Goal: Task Accomplishment & Management: Use online tool/utility

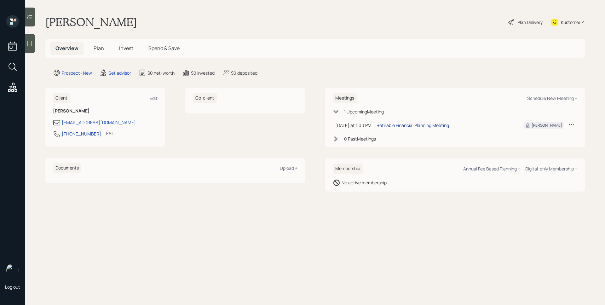
click at [441, 126] on div "Retirable Financial Planning Meeting" at bounding box center [413, 125] width 72 height 7
click at [221, 12] on main "[PERSON_NAME] Plan Delivery Kustomer Overview Plan Invest Spend & Save Prospect…" at bounding box center [315, 152] width 580 height 305
click at [33, 44] on div at bounding box center [30, 43] width 10 height 19
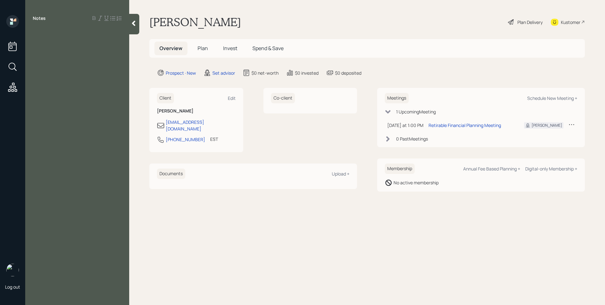
click at [138, 22] on div at bounding box center [134, 24] width 10 height 20
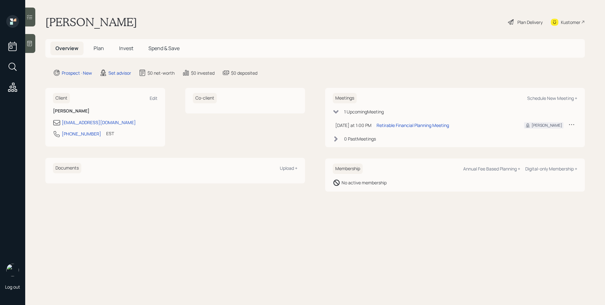
click at [26, 45] on div at bounding box center [30, 43] width 10 height 19
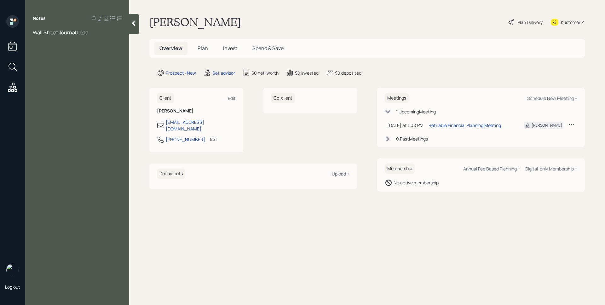
click at [200, 47] on span "Plan" at bounding box center [203, 48] width 10 height 7
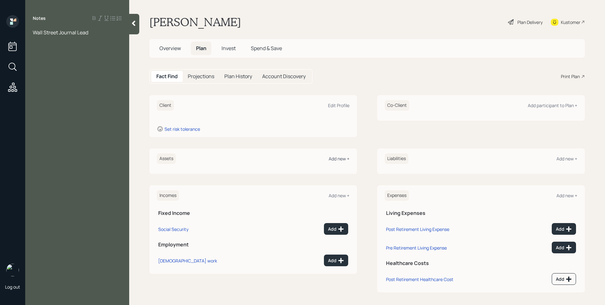
click at [339, 158] on div "Add new +" at bounding box center [339, 159] width 21 height 6
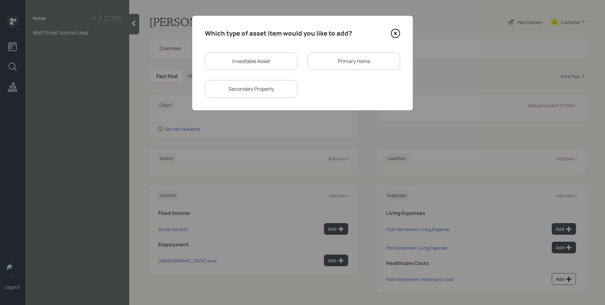
click at [238, 62] on div "Investable Asset" at bounding box center [251, 61] width 93 height 18
select select "taxable"
select select "balanced"
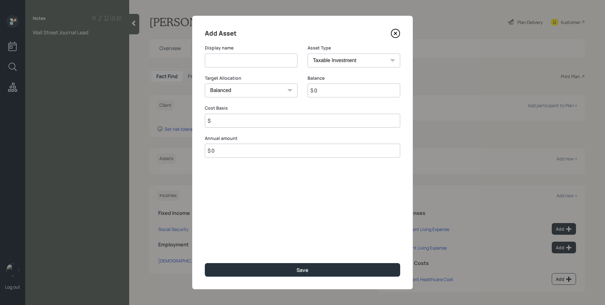
click at [243, 64] on input at bounding box center [251, 61] width 93 height 14
type input "E"
type input "Rollover IRA"
click at [335, 62] on select "SEP [PERSON_NAME] IRA 401(k) [PERSON_NAME] 401(k) 403(b) [PERSON_NAME] 403(b) 4…" at bounding box center [354, 61] width 93 height 14
select select "ira"
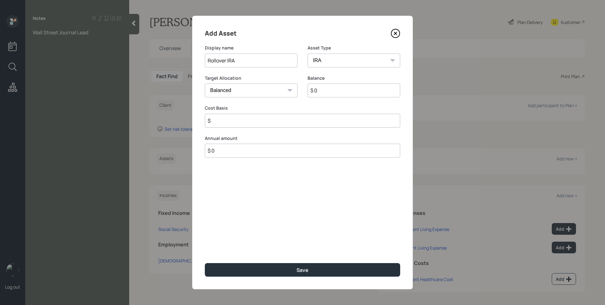
click at [308, 54] on select "SEP [PERSON_NAME] IRA 401(k) [PERSON_NAME] 401(k) 403(b) [PERSON_NAME] 403(b) 4…" at bounding box center [354, 61] width 93 height 14
click at [299, 119] on input "$" at bounding box center [302, 121] width 195 height 14
type input "$ 0"
click at [205, 263] on button "Save" at bounding box center [302, 270] width 195 height 14
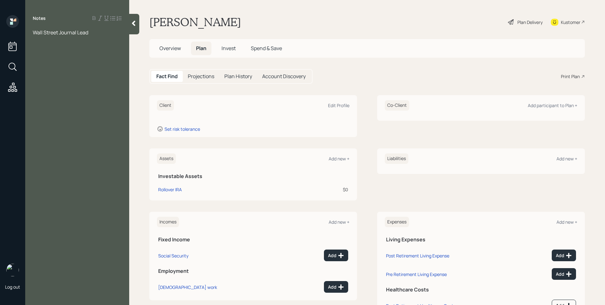
click at [367, 178] on div "Assets Add new + Investable Assets Rollover IRA $0 Liabilities Add new +" at bounding box center [367, 174] width 436 height 52
click at [367, 167] on div "Assets Add new + Investable Assets Rollover IRA $0 Liabilities Add new +" at bounding box center [367, 174] width 436 height 52
click at [381, 73] on div "Fact Find Projections Plan History Account Discovery Print Plan" at bounding box center [367, 76] width 436 height 15
click at [343, 106] on div "Edit Profile" at bounding box center [338, 105] width 21 height 6
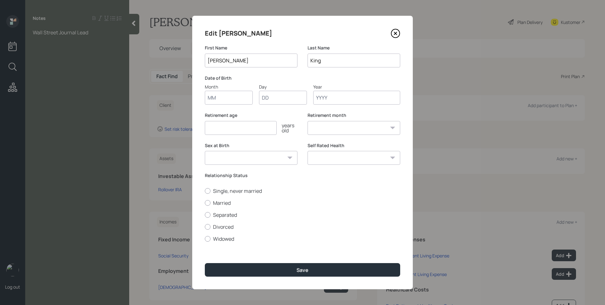
click at [342, 81] on div "Date of Birth Month Day Year" at bounding box center [302, 90] width 195 height 30
click at [232, 96] on input "Month" at bounding box center [229, 98] width 48 height 14
type input "08"
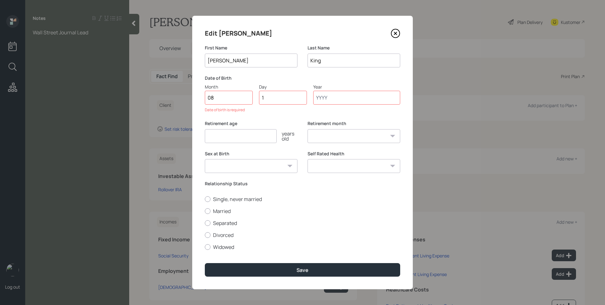
type input "11"
type input "1968"
select select "8"
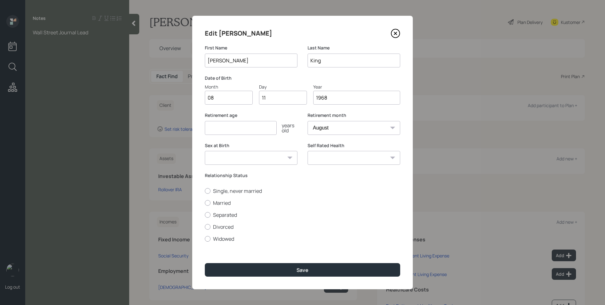
type input "1968"
click at [225, 118] on div "Retirement age years old" at bounding box center [251, 123] width 93 height 23
click at [227, 125] on input "number" at bounding box center [241, 128] width 72 height 14
type input "59"
click at [323, 127] on select "January February March April May June July August September October November De…" at bounding box center [354, 128] width 93 height 14
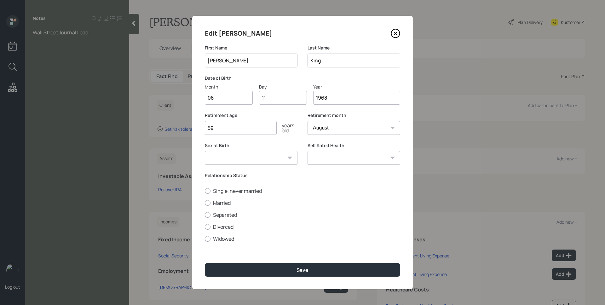
select select "2"
click at [308, 121] on select "January February March April May June July August September October November De…" at bounding box center [354, 128] width 93 height 14
click at [287, 121] on div "[DEMOGRAPHIC_DATA]" at bounding box center [251, 128] width 93 height 14
click at [224, 203] on label "Married" at bounding box center [302, 202] width 195 height 7
click at [205, 203] on input "Married" at bounding box center [205, 203] width 0 height 0
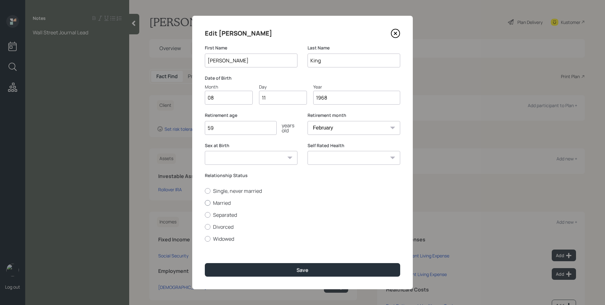
radio input "true"
drag, startPoint x: 251, startPoint y: 146, endPoint x: 252, endPoint y: 152, distance: 5.4
click at [251, 147] on label "Sex at Birth" at bounding box center [251, 145] width 93 height 6
click at [255, 159] on select "[DEMOGRAPHIC_DATA] [DEMOGRAPHIC_DATA] Other / Prefer not to say" at bounding box center [251, 158] width 93 height 14
select select "[DEMOGRAPHIC_DATA]"
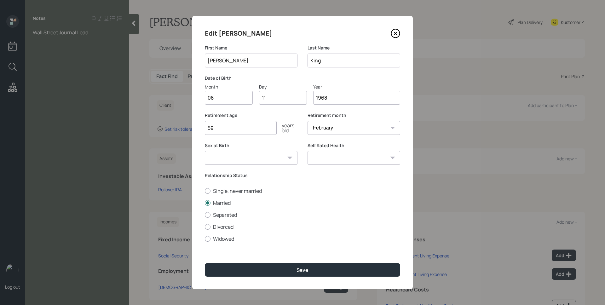
click at [205, 151] on select "[DEMOGRAPHIC_DATA] [DEMOGRAPHIC_DATA] Other / Prefer not to say" at bounding box center [251, 158] width 93 height 14
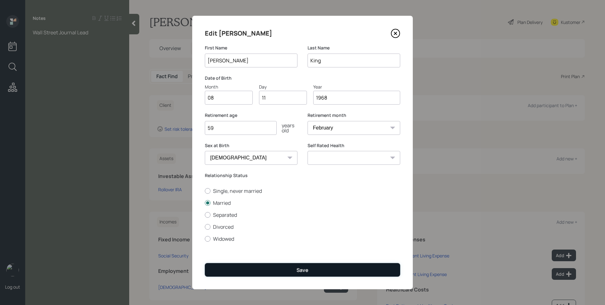
click at [308, 275] on button "Save" at bounding box center [302, 270] width 195 height 14
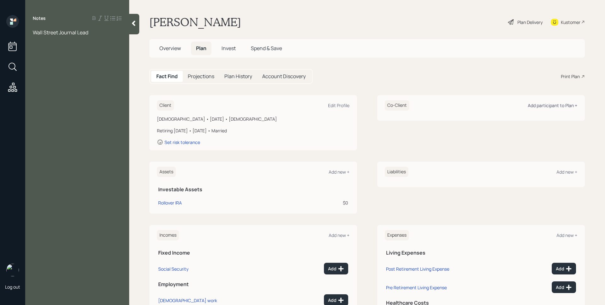
click at [532, 104] on div "Add participant to Plan +" at bounding box center [552, 105] width 49 height 6
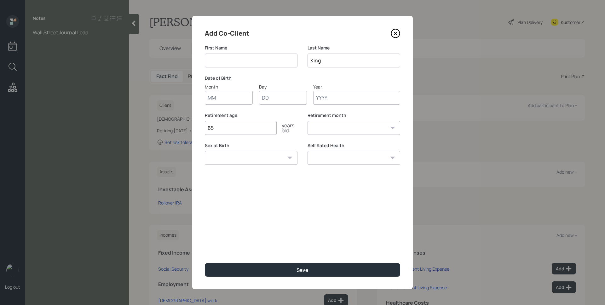
click at [246, 66] on input at bounding box center [251, 61] width 93 height 14
type input "[PERSON_NAME]"
type input "02"
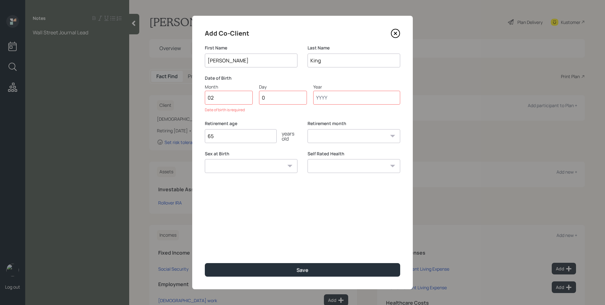
type input "03"
type input "1968"
select select "2"
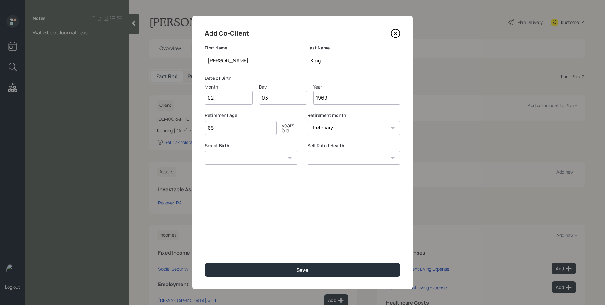
type input "1969"
click at [253, 127] on input "65" at bounding box center [241, 128] width 72 height 14
type input "5"
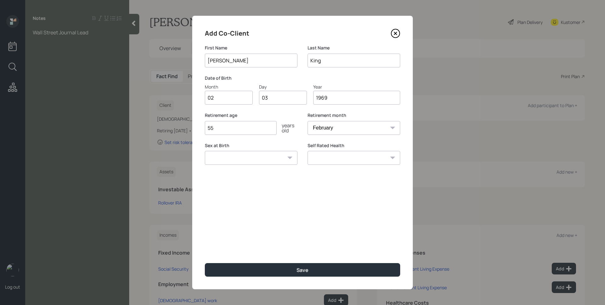
click at [218, 128] on input "55" at bounding box center [241, 128] width 72 height 14
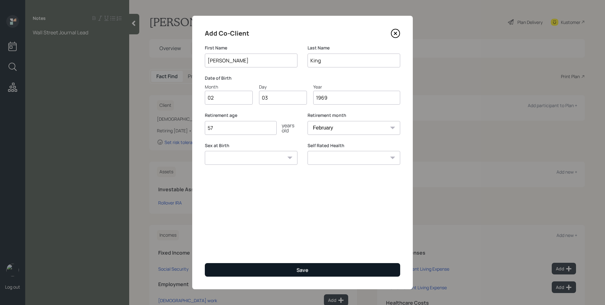
type input "57"
click at [330, 264] on button "Save" at bounding box center [302, 270] width 195 height 14
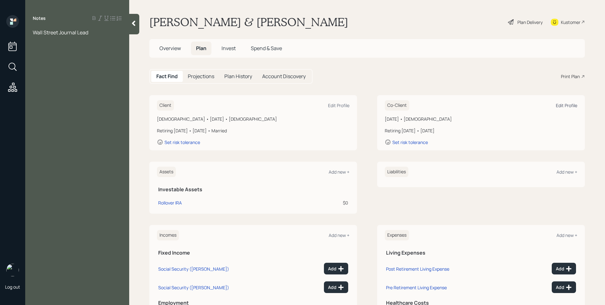
click at [559, 102] on div "Edit Profile" at bounding box center [566, 105] width 21 height 6
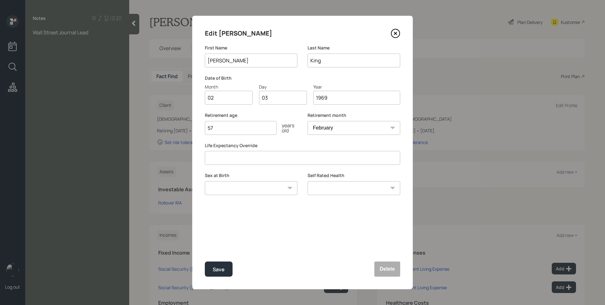
click at [360, 128] on select "January February March April May June July August September October November De…" at bounding box center [354, 128] width 93 height 14
select select "8"
click at [308, 121] on select "January February March April May June July August September October November De…" at bounding box center [354, 128] width 93 height 14
click at [223, 271] on div "Save" at bounding box center [219, 269] width 12 height 9
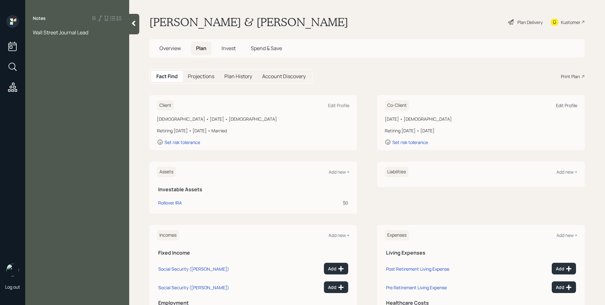
click at [566, 106] on div "Edit Profile" at bounding box center [566, 105] width 21 height 6
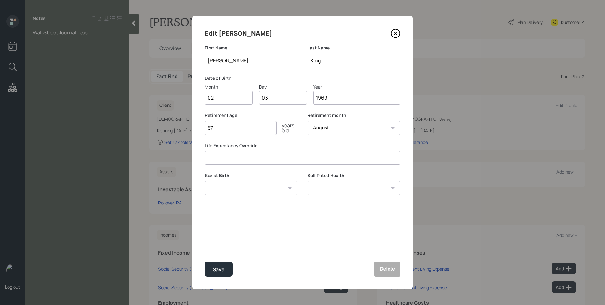
click at [363, 133] on select "January February March April May June July August September October November De…" at bounding box center [354, 128] width 93 height 14
select select "12"
click at [308, 121] on select "January February March April May June July August September October November De…" at bounding box center [354, 128] width 93 height 14
click at [217, 271] on div "Save" at bounding box center [219, 269] width 12 height 9
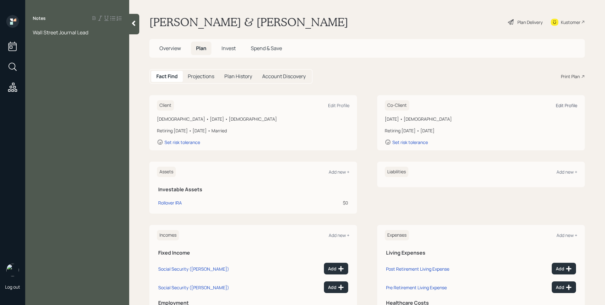
click at [570, 105] on div "Edit Profile" at bounding box center [566, 105] width 21 height 6
select select "12"
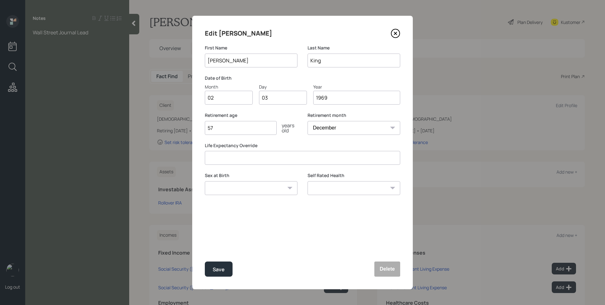
click at [246, 188] on select "[DEMOGRAPHIC_DATA] [DEMOGRAPHIC_DATA] Other / Prefer not to say" at bounding box center [251, 188] width 93 height 14
select select "[DEMOGRAPHIC_DATA]"
click at [205, 181] on select "[DEMOGRAPHIC_DATA] [DEMOGRAPHIC_DATA] Other / Prefer not to say" at bounding box center [251, 188] width 93 height 14
click at [365, 129] on select "January February March April May June July August September October November De…" at bounding box center [354, 128] width 93 height 14
select select "1"
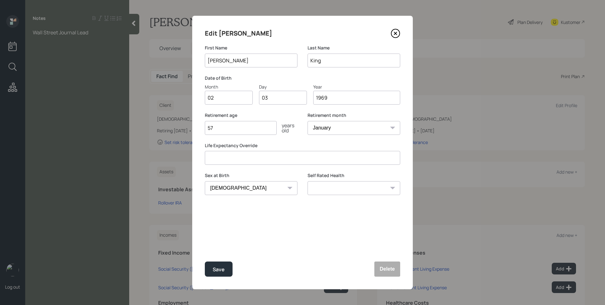
click at [308, 121] on select "January February March April May June July August September October November De…" at bounding box center [354, 128] width 93 height 14
click at [213, 273] on div "Save" at bounding box center [219, 269] width 12 height 9
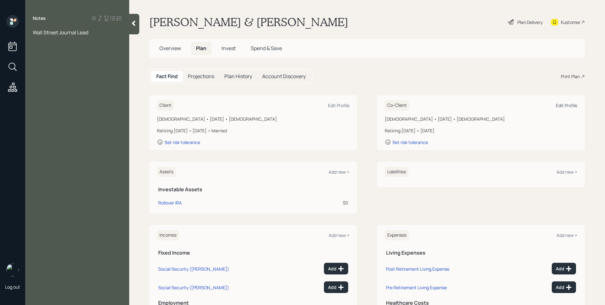
click at [570, 103] on div "Edit Profile" at bounding box center [566, 105] width 21 height 6
select select "[DEMOGRAPHIC_DATA]"
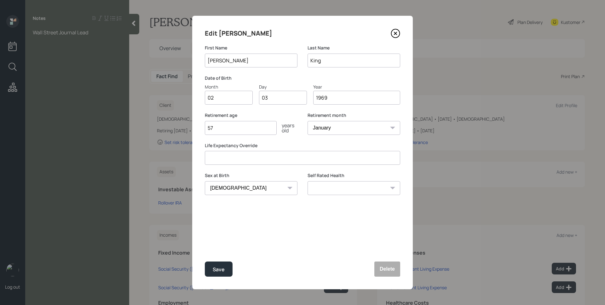
click at [324, 129] on select "January February March April May June July August September October November De…" at bounding box center [354, 128] width 93 height 14
select select "2"
click at [308, 121] on select "January February March April May June July August September October November De…" at bounding box center [354, 128] width 93 height 14
click at [209, 272] on button "Save" at bounding box center [219, 269] width 28 height 15
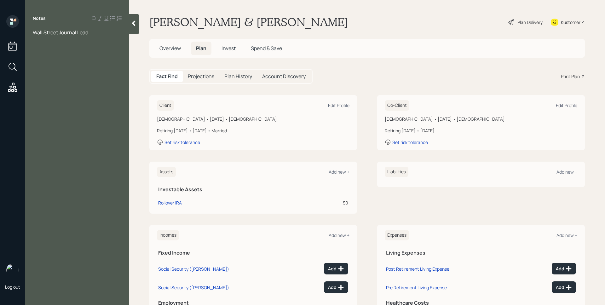
click at [563, 105] on div "Edit Profile" at bounding box center [566, 105] width 21 height 6
select select "2"
select select "[DEMOGRAPHIC_DATA]"
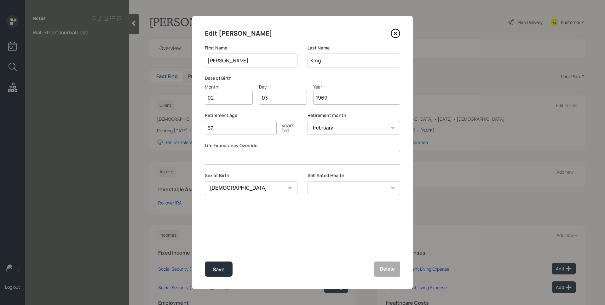
click at [346, 95] on input "1969" at bounding box center [356, 98] width 87 height 14
click at [208, 268] on button "Save" at bounding box center [219, 269] width 28 height 15
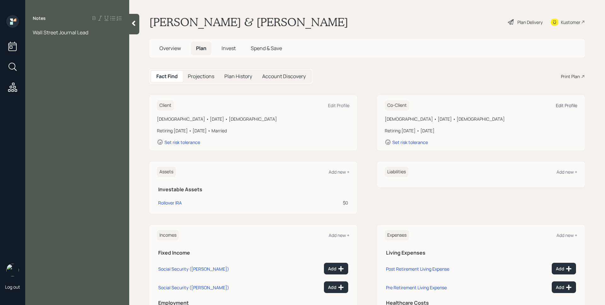
click at [571, 103] on div "Edit Profile" at bounding box center [566, 105] width 21 height 6
select select "2"
select select "[DEMOGRAPHIC_DATA]"
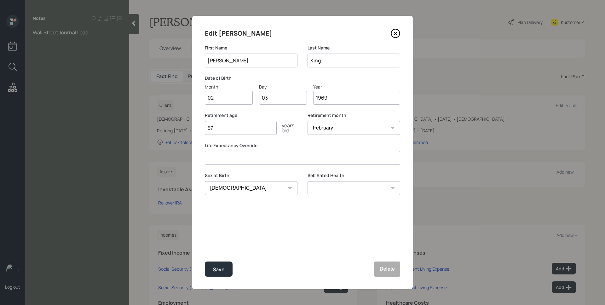
click at [232, 133] on input "57" at bounding box center [241, 128] width 72 height 14
type input "56"
click at [330, 126] on select "January February March April May June July August September October November De…" at bounding box center [354, 128] width 93 height 14
select select "1"
click at [308, 121] on select "January February March April May June July August September October November De…" at bounding box center [354, 128] width 93 height 14
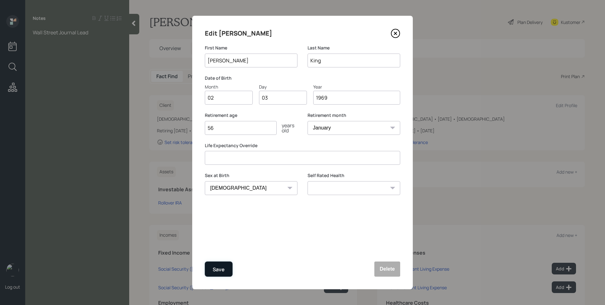
click at [222, 271] on div "Save" at bounding box center [219, 269] width 12 height 9
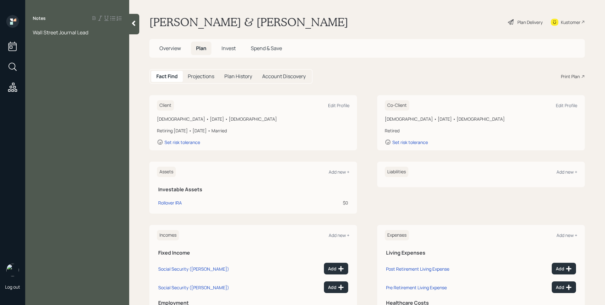
click at [517, 25] on div "Plan Delivery" at bounding box center [529, 22] width 25 height 7
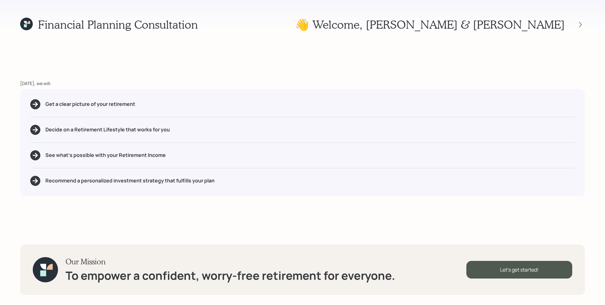
click at [355, 63] on div "Financial Planning Consultation 👋 Welcome , [PERSON_NAME] & [PERSON_NAME] [DATE…" at bounding box center [302, 152] width 605 height 305
drag, startPoint x: 146, startPoint y: 107, endPoint x: 38, endPoint y: 107, distance: 107.5
click at [38, 107] on div "Get a clear picture of your retirement" at bounding box center [302, 104] width 545 height 10
click at [38, 107] on div at bounding box center [35, 104] width 10 height 10
drag, startPoint x: 169, startPoint y: 156, endPoint x: 57, endPoint y: 159, distance: 111.6
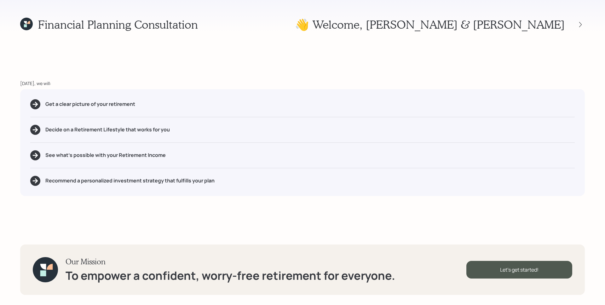
click at [57, 159] on div "See what's possible with your Retirement Income" at bounding box center [302, 155] width 545 height 10
click at [543, 272] on div "Let's get started!" at bounding box center [519, 270] width 106 height 18
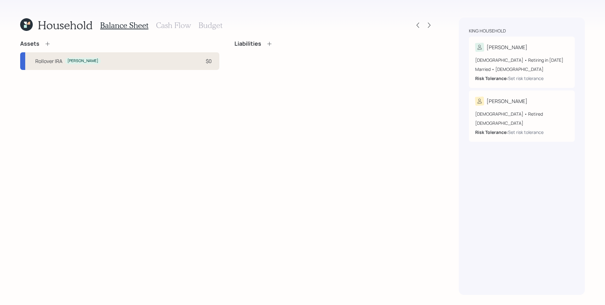
click at [74, 67] on div "Rollover [PERSON_NAME] [PERSON_NAME] $0" at bounding box center [119, 61] width 199 height 18
select select "ira"
select select "balanced"
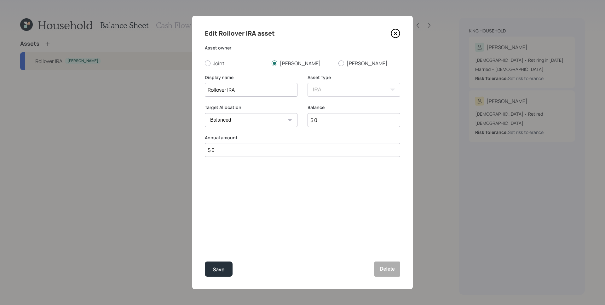
click at [208, 88] on input "Rollover IRA" at bounding box center [251, 90] width 93 height 14
type input "Fidelity Rollover IRA"
click at [350, 121] on input "$ 0" at bounding box center [354, 120] width 93 height 14
type input "$ 550,000"
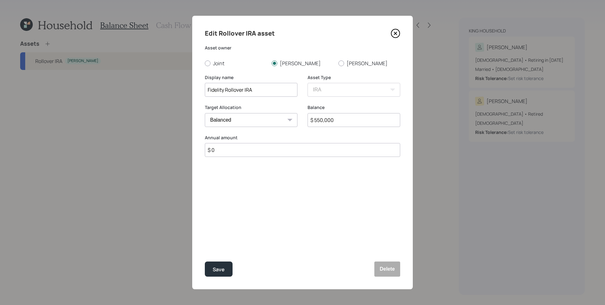
click at [205, 262] on button "Save" at bounding box center [219, 269] width 28 height 15
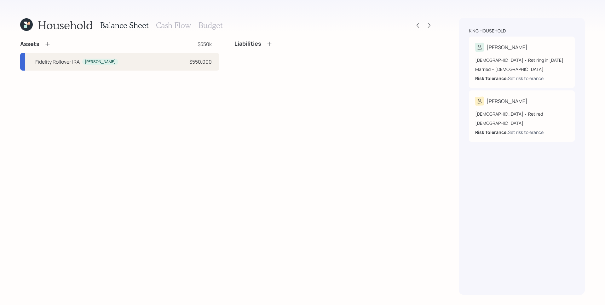
click at [46, 45] on icon at bounding box center [47, 44] width 6 height 6
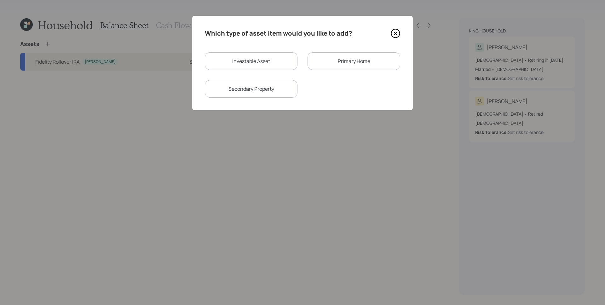
click at [254, 58] on div "Investable Asset" at bounding box center [251, 61] width 93 height 18
select select "taxable"
select select "balanced"
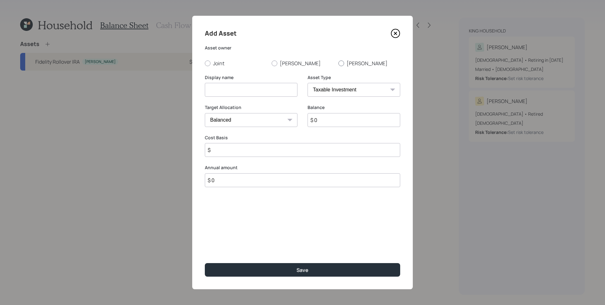
click at [348, 63] on label "[PERSON_NAME]" at bounding box center [369, 63] width 62 height 7
click at [338, 63] on input "[PERSON_NAME]" at bounding box center [338, 63] width 0 height 0
radio input "true"
click at [216, 90] on input at bounding box center [251, 90] width 93 height 14
type input "[PERSON_NAME]'s Rollover IRA"
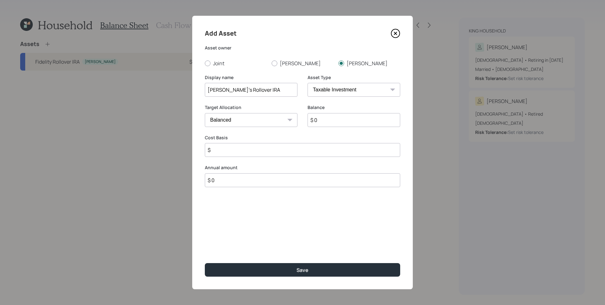
click at [351, 94] on select "SEP [PERSON_NAME] IRA 401(k) [PERSON_NAME] 401(k) 403(b) [PERSON_NAME] 403(b) 4…" at bounding box center [354, 90] width 93 height 14
select select "ira"
click at [308, 83] on select "SEP [PERSON_NAME] IRA 401(k) [PERSON_NAME] 401(k) 403(b) [PERSON_NAME] 403(b) 4…" at bounding box center [354, 90] width 93 height 14
type input "$"
click at [343, 122] on input "$ 0" at bounding box center [354, 120] width 93 height 14
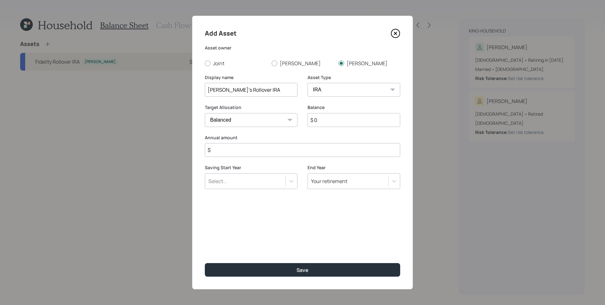
click at [343, 122] on input "$ 0" at bounding box center [354, 120] width 93 height 14
type input "$ 150,000"
type input "$ 0"
click at [205, 263] on button "Save" at bounding box center [302, 270] width 195 height 14
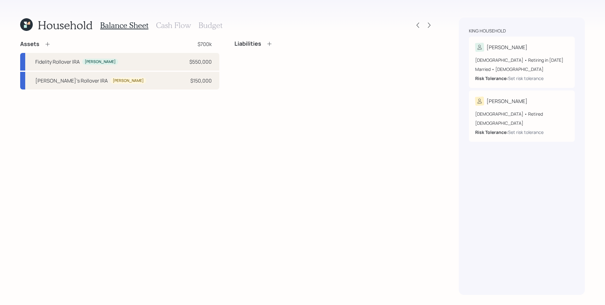
click at [48, 43] on icon at bounding box center [47, 44] width 6 height 6
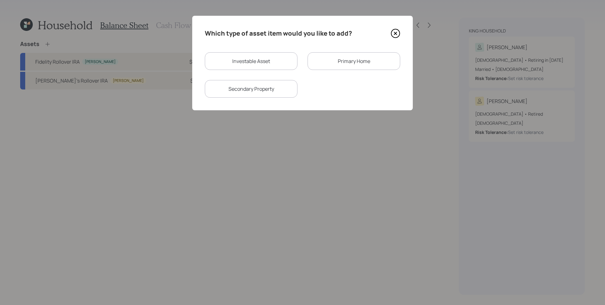
click at [234, 63] on div "Investable Asset" at bounding box center [251, 61] width 93 height 18
select select "taxable"
select select "balanced"
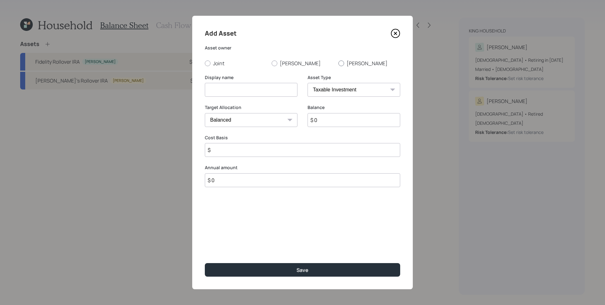
click at [364, 63] on label "[PERSON_NAME]" at bounding box center [369, 63] width 62 height 7
click at [338, 63] on input "[PERSON_NAME]" at bounding box center [338, 63] width 0 height 0
radio input "true"
click at [254, 89] on input at bounding box center [251, 90] width 93 height 14
type input "[PERSON_NAME]'s [PERSON_NAME]"
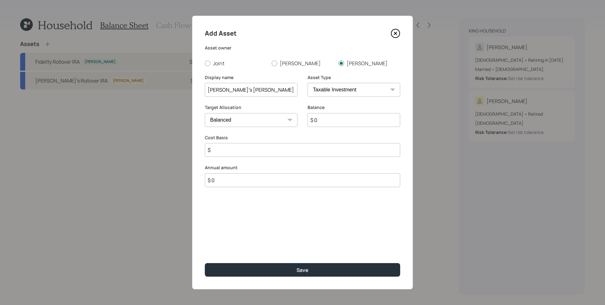
click at [369, 86] on select "SEP [PERSON_NAME] IRA 401(k) [PERSON_NAME] 401(k) 403(b) [PERSON_NAME] 403(b) 4…" at bounding box center [354, 90] width 93 height 14
select select "roth_ira"
click at [308, 83] on select "SEP [PERSON_NAME] IRA 401(k) [PERSON_NAME] 401(k) 403(b) [PERSON_NAME] 403(b) 4…" at bounding box center [354, 90] width 93 height 14
type input "$"
click at [329, 122] on input "$ 0" at bounding box center [354, 120] width 93 height 14
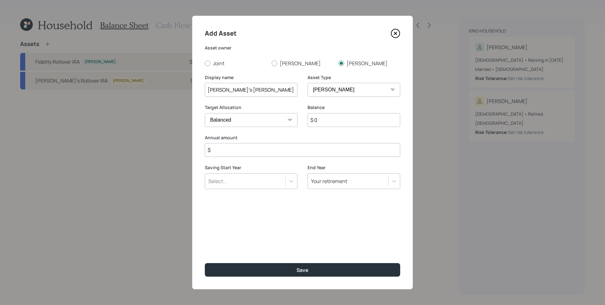
click at [329, 122] on input "$ 0" at bounding box center [354, 120] width 93 height 14
type input "$ 60,000"
type input "$ 0"
click at [205, 263] on button "Save" at bounding box center [302, 270] width 195 height 14
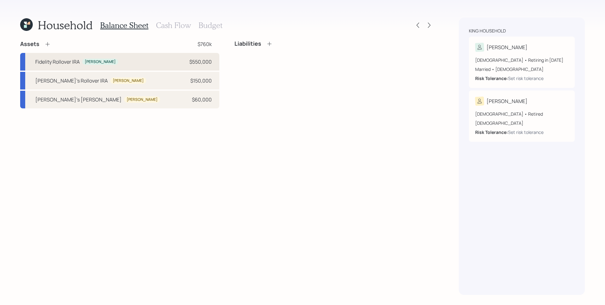
click at [104, 59] on div "Fidelity Rollover [PERSON_NAME] [PERSON_NAME] $550,000" at bounding box center [119, 62] width 199 height 18
select select "ira"
select select "balanced"
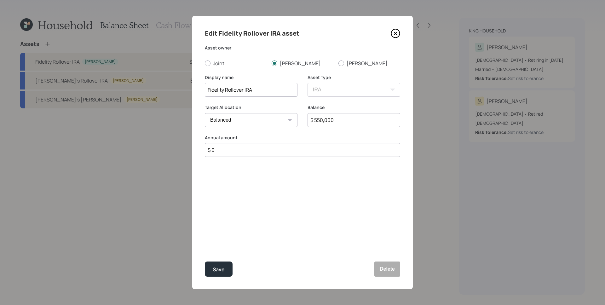
drag, startPoint x: 224, startPoint y: 90, endPoint x: 193, endPoint y: 88, distance: 30.6
click at [193, 88] on div "Edit Fidelity Rollover IRA asset Asset owner Joint [PERSON_NAME] [PERSON_NAME] …" at bounding box center [302, 153] width 221 height 274
type input "[PERSON_NAME]' Rollover IRA"
drag, startPoint x: 225, startPoint y: 266, endPoint x: 226, endPoint y: 262, distance: 4.8
click at [225, 266] on button "Save" at bounding box center [219, 269] width 28 height 15
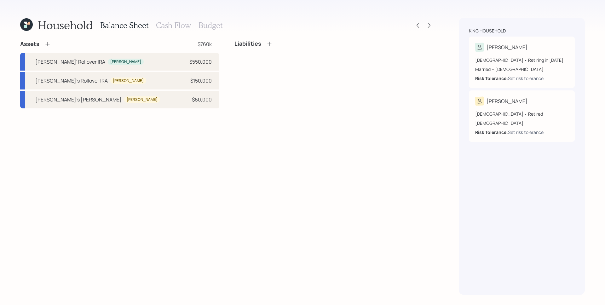
click at [47, 44] on icon at bounding box center [47, 44] width 6 height 6
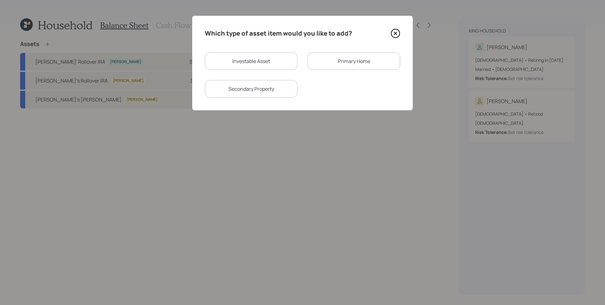
click at [240, 62] on div "Investable Asset" at bounding box center [251, 61] width 93 height 18
select select "taxable"
select select "balanced"
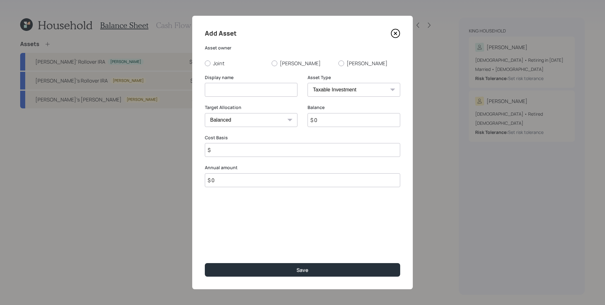
drag, startPoint x: 281, startPoint y: 63, endPoint x: 277, endPoint y: 93, distance: 30.5
click at [281, 63] on label "[PERSON_NAME]" at bounding box center [303, 63] width 62 height 7
click at [272, 63] on input "[PERSON_NAME]" at bounding box center [271, 63] width 0 height 0
radio input "true"
click at [264, 93] on input at bounding box center [251, 90] width 93 height 14
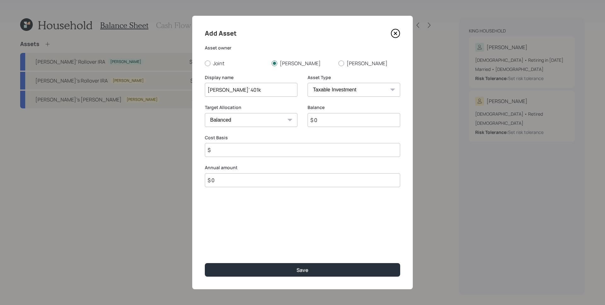
type input "[PERSON_NAME]' 401k"
click at [396, 94] on select "SEP [PERSON_NAME] IRA 401(k) [PERSON_NAME] 401(k) 403(b) [PERSON_NAME] 403(b) 4…" at bounding box center [354, 90] width 93 height 14
select select "company_sponsored"
click at [308, 83] on select "SEP [PERSON_NAME] IRA 401(k) [PERSON_NAME] 401(k) 403(b) [PERSON_NAME] 403(b) 4…" at bounding box center [354, 90] width 93 height 14
click at [341, 118] on input "$ 0" at bounding box center [354, 120] width 93 height 14
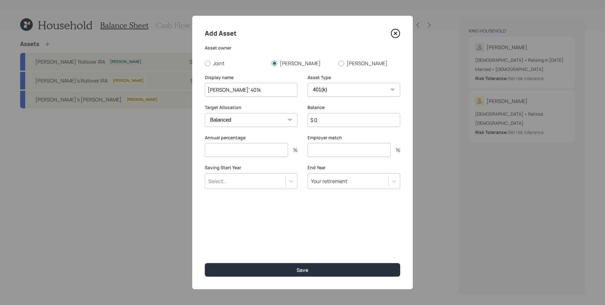
click at [341, 118] on input "$ 0" at bounding box center [354, 120] width 93 height 14
type input "$ 340,000"
click at [0, 0] on form "Asset owner Joint [PERSON_NAME] [PERSON_NAME] Display name [PERSON_NAME]' 401k …" at bounding box center [0, 0] width 0 height 0
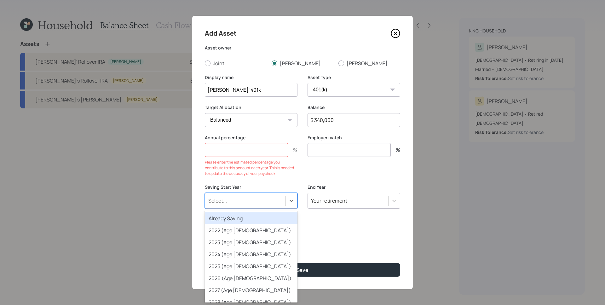
click at [229, 220] on div "Already Saving" at bounding box center [251, 218] width 93 height 12
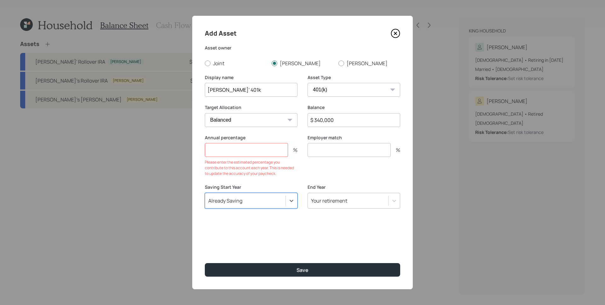
click at [254, 148] on input "number" at bounding box center [246, 150] width 83 height 14
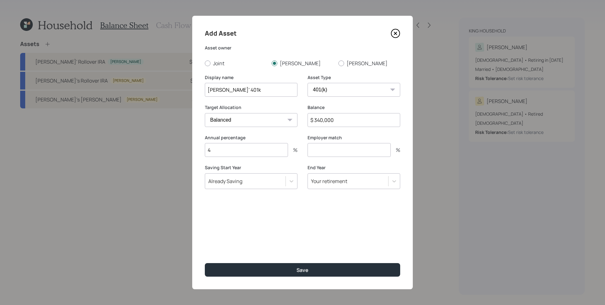
type input "4"
drag, startPoint x: 347, startPoint y: 150, endPoint x: 309, endPoint y: 148, distance: 38.2
click at [309, 148] on input "4" at bounding box center [349, 150] width 83 height 14
click at [351, 146] on input "10" at bounding box center [349, 150] width 83 height 14
type input "10"
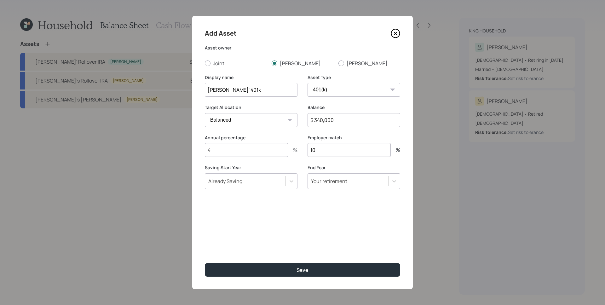
click at [355, 137] on label "Employer match" at bounding box center [354, 138] width 93 height 6
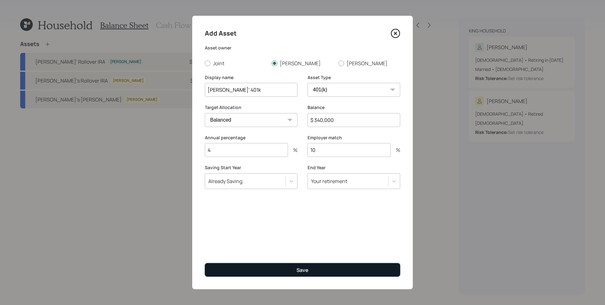
click at [310, 265] on button "Save" at bounding box center [302, 270] width 195 height 14
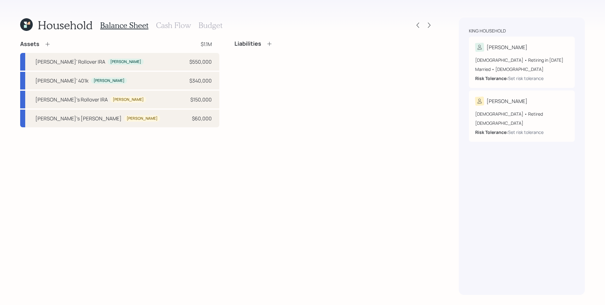
click at [43, 46] on div "Assets" at bounding box center [35, 44] width 31 height 8
click at [48, 44] on icon at bounding box center [47, 44] width 6 height 6
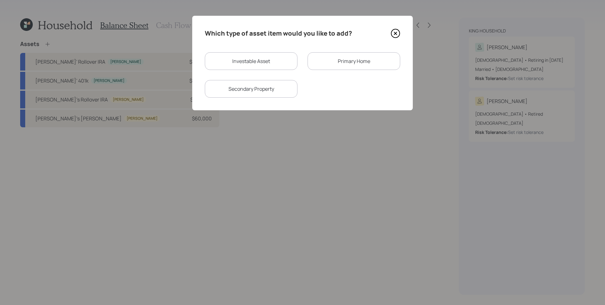
click at [252, 62] on div "Investable Asset" at bounding box center [251, 61] width 93 height 18
select select "taxable"
select select "balanced"
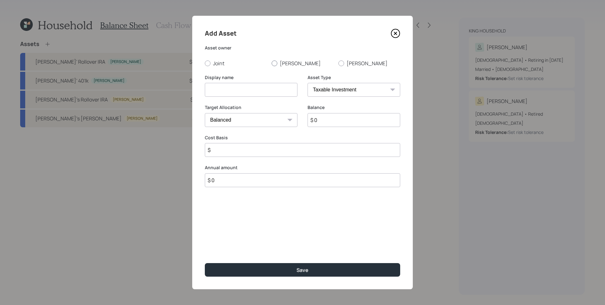
click at [278, 62] on label "[PERSON_NAME]" at bounding box center [303, 63] width 62 height 7
click at [272, 63] on input "[PERSON_NAME]" at bounding box center [271, 63] width 0 height 0
radio input "true"
click at [244, 89] on input at bounding box center [251, 90] width 93 height 14
type input "[PERSON_NAME]' HSA"
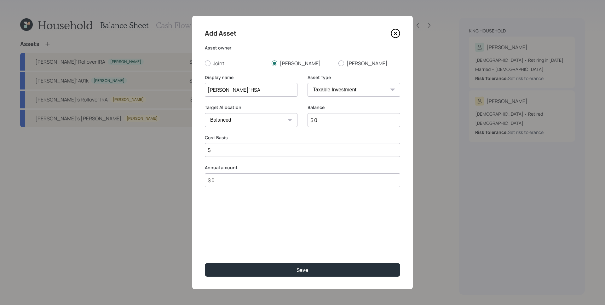
click at [363, 90] on select "SEP [PERSON_NAME] IRA 401(k) [PERSON_NAME] 401(k) 403(b) [PERSON_NAME] 403(b) 4…" at bounding box center [354, 90] width 93 height 14
select select "hsa"
click at [308, 83] on select "SEP [PERSON_NAME] IRA 401(k) [PERSON_NAME] 401(k) 403(b) [PERSON_NAME] 403(b) 4…" at bounding box center [354, 90] width 93 height 14
type input "$"
click at [338, 125] on input "$ 0" at bounding box center [354, 120] width 93 height 14
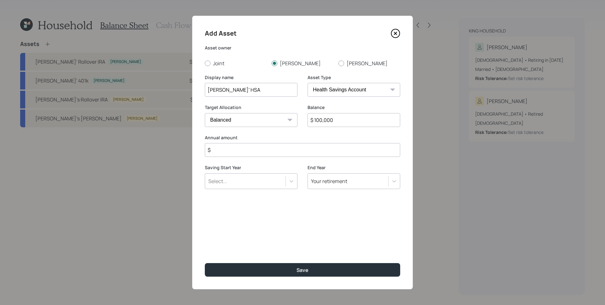
type input "$ 100,000"
click at [254, 153] on input "$" at bounding box center [302, 150] width 195 height 14
type input "$ 8,550"
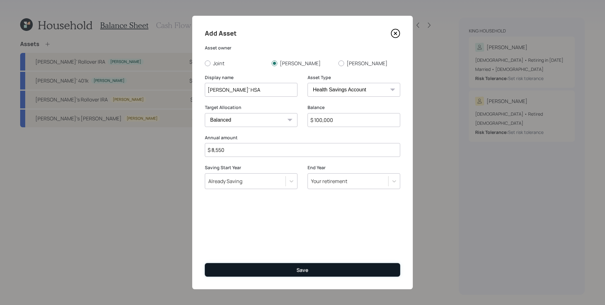
click at [319, 271] on button "Save" at bounding box center [302, 270] width 195 height 14
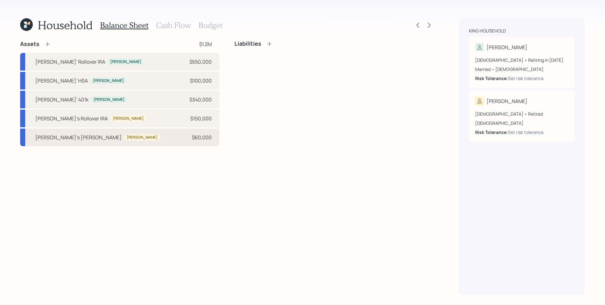
click at [100, 136] on div "[PERSON_NAME]'s [PERSON_NAME] [PERSON_NAME] $60,000" at bounding box center [119, 138] width 199 height 18
select select "roth_ira"
select select "balanced"
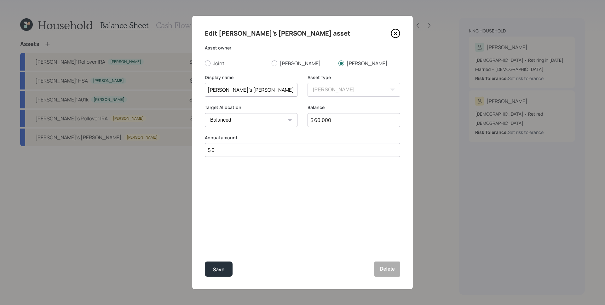
click at [254, 154] on input "$ 0" at bounding box center [302, 150] width 195 height 14
type input "$ 8,000"
click at [329, 182] on div "Your retirement" at bounding box center [329, 181] width 36 height 7
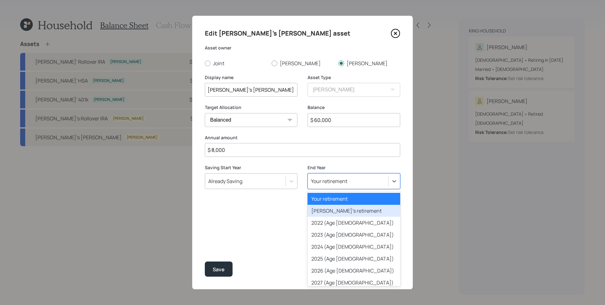
click at [340, 211] on div "[PERSON_NAME]'s retirement" at bounding box center [354, 211] width 93 height 12
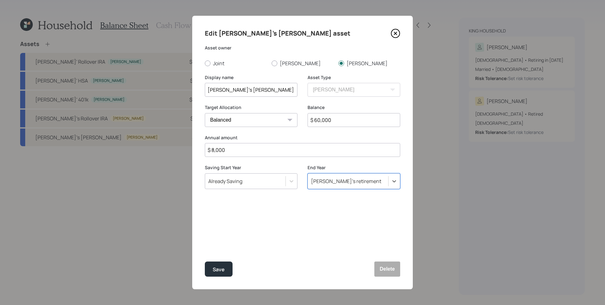
click at [268, 231] on div "Edit [PERSON_NAME]'s [PERSON_NAME] asset Asset owner Joint [PERSON_NAME] [PERSO…" at bounding box center [302, 153] width 221 height 274
click at [221, 266] on div "Save" at bounding box center [219, 269] width 12 height 9
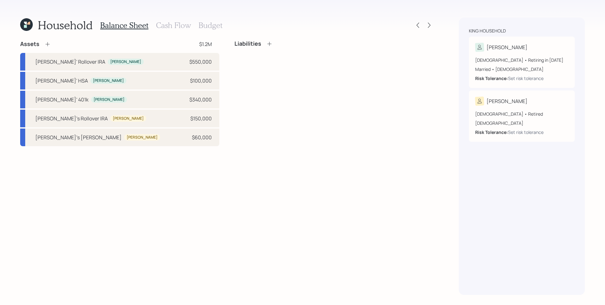
click at [47, 45] on icon at bounding box center [47, 44] width 6 height 6
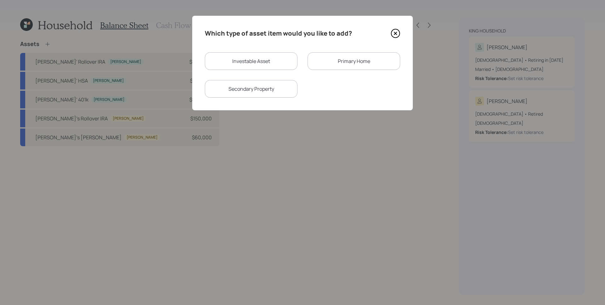
click at [282, 62] on div "Investable Asset" at bounding box center [251, 61] width 93 height 18
select select "taxable"
select select "balanced"
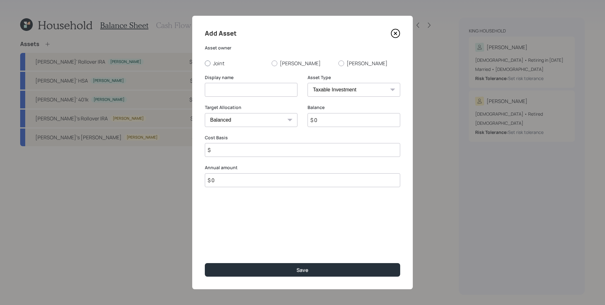
click at [216, 62] on label "Joint" at bounding box center [236, 63] width 62 height 7
click at [205, 63] on input "Joint" at bounding box center [205, 63] width 0 height 0
radio input "true"
click at [230, 103] on div "Display name" at bounding box center [251, 89] width 93 height 30
click at [232, 91] on input at bounding box center [251, 90] width 93 height 14
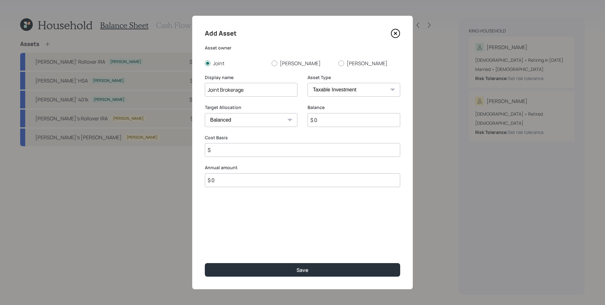
type input "Joint Brokerage"
click at [342, 120] on input "$ 0" at bounding box center [354, 120] width 93 height 14
type input "$ 40,000"
type input "$ 0"
click at [245, 117] on select "Cash Conservative Balanced Aggressive" at bounding box center [251, 120] width 93 height 14
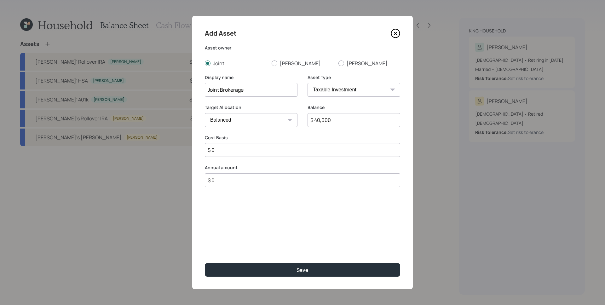
select select "uninvested"
click at [205, 113] on select "Cash Conservative Balanced Aggressive" at bounding box center [251, 120] width 93 height 14
click at [242, 107] on label "Target Allocation" at bounding box center [251, 107] width 93 height 6
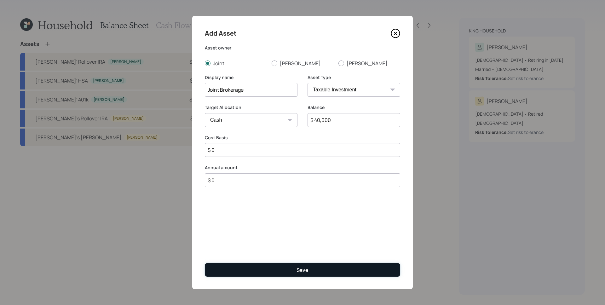
click at [275, 272] on button "Save" at bounding box center [302, 270] width 195 height 14
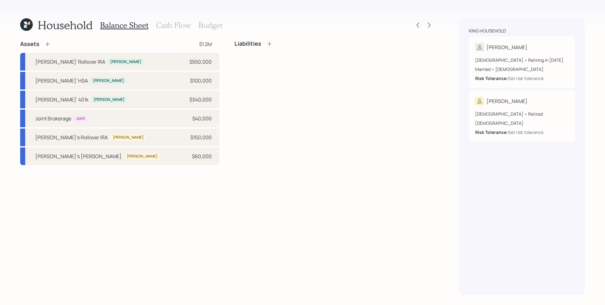
click at [44, 43] on icon at bounding box center [47, 44] width 6 height 6
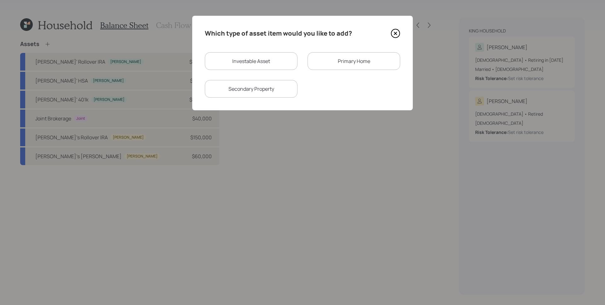
click at [349, 60] on div "Primary Home" at bounding box center [354, 61] width 93 height 18
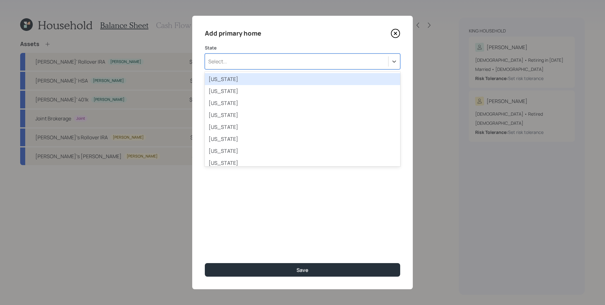
click at [222, 57] on div "Select..." at bounding box center [296, 61] width 183 height 11
type input "mich"
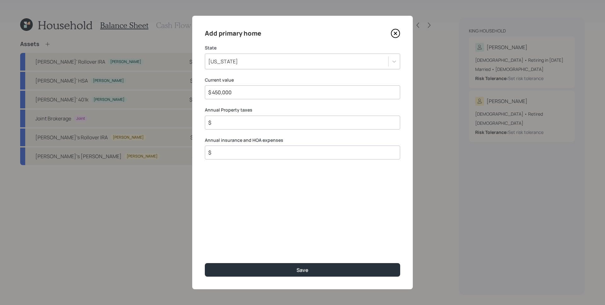
type input "$ 450,000"
click at [236, 119] on input "$" at bounding box center [300, 123] width 185 height 8
click at [236, 155] on input "$" at bounding box center [300, 153] width 185 height 8
click at [224, 124] on input "$" at bounding box center [300, 123] width 185 height 8
type input "$ 6,500"
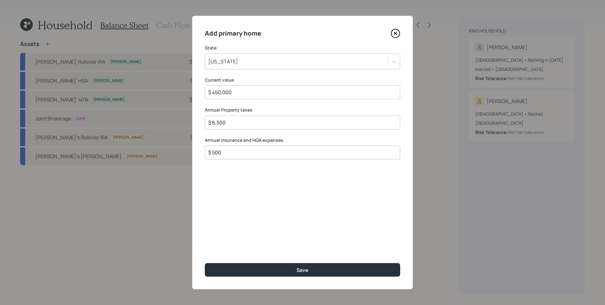
click at [234, 154] on input "$ 500" at bounding box center [300, 153] width 185 height 8
type input "$ 3,200"
click at [254, 214] on div "Add primary home State [US_STATE] Current value $ 450,000 Annual Property taxes…" at bounding box center [302, 153] width 221 height 274
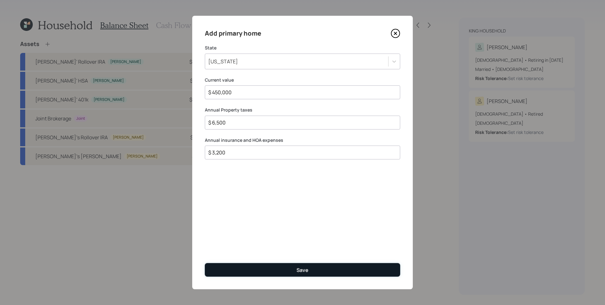
click at [294, 264] on button "Save" at bounding box center [302, 270] width 195 height 14
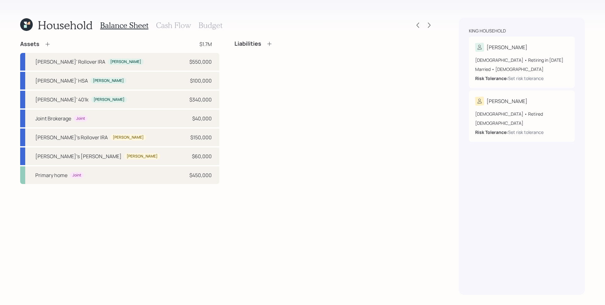
click at [48, 44] on icon at bounding box center [47, 44] width 4 height 4
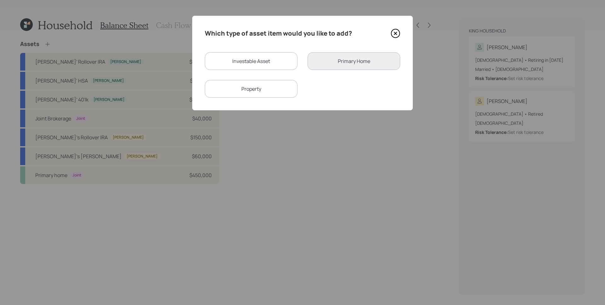
click at [271, 92] on div "Property" at bounding box center [251, 89] width 93 height 18
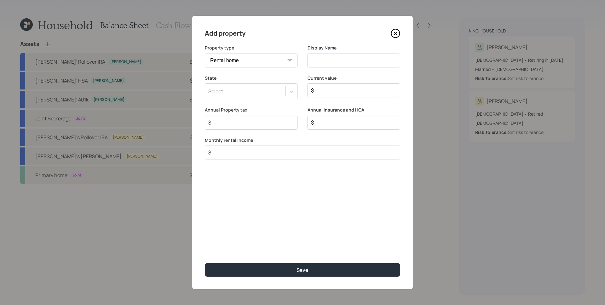
click at [273, 61] on select "Vacation home Rental home" at bounding box center [251, 61] width 93 height 14
select select "vacation_property"
click at [205, 54] on select "Vacation home Rental home" at bounding box center [251, 61] width 93 height 14
click at [350, 63] on input at bounding box center [354, 61] width 93 height 14
type input "Vacation Home"
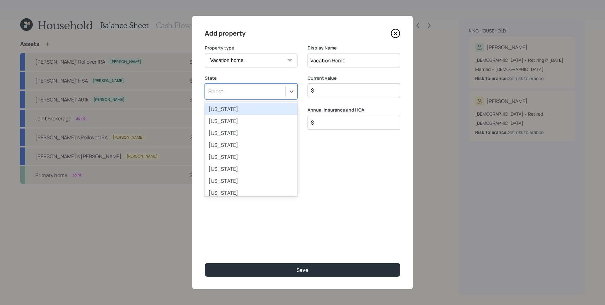
click at [265, 89] on div "Select..." at bounding box center [245, 91] width 80 height 11
type input "mich"
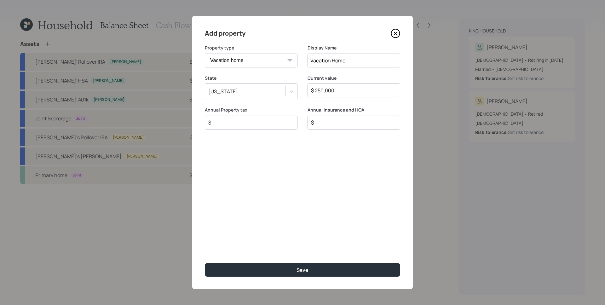
type input "$ 250,000"
click at [245, 120] on input "$" at bounding box center [249, 123] width 82 height 8
type input "$ 5,000"
type input "$ 2,000"
drag, startPoint x: 363, startPoint y: 109, endPoint x: 353, endPoint y: 109, distance: 10.1
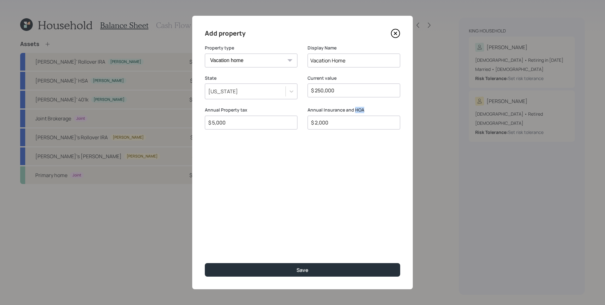
click at [353, 109] on label "Annual Insurance and HOA" at bounding box center [354, 110] width 93 height 6
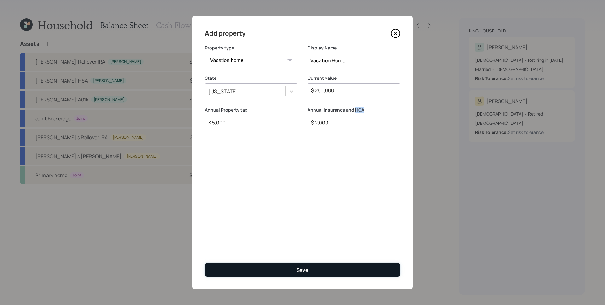
click at [305, 272] on div "Save" at bounding box center [303, 270] width 12 height 7
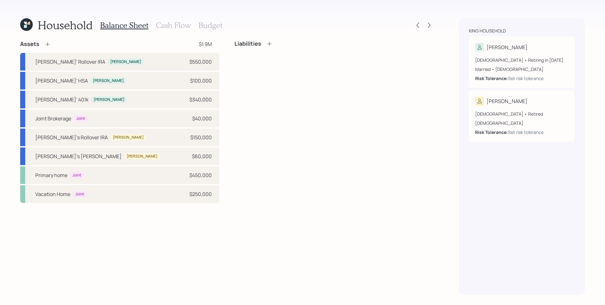
click at [299, 62] on div "Liabilities" at bounding box center [333, 121] width 199 height 163
click at [268, 45] on icon at bounding box center [269, 44] width 6 height 6
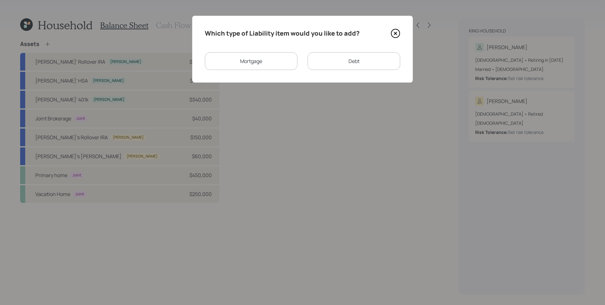
click at [286, 57] on div "Mortgage" at bounding box center [251, 61] width 93 height 18
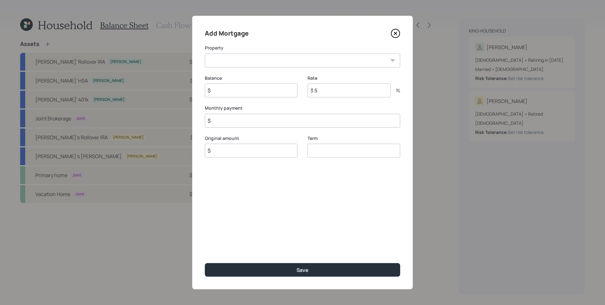
click at [277, 63] on select "MI Primary home Vacation Home" at bounding box center [302, 61] width 195 height 14
select select "6f925245-da1a-4104-9ee9-eab9be89502b"
click at [205, 54] on select "MI Primary home Vacation Home" at bounding box center [302, 61] width 195 height 14
click at [253, 90] on input "$" at bounding box center [251, 91] width 93 height 14
type input "$ 160,000"
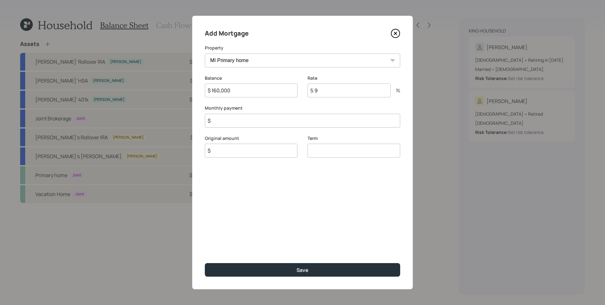
type input "5.9"
type input "$ 1,530"
click at [253, 150] on input "$" at bounding box center [251, 151] width 93 height 14
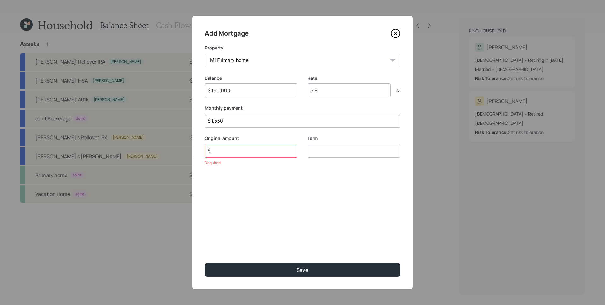
drag, startPoint x: 352, startPoint y: 91, endPoint x: 315, endPoint y: 89, distance: 37.6
click at [315, 89] on input "5.9" at bounding box center [349, 91] width 83 height 14
type input "5.5"
click at [257, 147] on input "$" at bounding box center [251, 151] width 93 height 14
type input "$ 268,990"
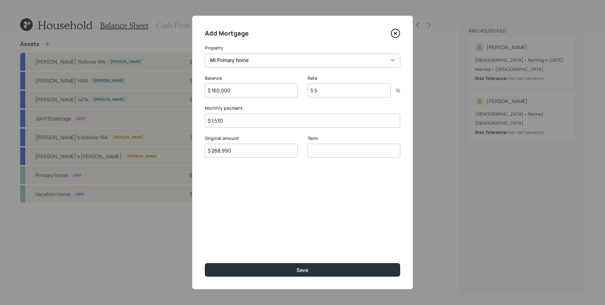
click at [330, 153] on input "number" at bounding box center [354, 151] width 93 height 14
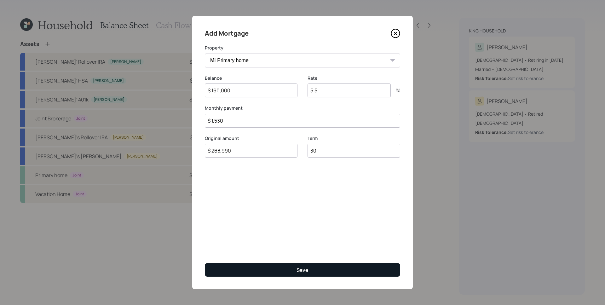
type input "30"
click at [326, 275] on button "Save" at bounding box center [302, 270] width 195 height 14
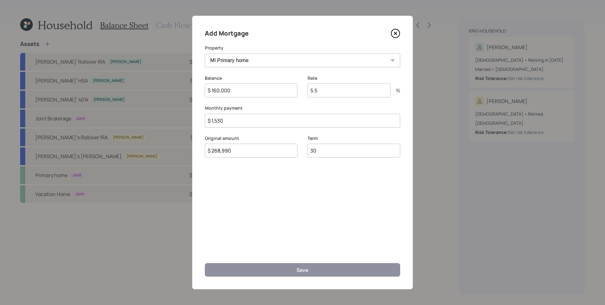
select select "5fdf85b5-af37-4613-a3b0-9a04b193d1bf"
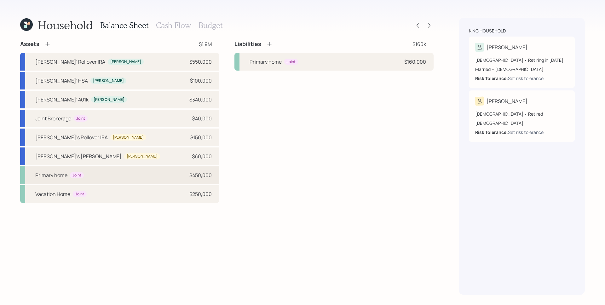
click at [155, 174] on div "Primary home Joint $450,000" at bounding box center [119, 175] width 199 height 18
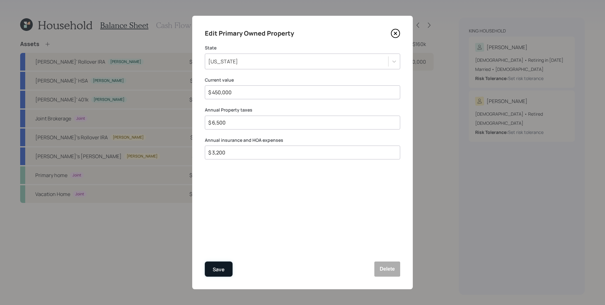
click at [216, 272] on div "Save" at bounding box center [219, 269] width 12 height 9
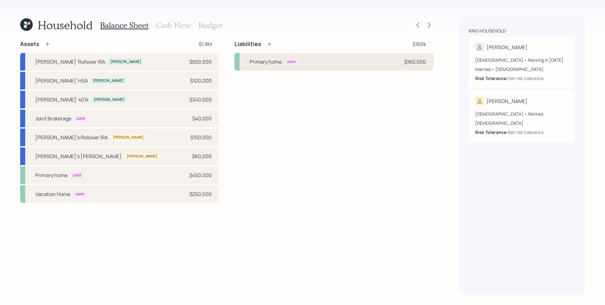
click at [377, 65] on div "Primary home Joint $160,000" at bounding box center [333, 62] width 199 height 18
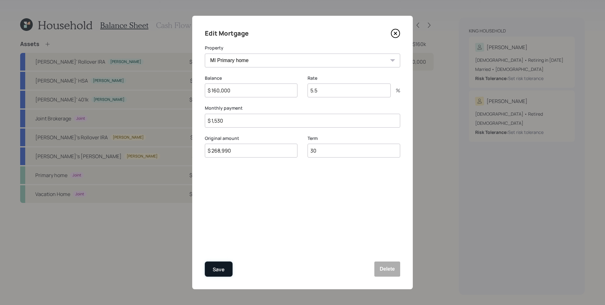
click at [217, 272] on div "Save" at bounding box center [219, 269] width 12 height 9
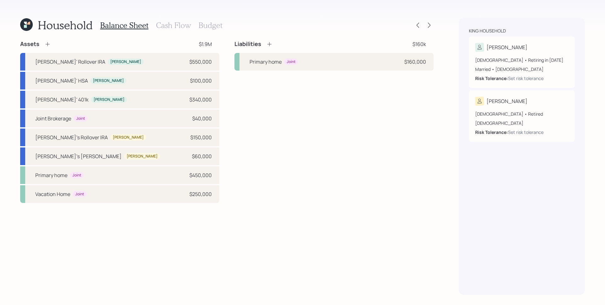
click at [181, 22] on h3 "Cash Flow" at bounding box center [173, 25] width 35 height 9
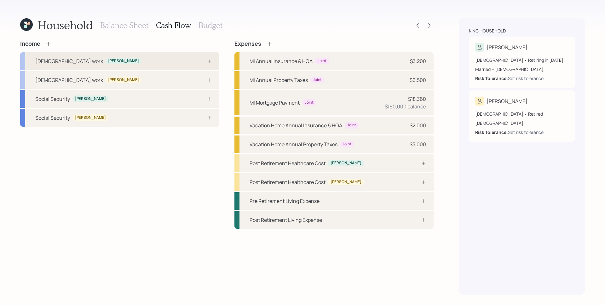
click at [107, 61] on div "[DEMOGRAPHIC_DATA] work [PERSON_NAME]" at bounding box center [119, 61] width 199 height 18
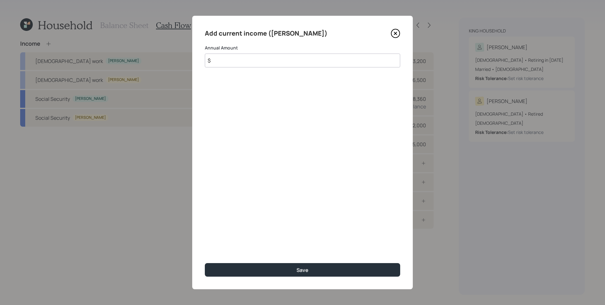
click at [247, 57] on input "$" at bounding box center [302, 61] width 195 height 14
type input "$ 150,000"
click at [205, 263] on button "Save" at bounding box center [302, 270] width 195 height 14
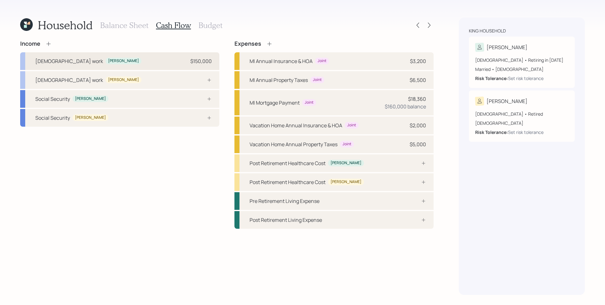
click at [184, 58] on div "[DEMOGRAPHIC_DATA] work [PERSON_NAME] $150,000" at bounding box center [119, 61] width 199 height 18
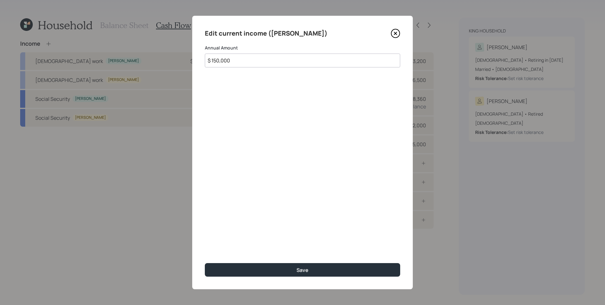
drag, startPoint x: 240, startPoint y: 62, endPoint x: 214, endPoint y: 60, distance: 26.2
click at [214, 60] on input "$ 150,000" at bounding box center [302, 61] width 195 height 14
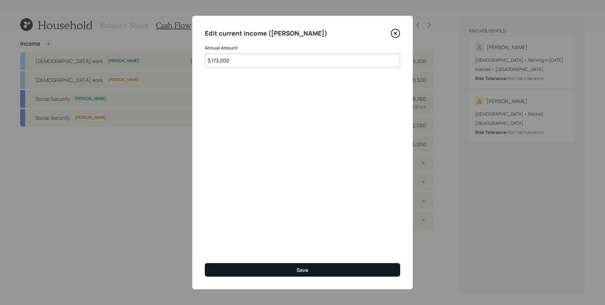
type input "$ 173,000"
click at [326, 273] on button "Save" at bounding box center [302, 270] width 195 height 14
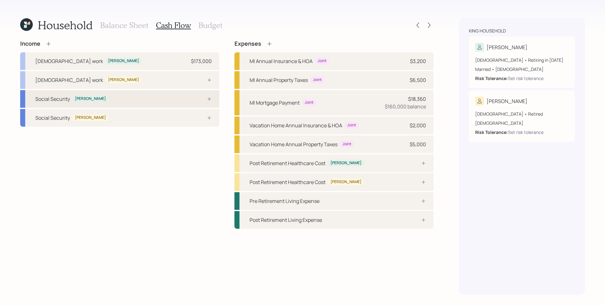
click at [217, 99] on div "Social Security [PERSON_NAME]" at bounding box center [119, 99] width 199 height 18
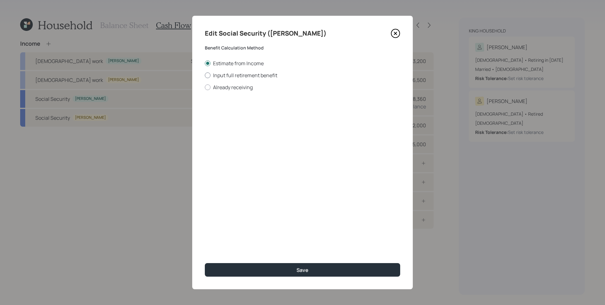
click at [258, 75] on label "Input full retirement benefit" at bounding box center [302, 75] width 195 height 7
click at [205, 75] on input "Input full retirement benefit" at bounding box center [205, 75] width 0 height 0
radio input "true"
click at [246, 111] on input "$" at bounding box center [302, 114] width 195 height 14
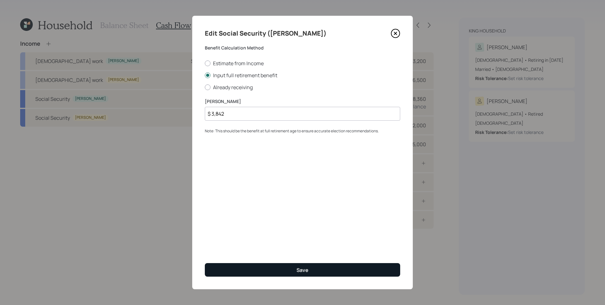
type input "$ 3,842"
drag, startPoint x: 326, startPoint y: 270, endPoint x: 323, endPoint y: 266, distance: 5.6
click at [326, 269] on button "Save" at bounding box center [302, 270] width 195 height 14
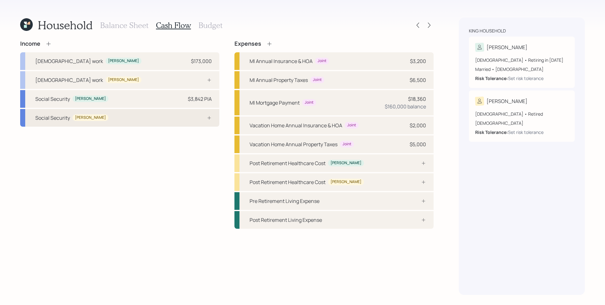
click at [159, 118] on div "Social Security [PERSON_NAME]" at bounding box center [119, 118] width 199 height 18
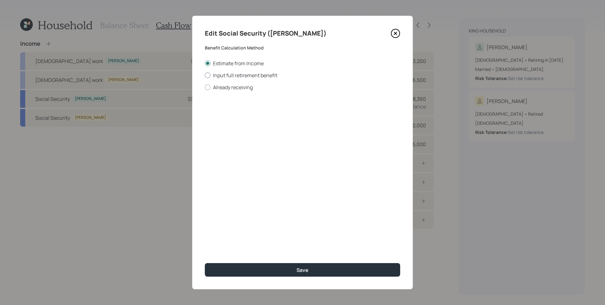
click at [251, 77] on label "Input full retirement benefit" at bounding box center [302, 75] width 195 height 7
click at [205, 75] on input "Input full retirement benefit" at bounding box center [205, 75] width 0 height 0
radio input "true"
click at [266, 122] on div "[PERSON_NAME] $ Note: This should be the benefit at full retirement age to ensu…" at bounding box center [302, 116] width 195 height 36
click at [267, 113] on input "$" at bounding box center [302, 114] width 195 height 14
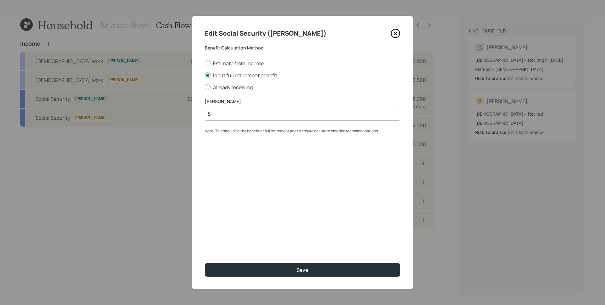
click at [267, 113] on input "$" at bounding box center [302, 114] width 195 height 14
click at [268, 113] on input "$" at bounding box center [302, 114] width 195 height 14
type input "$ 2,286"
click at [318, 259] on div "Edit Social Security ([PERSON_NAME]) Benefit Calculation Method Estimate from I…" at bounding box center [302, 153] width 221 height 274
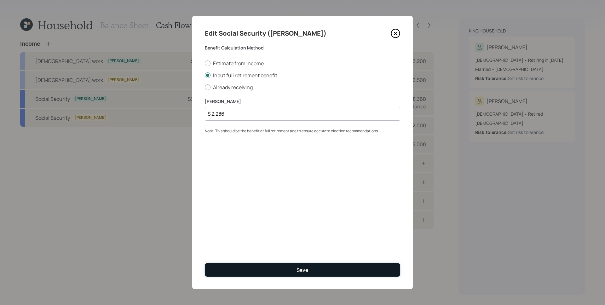
click at [318, 268] on button "Save" at bounding box center [302, 270] width 195 height 14
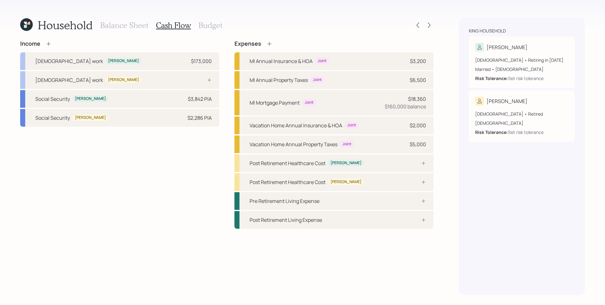
click at [49, 42] on icon at bounding box center [48, 44] width 6 height 6
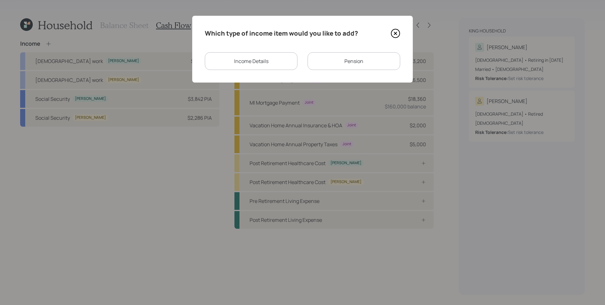
click at [210, 65] on div "Income Details" at bounding box center [251, 61] width 93 height 18
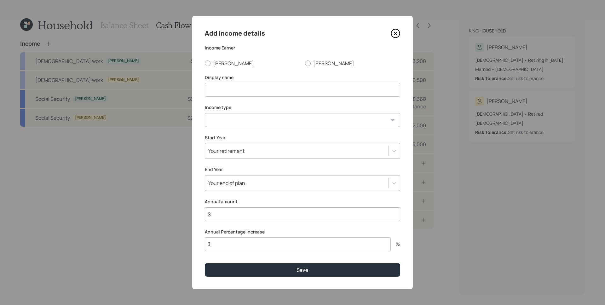
drag, startPoint x: 394, startPoint y: 32, endPoint x: 324, endPoint y: 34, distance: 70.0
click at [393, 32] on icon at bounding box center [395, 33] width 9 height 9
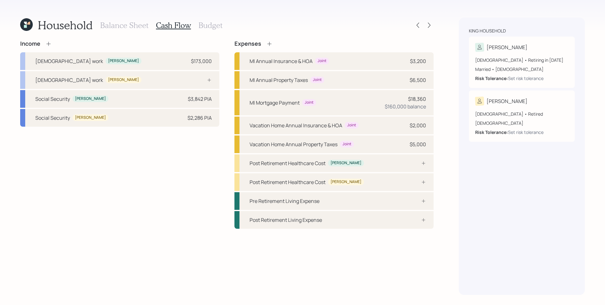
click at [49, 44] on icon at bounding box center [48, 44] width 4 height 4
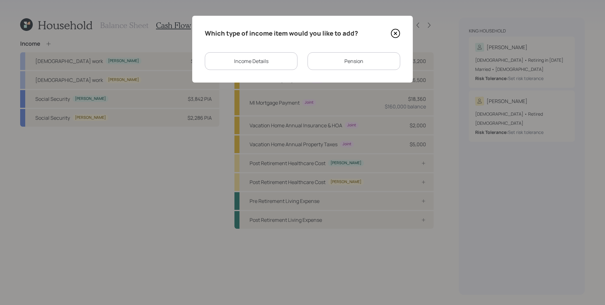
click at [349, 64] on div "Pension" at bounding box center [354, 61] width 93 height 18
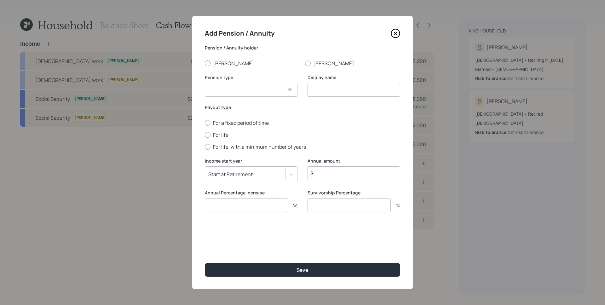
click at [216, 64] on label "[PERSON_NAME]" at bounding box center [252, 63] width 95 height 7
click at [205, 63] on input "[PERSON_NAME]" at bounding box center [205, 63] width 0 height 0
radio input "true"
click at [252, 95] on select "Pension Annuity" at bounding box center [251, 90] width 93 height 14
select select "annuity"
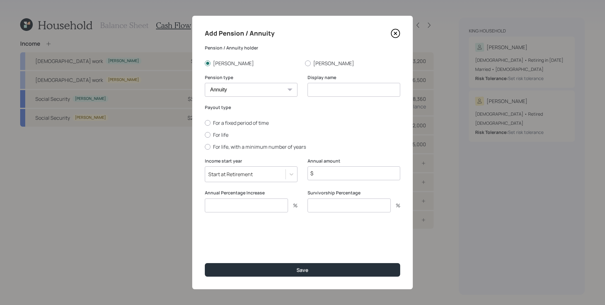
click at [205, 83] on select "Pension Annuity" at bounding box center [251, 90] width 93 height 14
click at [377, 90] on input at bounding box center [354, 90] width 93 height 14
type input "Bridge Annuity"
click at [225, 124] on label "For a fixed period of time" at bounding box center [302, 122] width 195 height 7
click at [205, 123] on input "For a fixed period of time" at bounding box center [205, 123] width 0 height 0
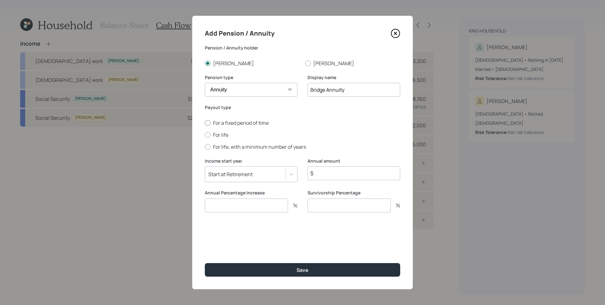
radio input "true"
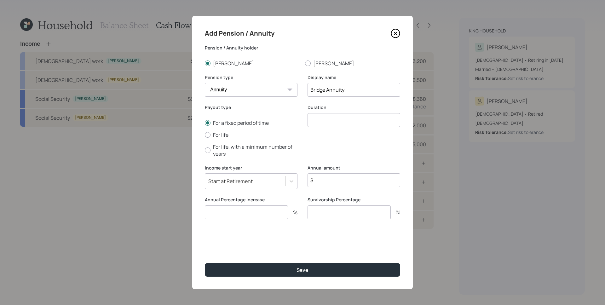
click at [320, 116] on input "number" at bounding box center [354, 120] width 93 height 14
type input "5"
click at [274, 173] on div "Start at Retirement" at bounding box center [251, 181] width 93 height 16
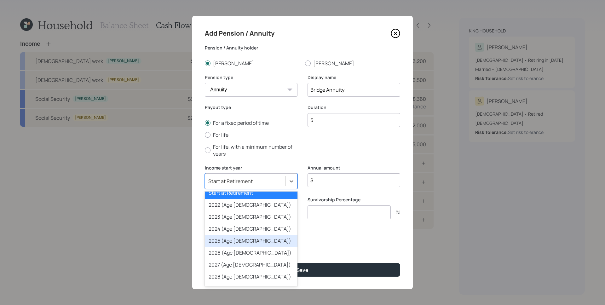
scroll to position [8, 0]
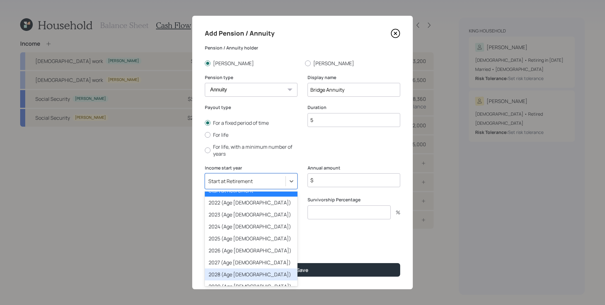
click at [245, 272] on div "2028 (Age [DEMOGRAPHIC_DATA])" at bounding box center [251, 274] width 93 height 12
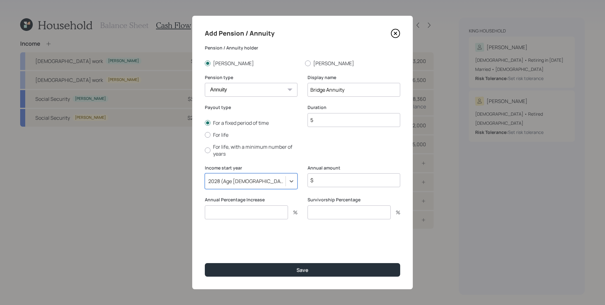
click at [372, 134] on div "Duration 5" at bounding box center [354, 134] width 93 height 61
click at [335, 181] on input "$" at bounding box center [354, 180] width 93 height 14
type input "$ 66,000"
type input "0"
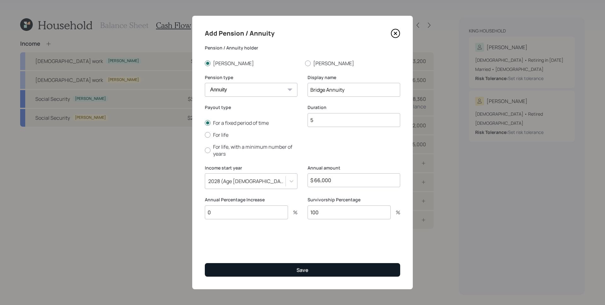
type input "100"
click at [321, 272] on button "Save" at bounding box center [302, 270] width 195 height 14
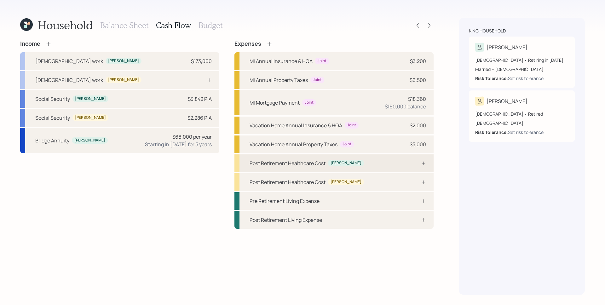
click at [428, 161] on div "Post Retirement Healthcare Cost [PERSON_NAME]" at bounding box center [333, 163] width 199 height 18
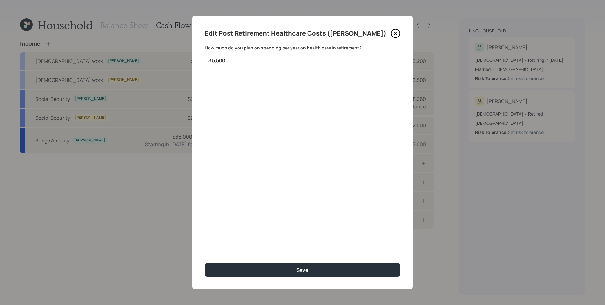
type input "$ 5,500"
click at [205, 263] on button "Save" at bounding box center [302, 270] width 195 height 14
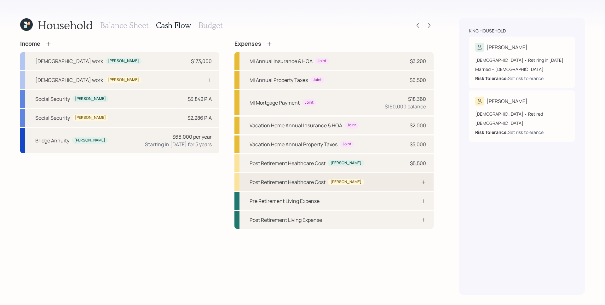
click at [425, 183] on icon at bounding box center [423, 182] width 5 height 5
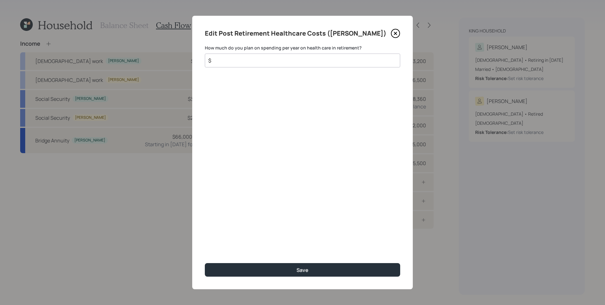
click at [265, 58] on input "$" at bounding box center [300, 61] width 185 height 8
type input "$ 5,500"
click at [205, 263] on button "Save" at bounding box center [302, 270] width 195 height 14
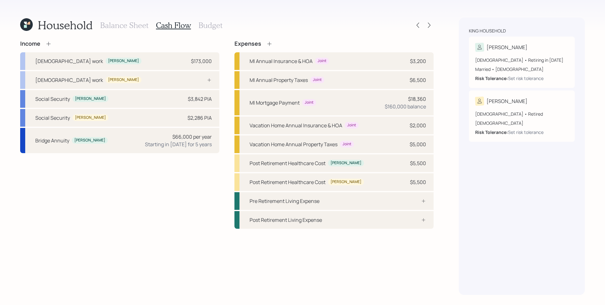
click at [269, 45] on icon at bounding box center [269, 44] width 6 height 6
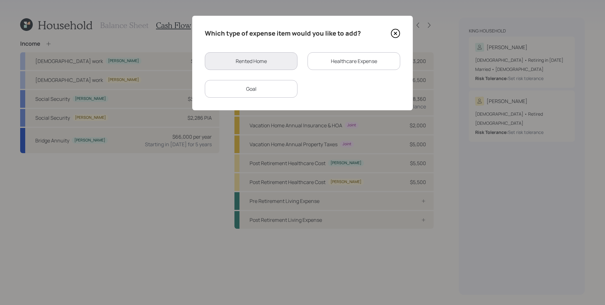
click at [365, 58] on div "Healthcare Expense" at bounding box center [354, 61] width 93 height 18
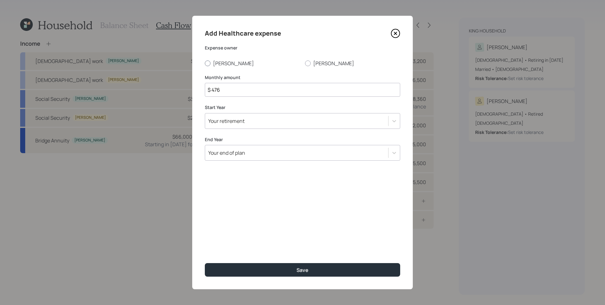
click at [211, 60] on label "[PERSON_NAME]" at bounding box center [252, 63] width 95 height 7
click at [205, 63] on input "[PERSON_NAME]" at bounding box center [205, 63] width 0 height 0
radio input "true"
click at [228, 89] on input "$ 476" at bounding box center [302, 90] width 195 height 14
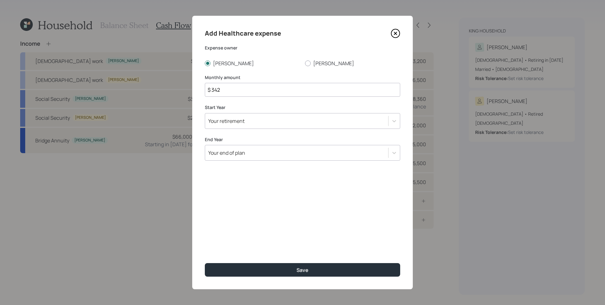
type input "$ 342"
click at [242, 119] on div "Your retirement" at bounding box center [226, 121] width 36 height 7
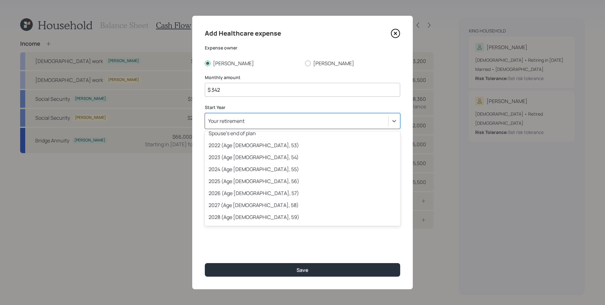
scroll to position [34, 0]
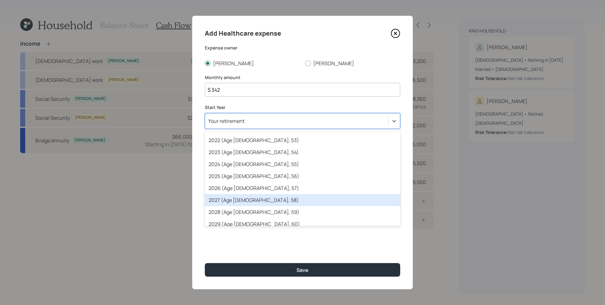
click at [252, 201] on div "2027 (Age [DEMOGRAPHIC_DATA], 58)" at bounding box center [302, 200] width 195 height 12
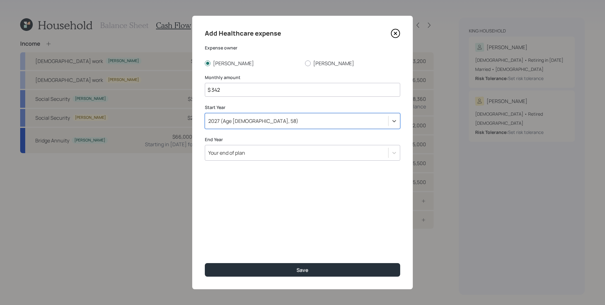
click at [287, 155] on div "Your end of plan" at bounding box center [296, 152] width 183 height 11
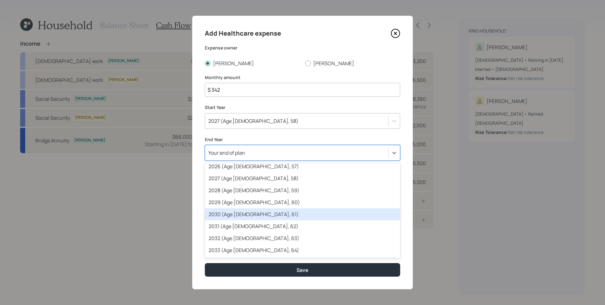
scroll to position [101, 0]
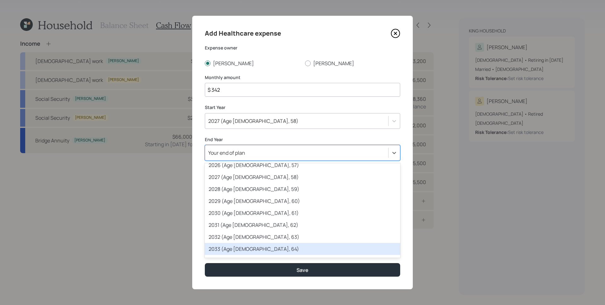
click at [260, 247] on div "2033 (Age [DEMOGRAPHIC_DATA], 64)" at bounding box center [302, 249] width 195 height 12
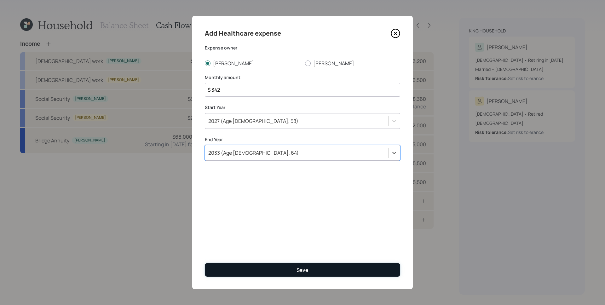
click at [267, 270] on button "Save" at bounding box center [302, 270] width 195 height 14
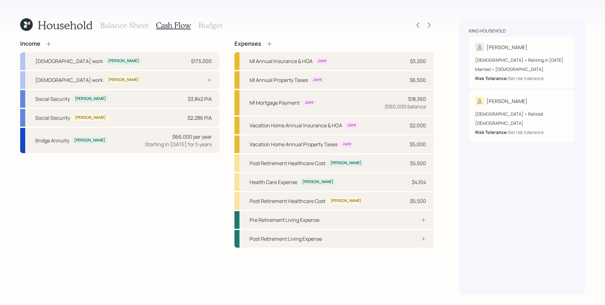
click at [275, 43] on div "Expenses" at bounding box center [333, 43] width 199 height 7
click at [268, 43] on icon at bounding box center [269, 44] width 6 height 6
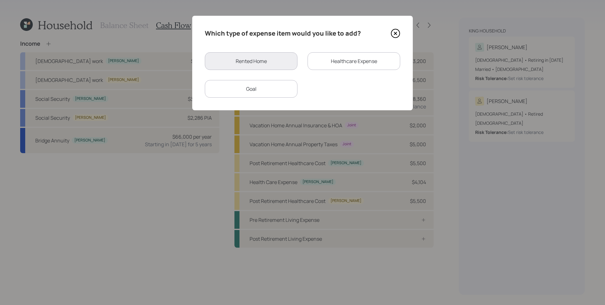
click at [360, 54] on div "Healthcare Expense" at bounding box center [354, 61] width 93 height 18
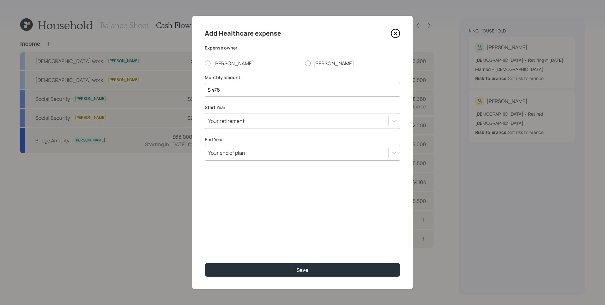
click at [315, 63] on label "[PERSON_NAME]" at bounding box center [352, 63] width 95 height 7
click at [305, 63] on input "[PERSON_NAME]" at bounding box center [305, 63] width 0 height 0
radio input "true"
click at [255, 90] on input "$ 476" at bounding box center [302, 90] width 195 height 14
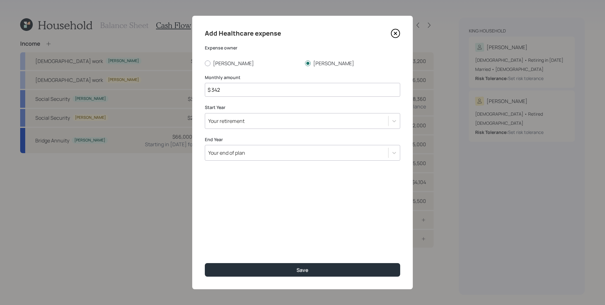
type input "$ 342"
click at [275, 121] on div "Your retirement" at bounding box center [296, 121] width 183 height 11
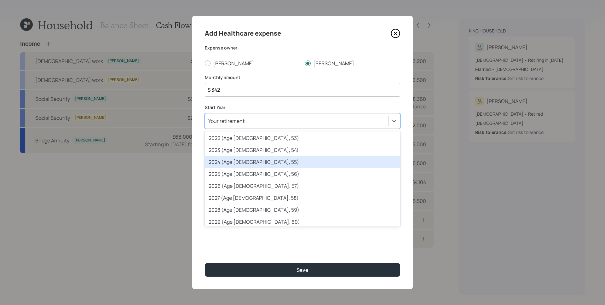
scroll to position [55, 0]
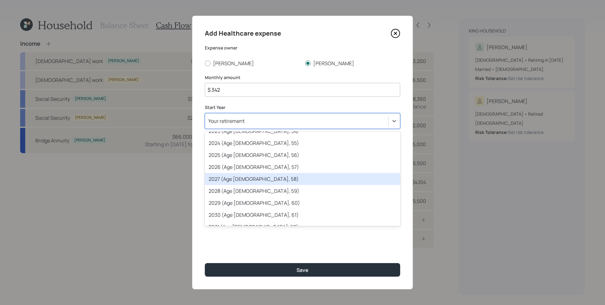
click at [267, 182] on div "2027 (Age [DEMOGRAPHIC_DATA], 58)" at bounding box center [302, 179] width 195 height 12
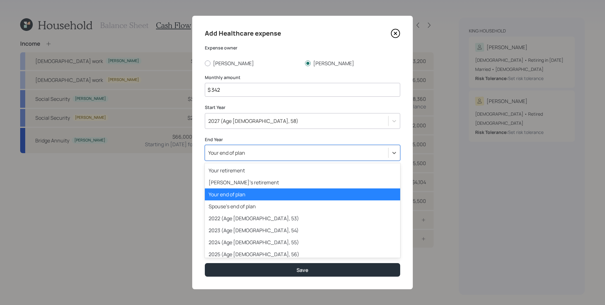
click at [249, 153] on div "Your end of plan" at bounding box center [296, 152] width 183 height 11
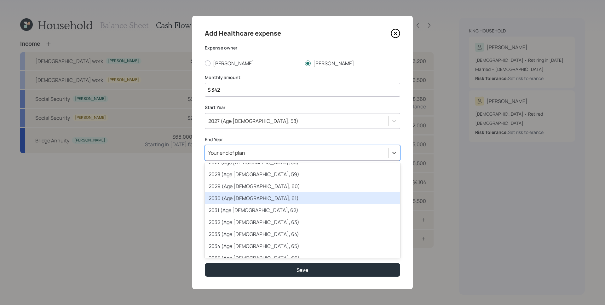
scroll to position [127, 0]
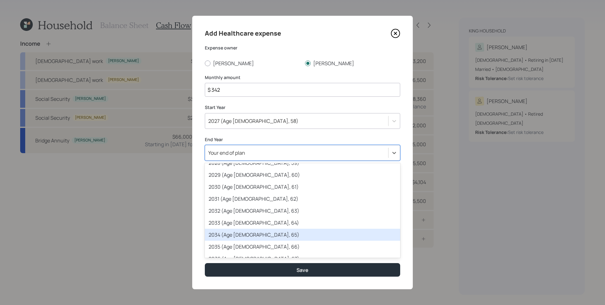
click at [260, 234] on div "2034 (Age [DEMOGRAPHIC_DATA], 65)" at bounding box center [302, 235] width 195 height 12
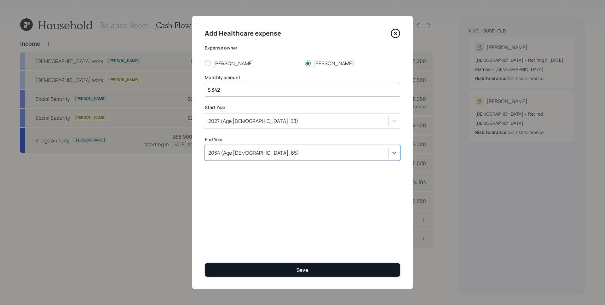
click at [287, 271] on button "Save" at bounding box center [302, 270] width 195 height 14
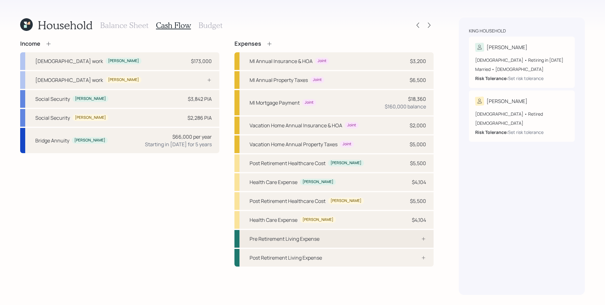
click at [429, 241] on div "Pre Retirement Living Expense" at bounding box center [333, 239] width 199 height 18
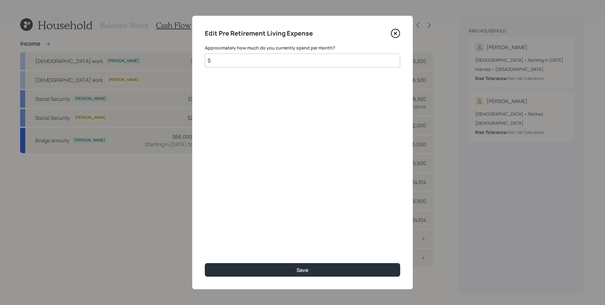
click at [256, 57] on input "$" at bounding box center [302, 61] width 195 height 14
type input "$ 5,050"
click at [205, 263] on button "Save" at bounding box center [302, 270] width 195 height 14
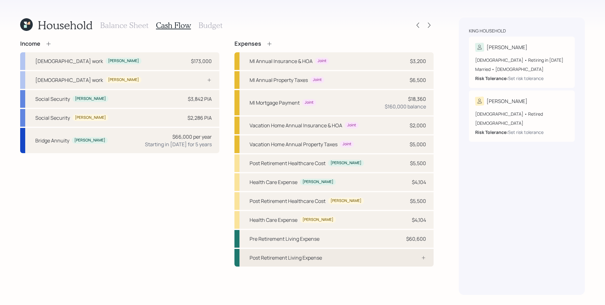
click at [416, 257] on div at bounding box center [416, 257] width 19 height 5
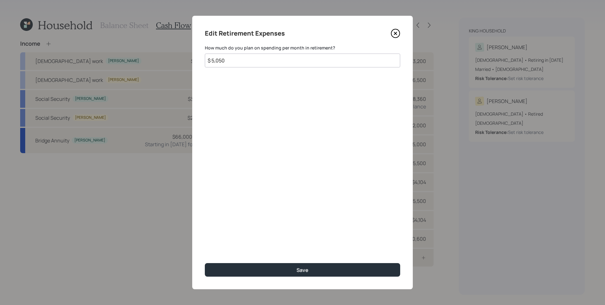
type input "$ 5,050"
click at [205, 263] on button "Save" at bounding box center [302, 270] width 195 height 14
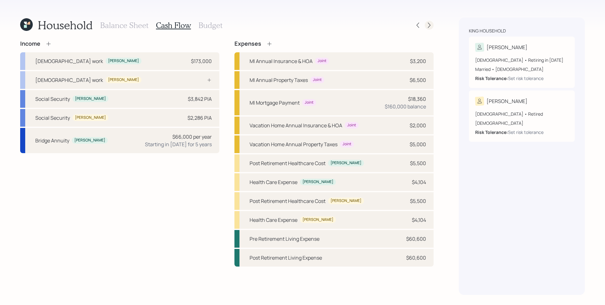
click at [430, 28] on div at bounding box center [429, 25] width 9 height 9
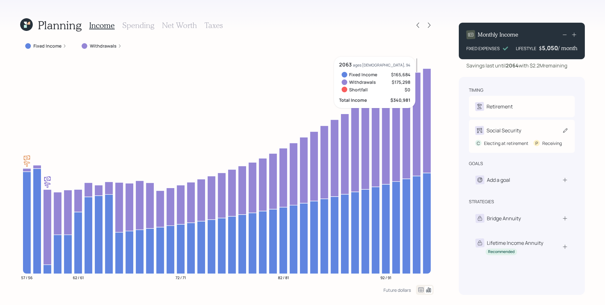
click at [506, 132] on div "Social Security" at bounding box center [504, 131] width 35 height 8
select select "2"
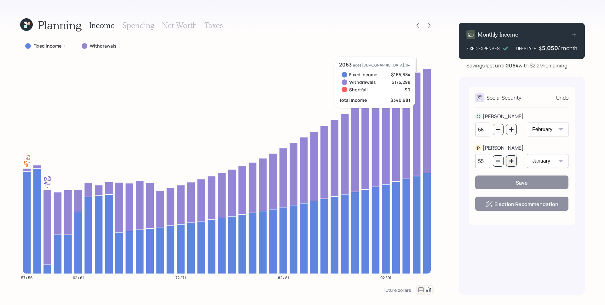
click at [512, 162] on icon "button" at bounding box center [511, 161] width 4 height 4
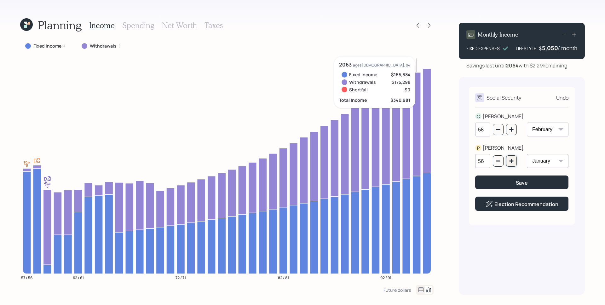
click at [512, 162] on icon "button" at bounding box center [511, 161] width 5 height 5
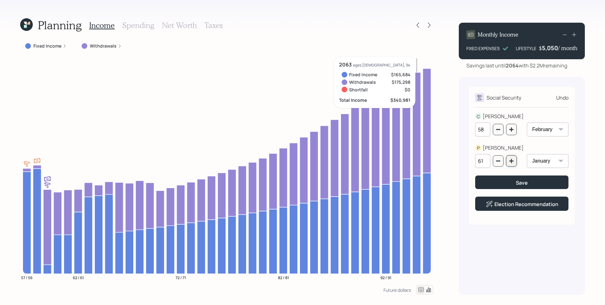
click at [512, 162] on icon "button" at bounding box center [511, 161] width 5 height 5
type input "62"
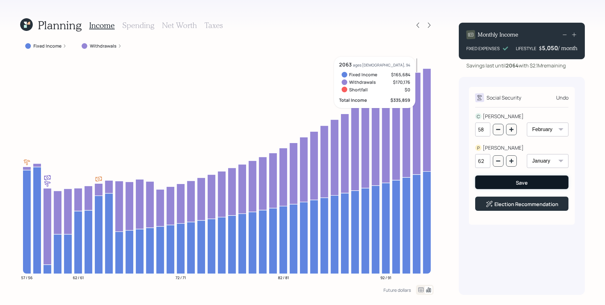
click at [517, 182] on div "Save" at bounding box center [522, 182] width 12 height 7
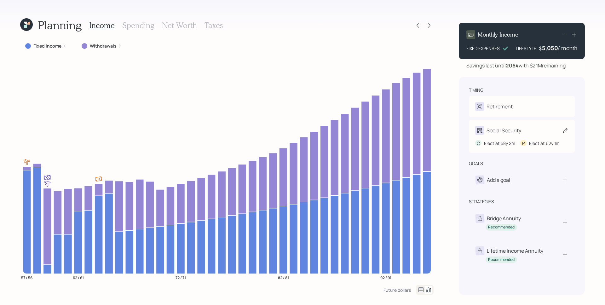
click at [515, 134] on div "Social Security C Elect at 58y 2m P Elect at 62y 1m" at bounding box center [522, 136] width 106 height 33
select select "2"
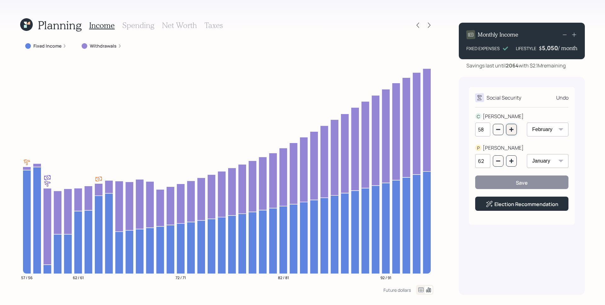
click at [513, 131] on icon "button" at bounding box center [511, 129] width 5 height 5
type input "62"
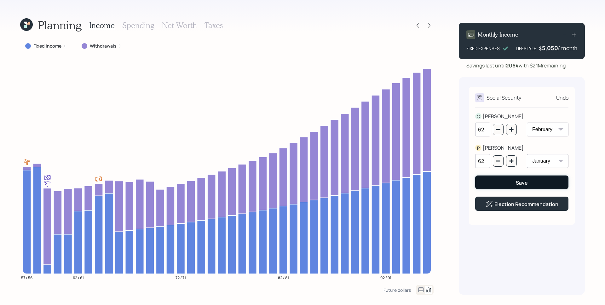
click at [513, 183] on button "Save" at bounding box center [521, 183] width 93 height 14
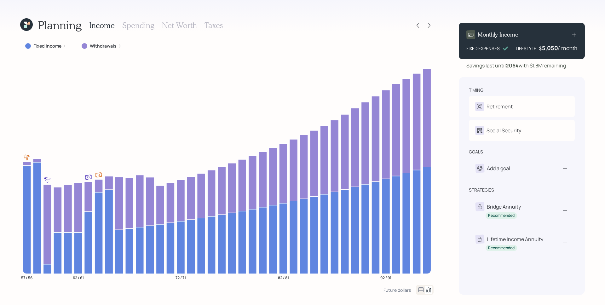
click at [54, 47] on label "Fixed Income" at bounding box center [47, 46] width 28 height 6
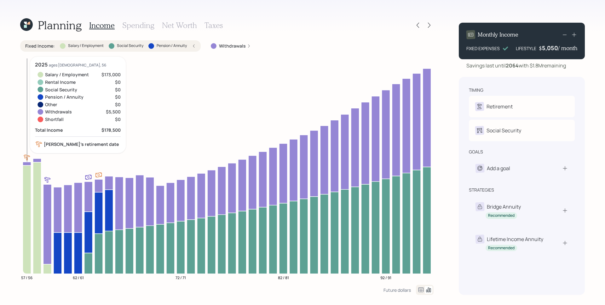
click at [28, 209] on icon at bounding box center [27, 219] width 8 height 108
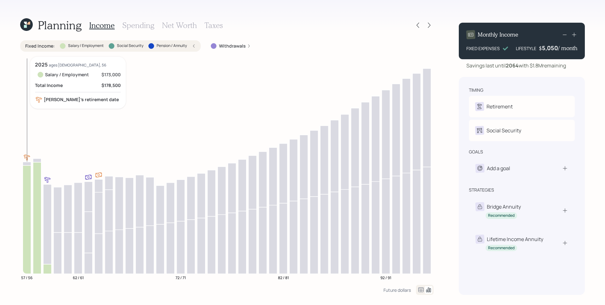
click at [26, 198] on icon at bounding box center [27, 219] width 8 height 108
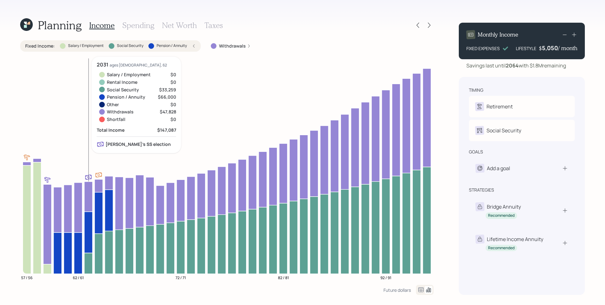
click at [92, 271] on icon at bounding box center [88, 263] width 8 height 21
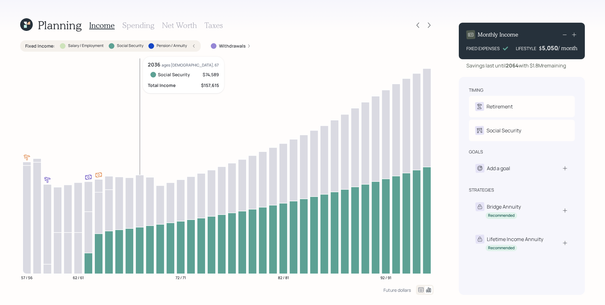
click at [144, 245] on icon "57 / 56 62 / 61 72 / 71 82 / 81 92 / 91" at bounding box center [226, 171] width 413 height 228
click at [129, 253] on icon at bounding box center [129, 250] width 8 height 45
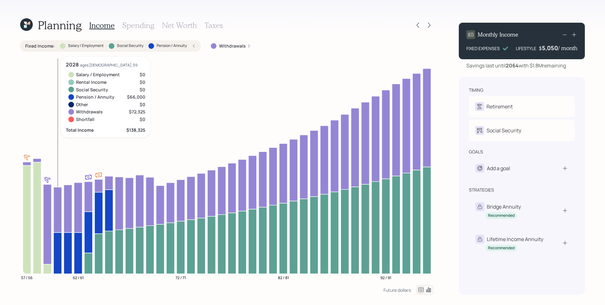
click at [58, 242] on icon at bounding box center [58, 252] width 8 height 41
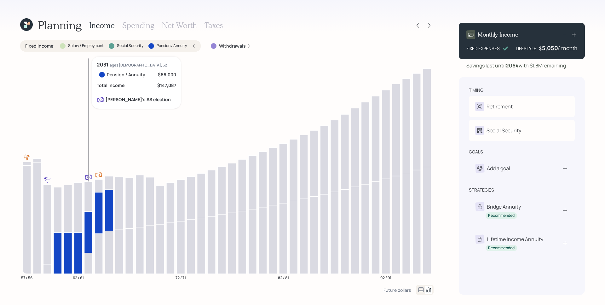
drag, startPoint x: 84, startPoint y: 236, endPoint x: 80, endPoint y: 238, distance: 4.1
click at [86, 236] on icon at bounding box center [88, 231] width 8 height 41
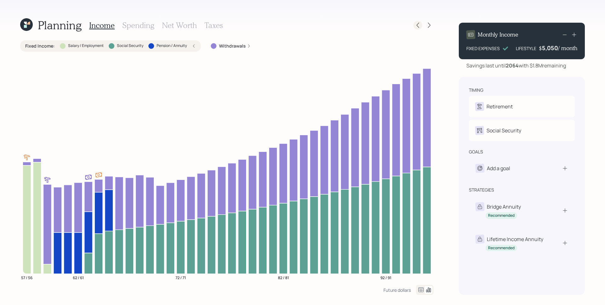
click at [419, 25] on icon at bounding box center [418, 25] width 6 height 6
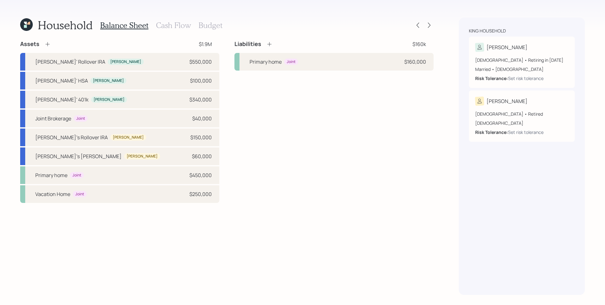
click at [176, 21] on h3 "Cash Flow" at bounding box center [173, 25] width 35 height 9
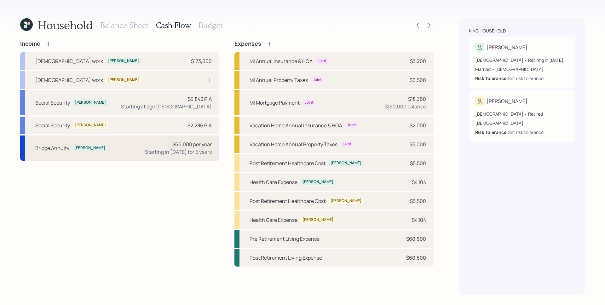
drag, startPoint x: 110, startPoint y: 150, endPoint x: 119, endPoint y: 147, distance: 9.5
click at [110, 150] on div "Bridge Annuity [PERSON_NAME] $66,000 per year Starting in [DATE] for 5 years" at bounding box center [119, 148] width 199 height 25
select select "annuity"
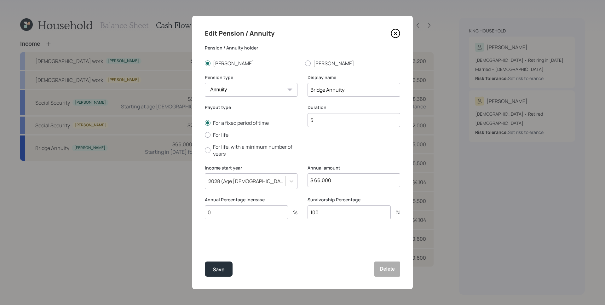
click at [239, 188] on div "2028 (Age [DEMOGRAPHIC_DATA], 59)" at bounding box center [251, 181] width 93 height 16
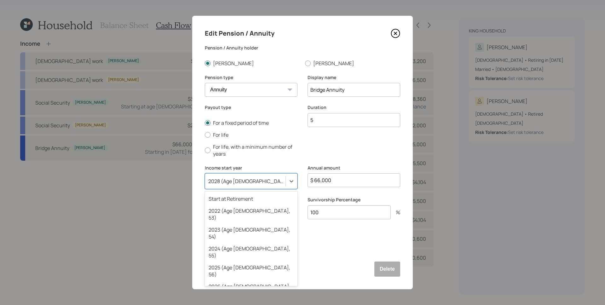
scroll to position [7, 0]
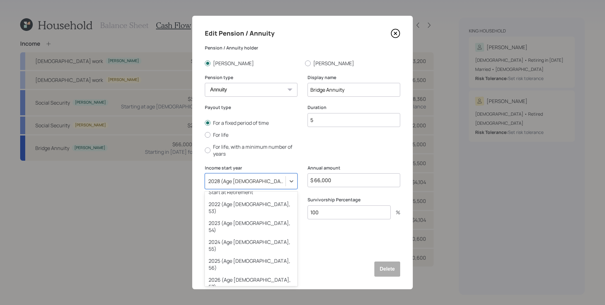
click at [239, 293] on div "2027 (Age [DEMOGRAPHIC_DATA], 58)" at bounding box center [251, 302] width 93 height 19
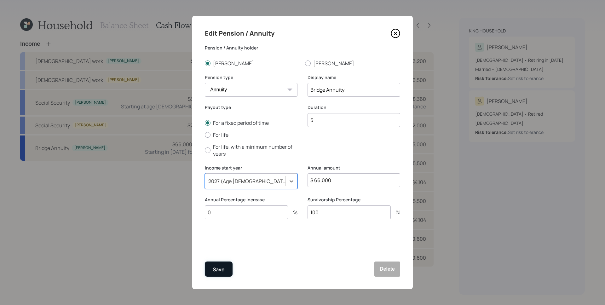
click at [207, 263] on button "Save" at bounding box center [219, 269] width 28 height 15
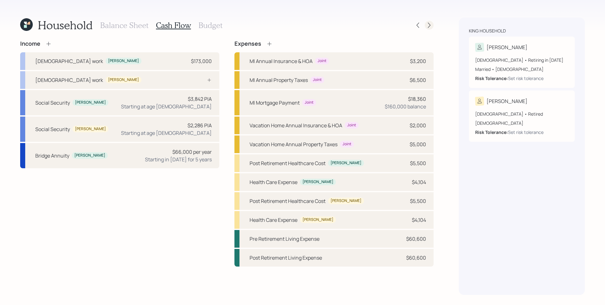
click at [429, 26] on icon at bounding box center [429, 25] width 3 height 5
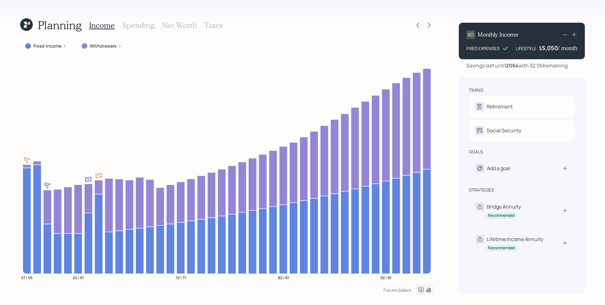
click at [62, 48] on div "Fixed Income" at bounding box center [45, 46] width 41 height 6
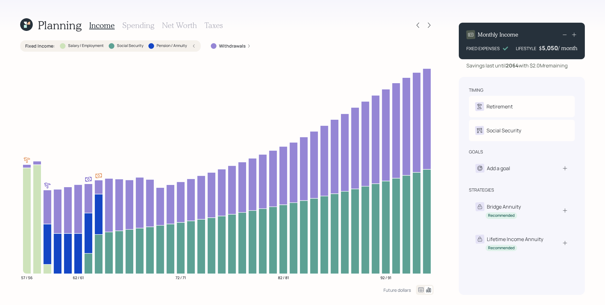
click at [192, 45] on div "Fixed Income : Salary / Employment Social Security Pension / Annuity" at bounding box center [110, 46] width 170 height 6
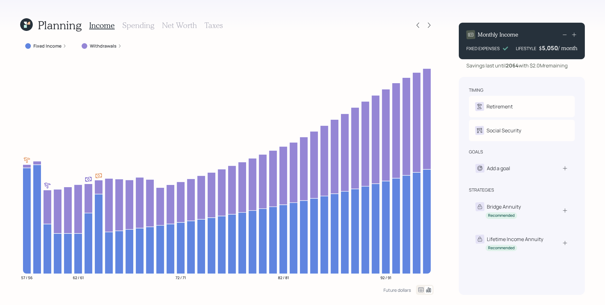
click at [100, 47] on label "Withdrawals" at bounding box center [103, 46] width 27 height 6
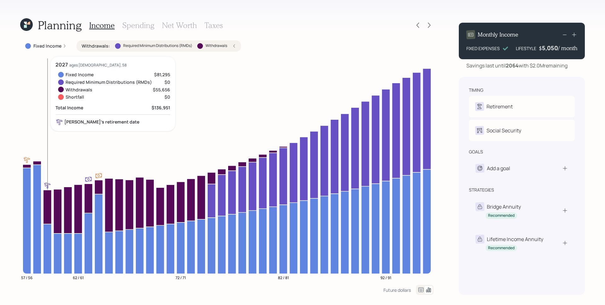
click at [48, 208] on icon at bounding box center [47, 207] width 8 height 34
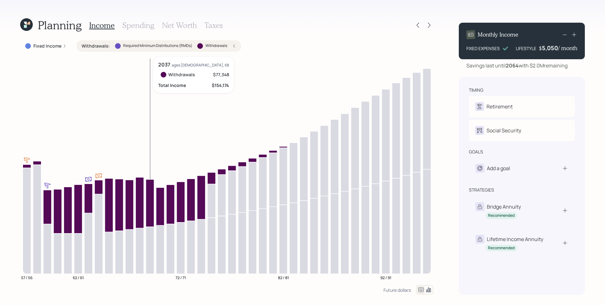
drag, startPoint x: 154, startPoint y: 195, endPoint x: 150, endPoint y: 199, distance: 6.5
click at [150, 199] on icon at bounding box center [150, 202] width 8 height 47
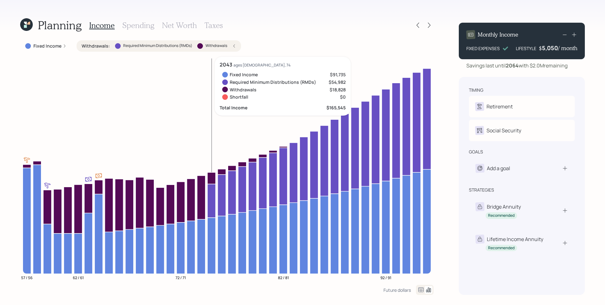
click at [212, 198] on icon at bounding box center [211, 201] width 8 height 34
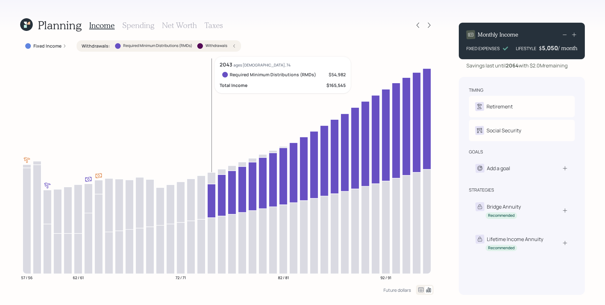
click at [212, 198] on icon at bounding box center [211, 201] width 8 height 34
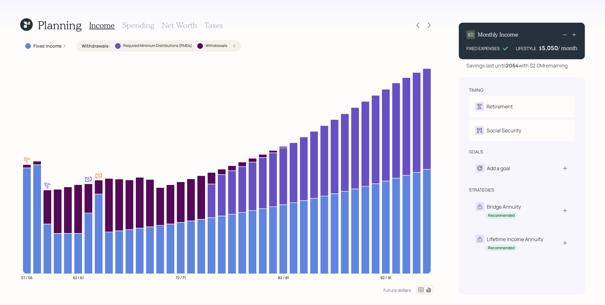
click at [235, 46] on icon at bounding box center [234, 46] width 4 height 4
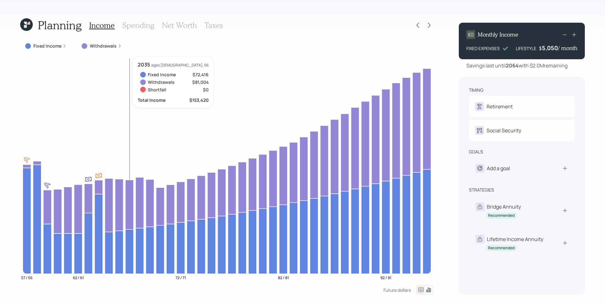
click at [129, 28] on h3 "Spending" at bounding box center [138, 25] width 32 height 9
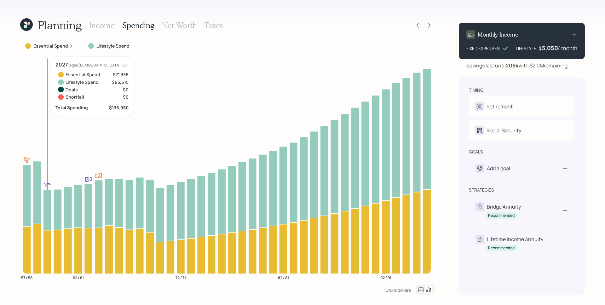
click at [71, 46] on icon at bounding box center [71, 46] width 4 height 4
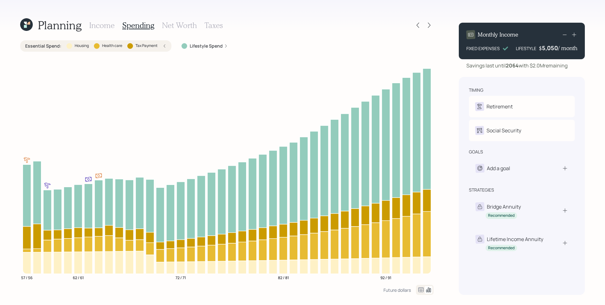
click at [165, 44] on icon at bounding box center [165, 46] width 4 height 4
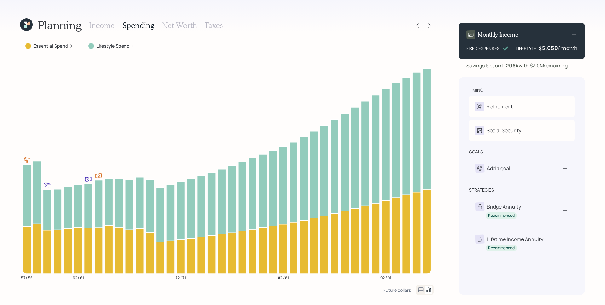
click at [123, 46] on label "Lifestyle Spend" at bounding box center [112, 46] width 33 height 6
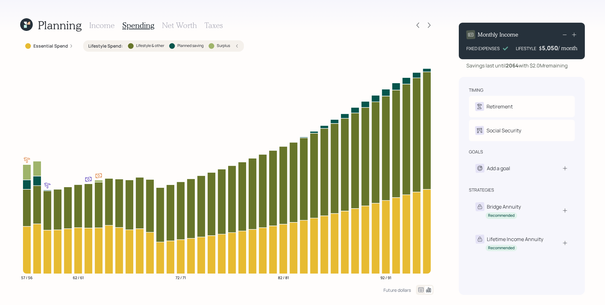
click at [235, 45] on icon at bounding box center [237, 46] width 4 height 4
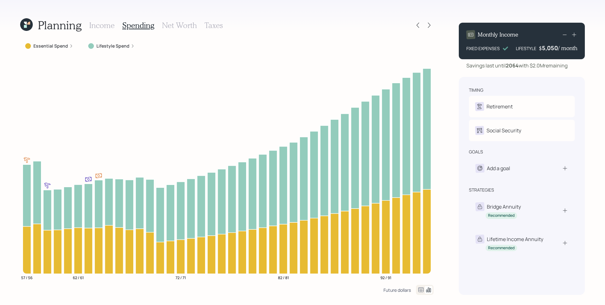
click at [390, 291] on div "Future dollars" at bounding box center [397, 290] width 27 height 6
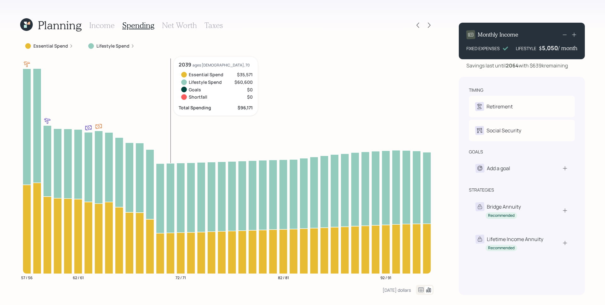
click at [97, 24] on h3 "Income" at bounding box center [102, 25] width 26 height 9
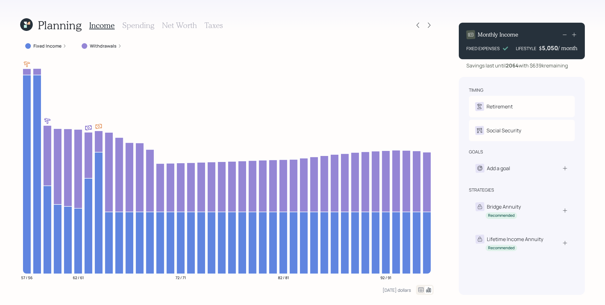
click at [149, 26] on h3 "Spending" at bounding box center [138, 25] width 32 height 9
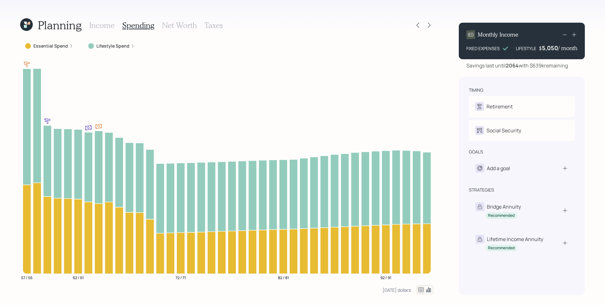
click at [73, 43] on div "Essential Spend" at bounding box center [49, 45] width 58 height 11
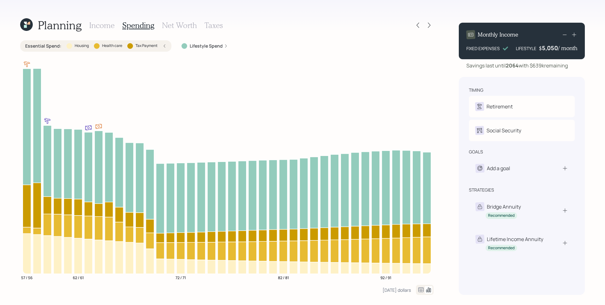
click at [165, 47] on icon at bounding box center [165, 45] width 2 height 3
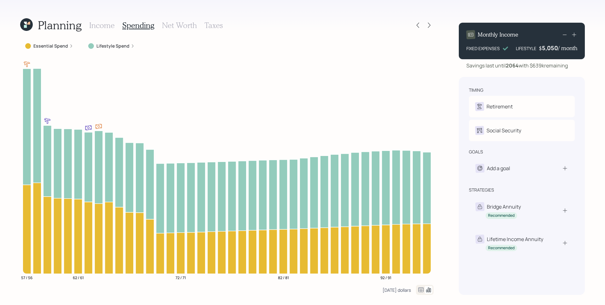
click at [391, 289] on div "[DATE] dollars" at bounding box center [397, 290] width 28 height 6
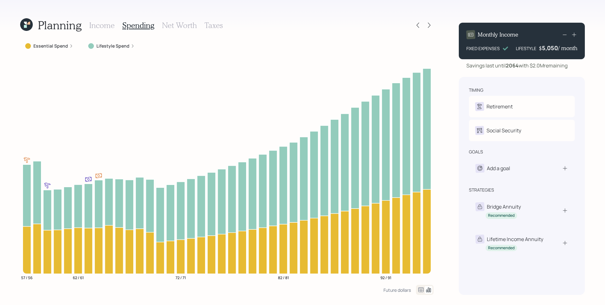
click at [110, 27] on h3 "Income" at bounding box center [102, 25] width 26 height 9
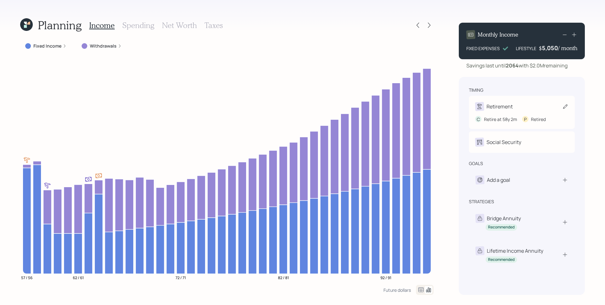
click at [516, 108] on div "Retirement" at bounding box center [521, 106] width 93 height 9
select select "2"
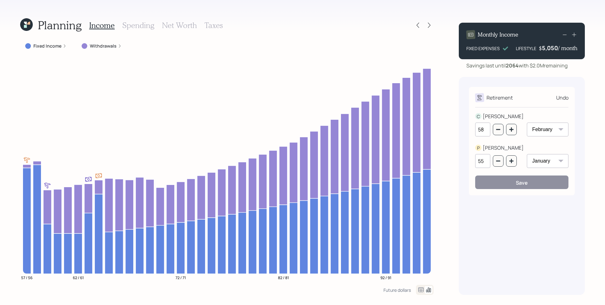
click at [558, 97] on div "Undo" at bounding box center [562, 98] width 12 height 8
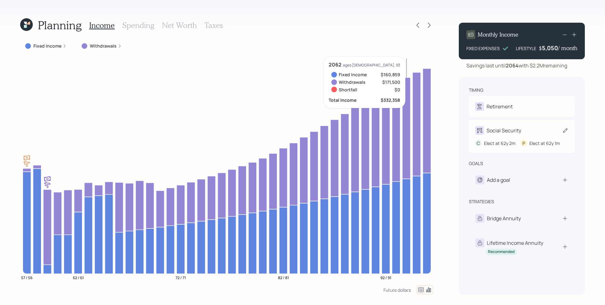
click at [518, 141] on div "C Elect at 62y 2m P Elect at 62y 1m" at bounding box center [521, 141] width 93 height 12
select select "2"
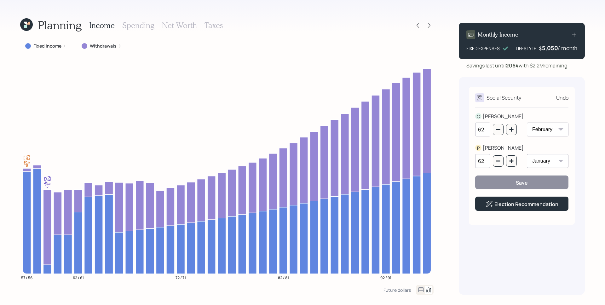
click at [555, 221] on div "Social Security Undo C [PERSON_NAME] 62 January February March April May June J…" at bounding box center [522, 156] width 106 height 138
click at [531, 203] on link "Election Recommendation" at bounding box center [526, 204] width 64 height 7
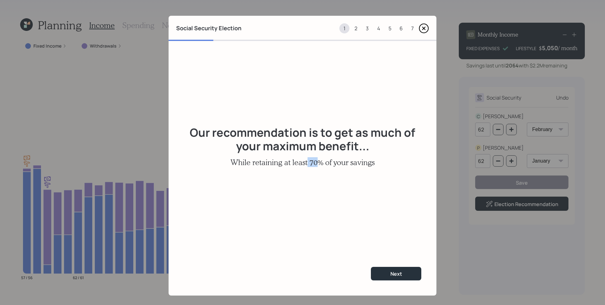
drag, startPoint x: 305, startPoint y: 160, endPoint x: 317, endPoint y: 161, distance: 12.0
click at [317, 161] on h3 "While retaining at least 70% of your savings" at bounding box center [302, 162] width 144 height 9
click at [321, 177] on div "Our recommendation is to get as much of your maximum benefit... While retaining…" at bounding box center [303, 146] width 268 height 211
click at [391, 275] on div "Next" at bounding box center [396, 273] width 12 height 7
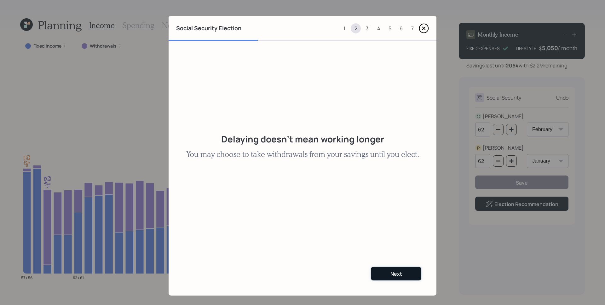
click at [409, 273] on button "Next" at bounding box center [396, 274] width 50 height 14
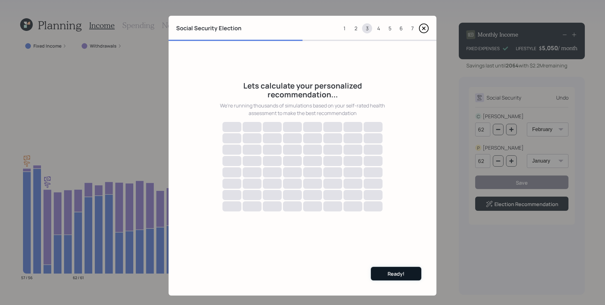
click at [404, 274] on button "Ready!" at bounding box center [396, 274] width 50 height 14
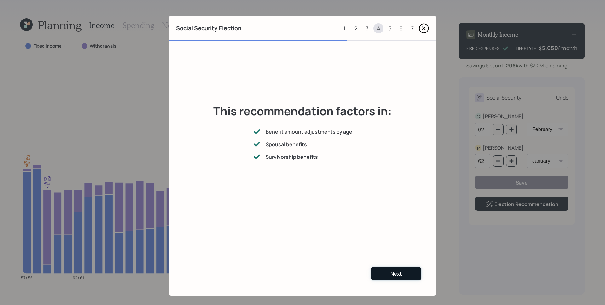
click at [404, 270] on button "Next" at bounding box center [396, 274] width 50 height 14
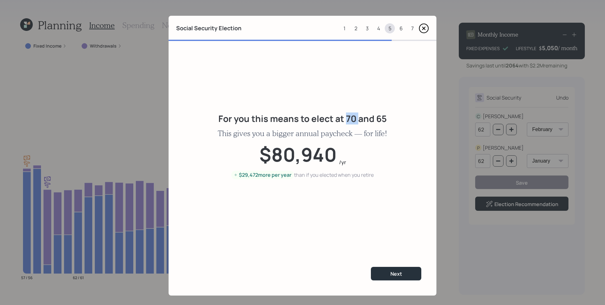
drag, startPoint x: 344, startPoint y: 118, endPoint x: 355, endPoint y: 118, distance: 11.4
click at [356, 119] on h2 "For you this means to elect at 70 and 65" at bounding box center [302, 118] width 168 height 11
click at [349, 119] on h2 "For you this means to elect at 70 and 65" at bounding box center [302, 118] width 168 height 11
click at [401, 274] on button "Next" at bounding box center [396, 274] width 50 height 14
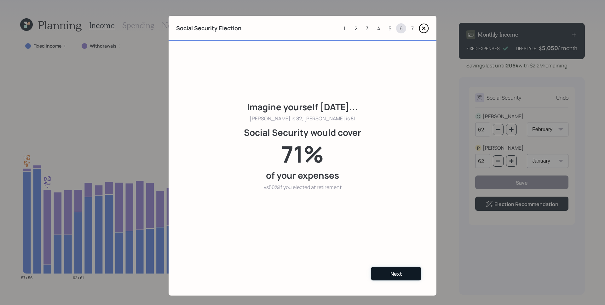
click at [378, 275] on button "Next" at bounding box center [396, 274] width 50 height 14
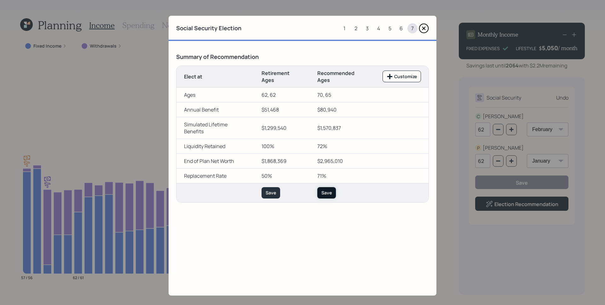
click at [326, 194] on div "Save" at bounding box center [326, 193] width 10 height 6
click at [322, 191] on div "Save" at bounding box center [326, 193] width 10 height 6
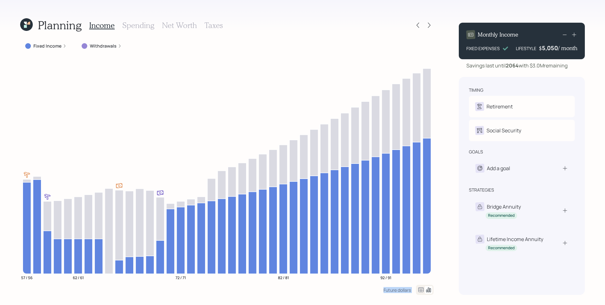
click at [322, 191] on icon at bounding box center [324, 223] width 8 height 101
click at [391, 178] on icon "57 / 56 62 / 61 72 / 71 82 / 81 92 / 91" at bounding box center [226, 171] width 413 height 228
click at [243, 217] on icon at bounding box center [242, 234] width 8 height 80
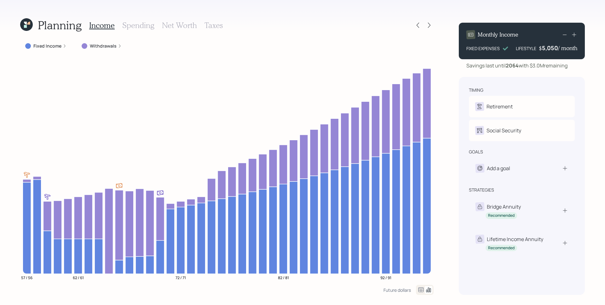
click at [114, 46] on label "Withdrawals" at bounding box center [103, 46] width 27 height 6
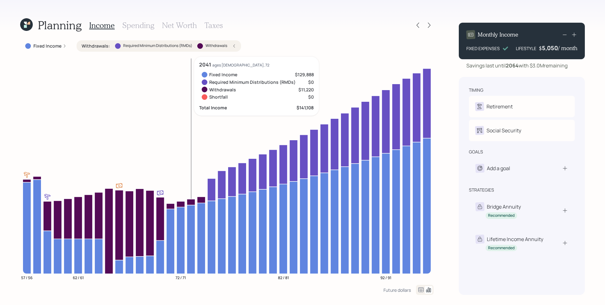
click at [190, 201] on icon at bounding box center [191, 202] width 8 height 6
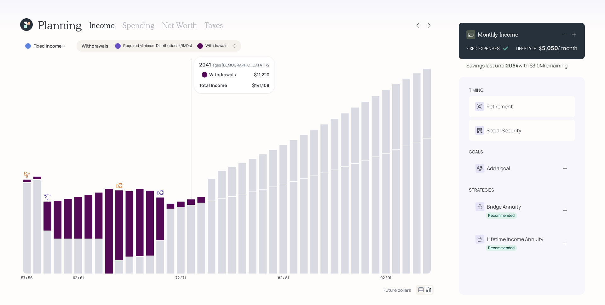
click at [190, 201] on icon at bounding box center [191, 202] width 8 height 6
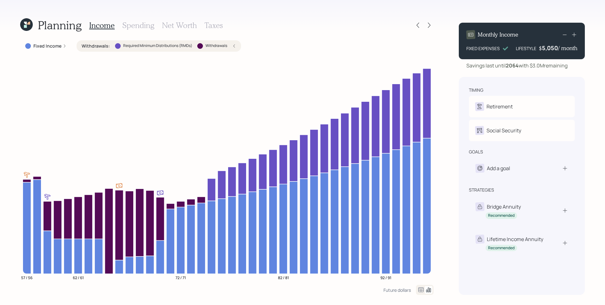
click at [234, 46] on icon at bounding box center [235, 45] width 2 height 3
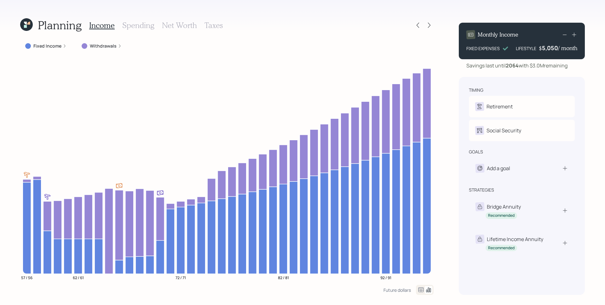
click at [137, 28] on h3 "Spending" at bounding box center [138, 25] width 32 height 9
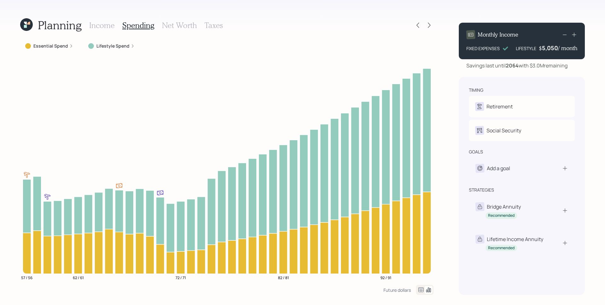
click at [126, 49] on div "Lifestyle Spend" at bounding box center [111, 45] width 56 height 11
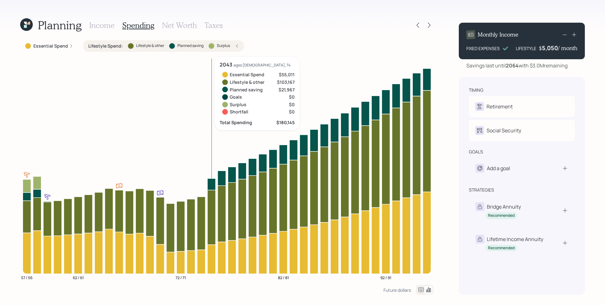
click at [212, 182] on icon at bounding box center [211, 184] width 8 height 12
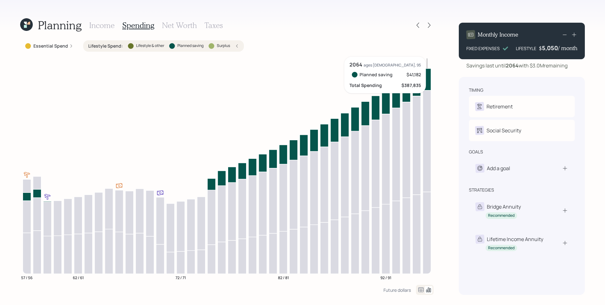
click at [430, 80] on icon at bounding box center [427, 79] width 8 height 22
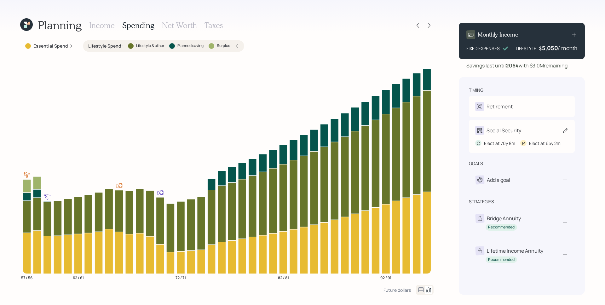
click at [523, 147] on div "P" at bounding box center [523, 143] width 6 height 7
select select "8"
select select "2"
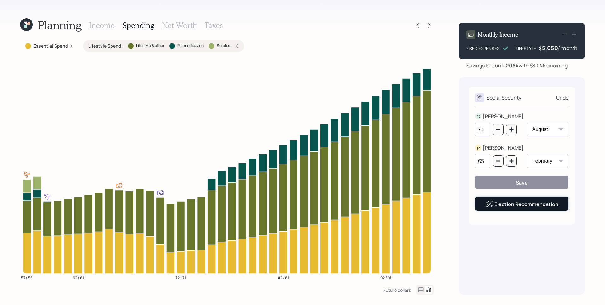
click at [531, 207] on link "Election Recommendation" at bounding box center [526, 204] width 64 height 7
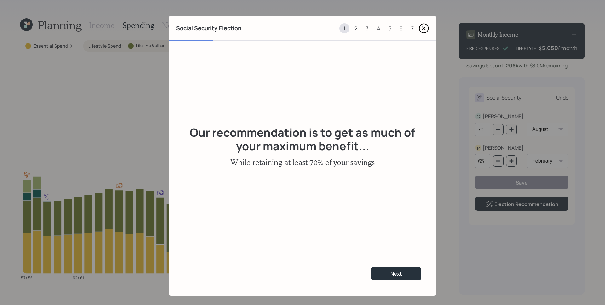
click at [409, 28] on div "7" at bounding box center [412, 28] width 10 height 10
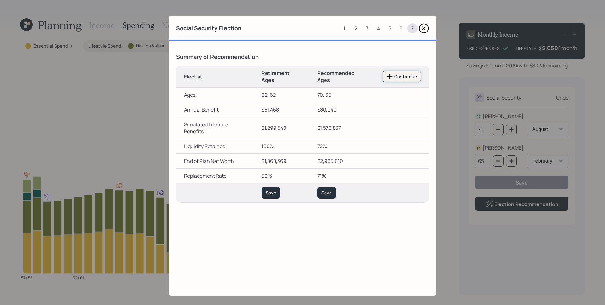
click at [396, 82] on button "Customize" at bounding box center [402, 77] width 38 height 12
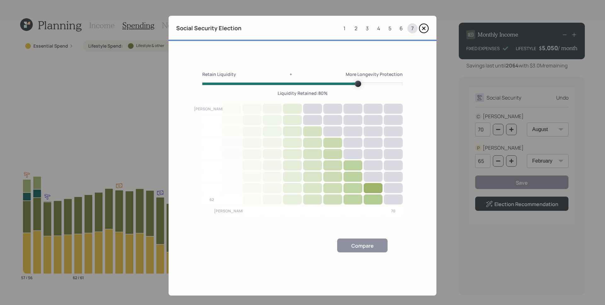
click at [355, 83] on span "Volume" at bounding box center [358, 84] width 6 height 6
click at [373, 188] on div at bounding box center [373, 188] width 20 height 11
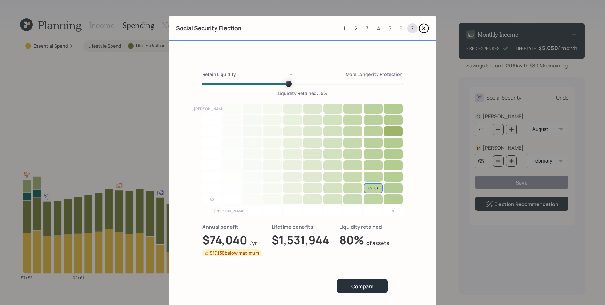
click at [292, 83] on span "Volume" at bounding box center [289, 84] width 6 height 6
click at [393, 131] on div at bounding box center [394, 131] width 20 height 11
click at [395, 110] on div at bounding box center [394, 108] width 20 height 11
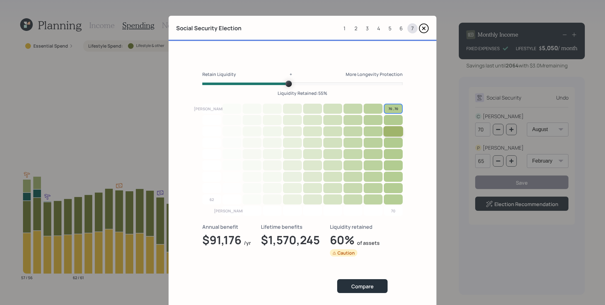
click at [391, 134] on div at bounding box center [394, 131] width 20 height 11
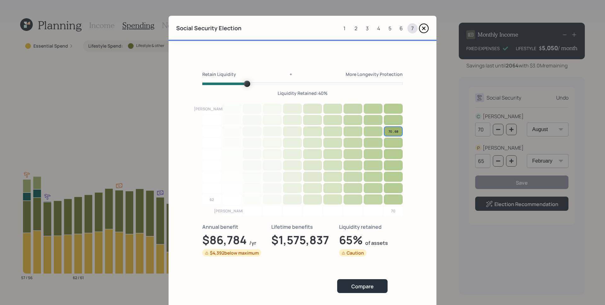
click at [244, 85] on span "Volume" at bounding box center [247, 84] width 6 height 6
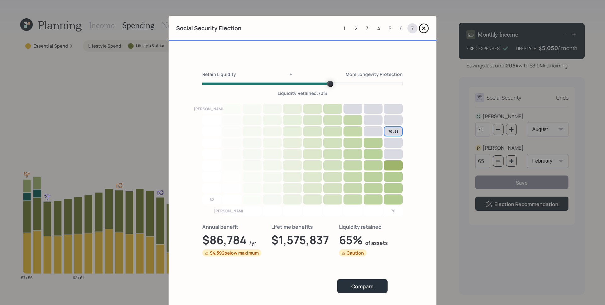
click at [327, 81] on span "Volume" at bounding box center [330, 84] width 6 height 6
click at [420, 183] on div "Retain Liquidity + More Longevity Protection Liquidity Retained: 70 % [PERSON_N…" at bounding box center [303, 178] width 268 height 275
drag, startPoint x: 396, startPoint y: 168, endPoint x: 402, endPoint y: 169, distance: 6.5
click at [396, 168] on div at bounding box center [393, 165] width 19 height 10
click at [410, 30] on div "7" at bounding box center [412, 28] width 10 height 10
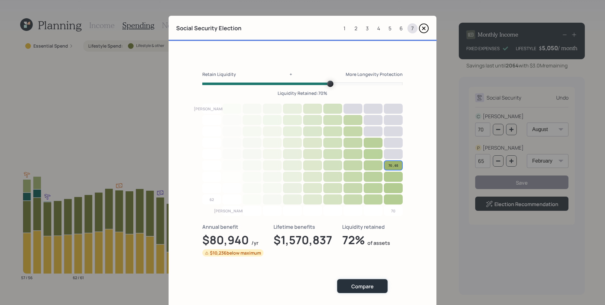
click at [364, 285] on div "Compare" at bounding box center [362, 286] width 22 height 7
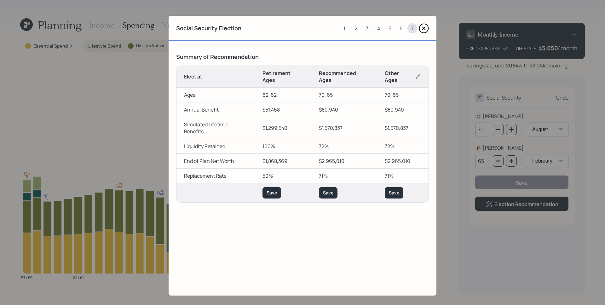
click at [415, 73] on icon at bounding box center [418, 76] width 6 height 6
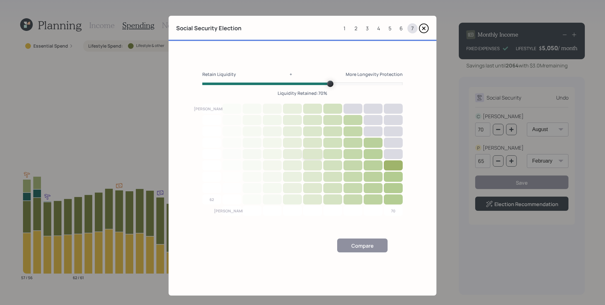
click at [303, 150] on div at bounding box center [313, 154] width 20 height 11
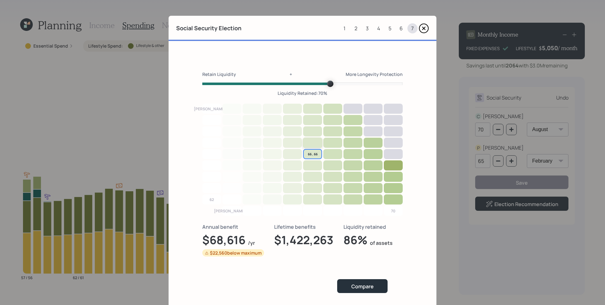
click at [313, 144] on div at bounding box center [313, 142] width 20 height 11
click at [324, 144] on div at bounding box center [333, 142] width 20 height 11
click at [296, 144] on div at bounding box center [293, 142] width 20 height 11
click at [291, 132] on div at bounding box center [293, 131] width 20 height 11
click at [291, 159] on div at bounding box center [293, 154] width 20 height 11
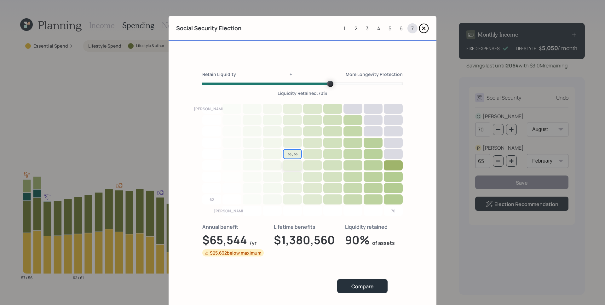
click at [291, 163] on div at bounding box center [293, 165] width 20 height 11
click at [370, 290] on div "Compare" at bounding box center [302, 286] width 200 height 44
click at [370, 290] on div "Compare" at bounding box center [362, 286] width 22 height 7
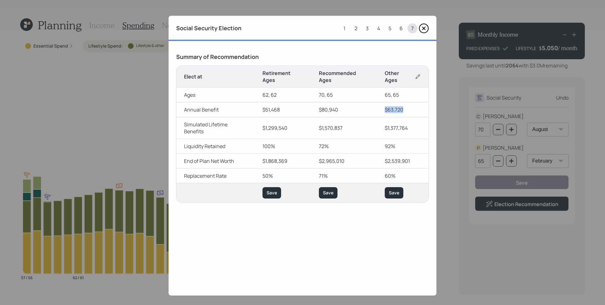
drag, startPoint x: 402, startPoint y: 102, endPoint x: 382, endPoint y: 101, distance: 20.5
click at [382, 102] on td "$63,720" at bounding box center [402, 109] width 51 height 15
drag, startPoint x: 279, startPoint y: 100, endPoint x: 262, endPoint y: 102, distance: 16.8
click at [262, 102] on td "$51,468" at bounding box center [283, 109] width 56 height 15
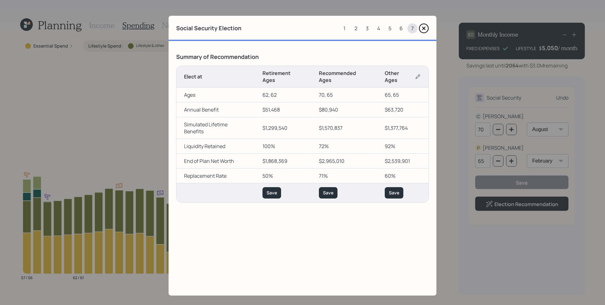
drag, startPoint x: 383, startPoint y: 136, endPoint x: 394, endPoint y: 134, distance: 11.8
click at [394, 139] on td "92%" at bounding box center [402, 146] width 51 height 15
drag, startPoint x: 394, startPoint y: 134, endPoint x: 373, endPoint y: 132, distance: 21.2
click at [373, 139] on tr "Liquidity Retained The percentage of liquidity retained after funding your life…" at bounding box center [302, 146] width 252 height 15
click at [377, 139] on td "92%" at bounding box center [402, 146] width 51 height 15
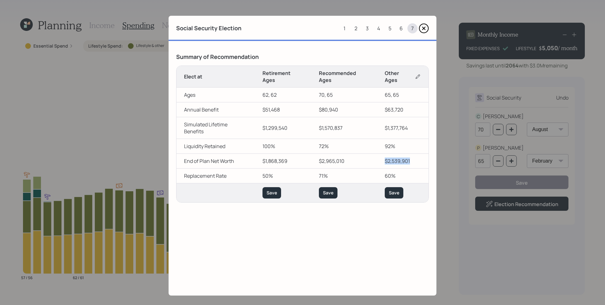
drag, startPoint x: 412, startPoint y: 148, endPoint x: 375, endPoint y: 147, distance: 37.2
click at [377, 153] on td "$2,539,901" at bounding box center [402, 160] width 51 height 15
click at [391, 190] on div "Save" at bounding box center [394, 193] width 10 height 6
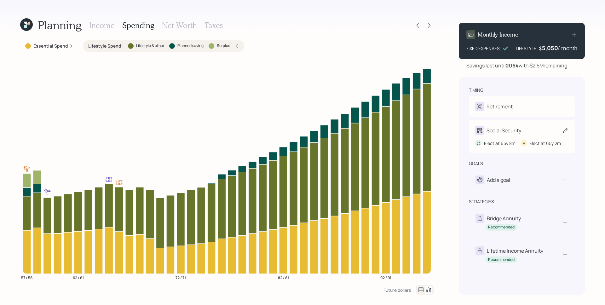
click at [519, 141] on div "C Elect at 65y 8m P Elect at 65y 2m" at bounding box center [521, 143] width 93 height 7
select select "8"
select select "2"
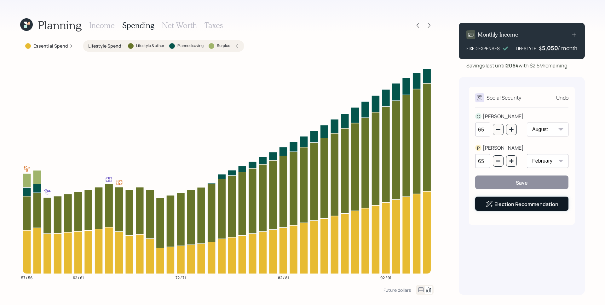
click at [518, 204] on link "Election Recommendation" at bounding box center [526, 204] width 64 height 7
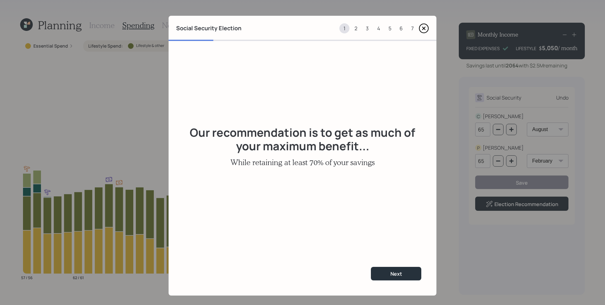
click at [424, 28] on icon at bounding box center [424, 28] width 10 height 10
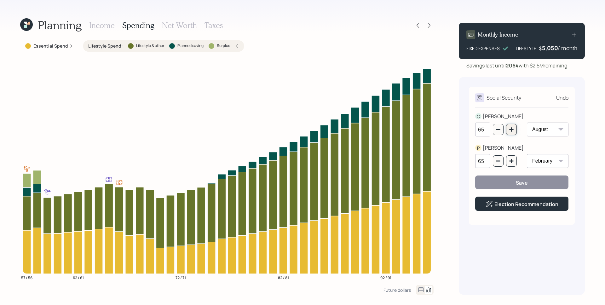
click at [512, 130] on icon "button" at bounding box center [511, 129] width 5 height 5
click at [512, 130] on icon "button" at bounding box center [511, 129] width 4 height 4
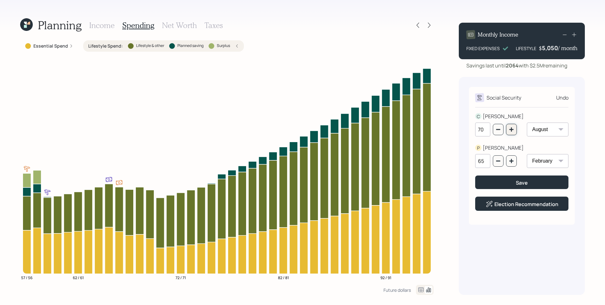
click at [512, 130] on icon "button" at bounding box center [511, 129] width 4 height 4
click at [498, 132] on button "button" at bounding box center [498, 129] width 11 height 11
type input "70"
click at [513, 159] on icon "button" at bounding box center [511, 161] width 5 height 5
click at [513, 160] on icon "button" at bounding box center [511, 161] width 5 height 5
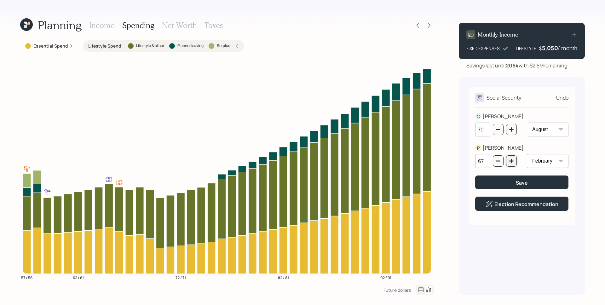
click at [513, 160] on icon "button" at bounding box center [511, 161] width 5 height 5
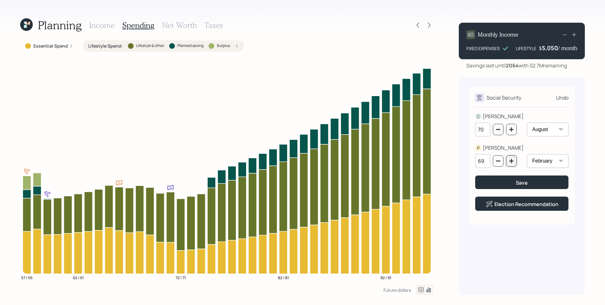
click at [515, 160] on button "button" at bounding box center [511, 160] width 11 height 11
type input "70"
click at [521, 183] on div "Save" at bounding box center [522, 182] width 12 height 7
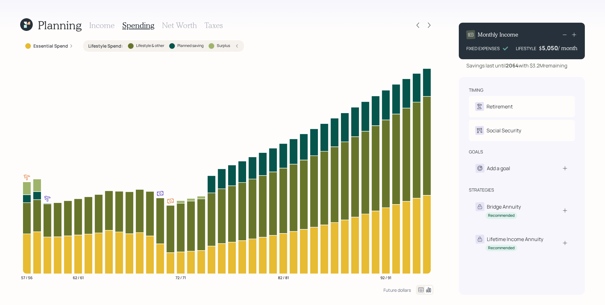
click at [109, 25] on h3 "Income" at bounding box center [102, 25] width 26 height 9
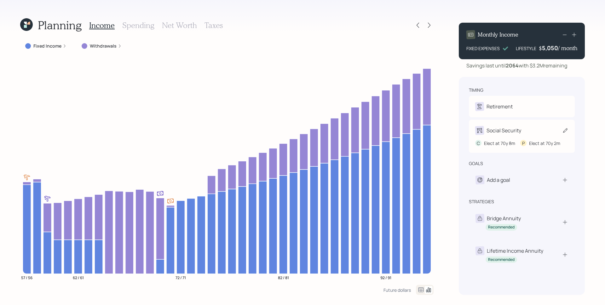
click at [508, 143] on div "Elect at 70y 8m" at bounding box center [499, 143] width 31 height 7
select select "8"
select select "2"
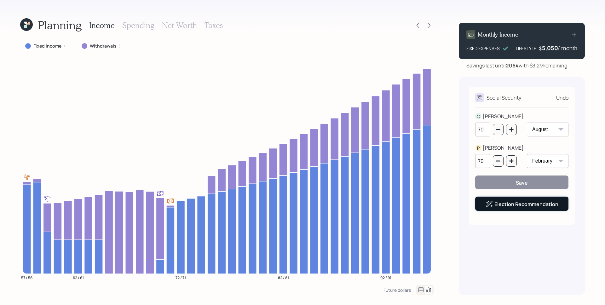
click at [528, 204] on link "Election Recommendation" at bounding box center [526, 204] width 64 height 7
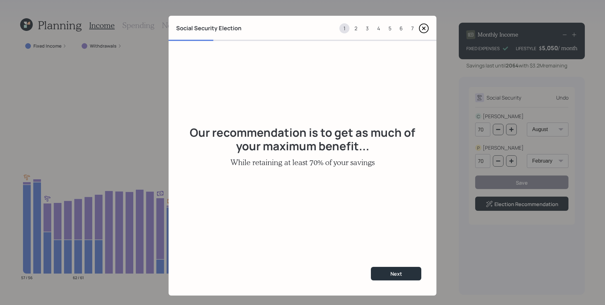
click at [407, 30] on div "7" at bounding box center [412, 28] width 10 height 10
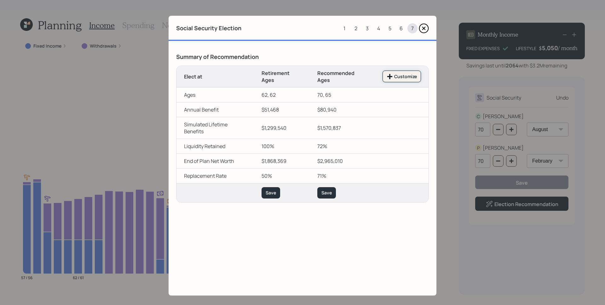
click at [406, 77] on div "Customize" at bounding box center [402, 76] width 30 height 6
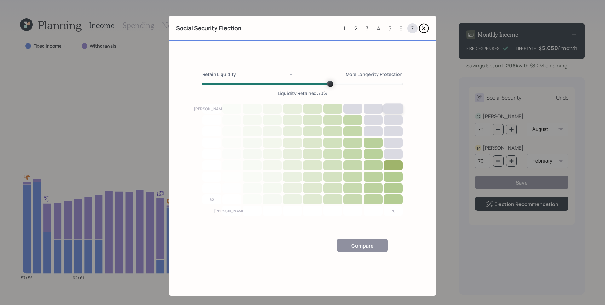
click at [397, 107] on div at bounding box center [394, 108] width 20 height 11
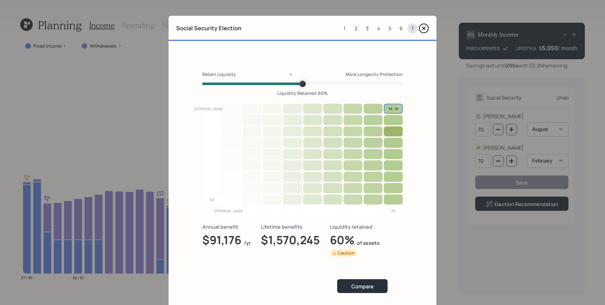
click at [302, 84] on span "Volume" at bounding box center [302, 84] width 6 height 6
click at [352, 284] on div "Compare" at bounding box center [362, 286] width 22 height 7
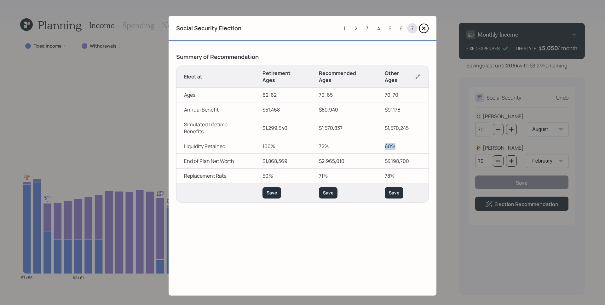
drag, startPoint x: 382, startPoint y: 131, endPoint x: 374, endPoint y: 131, distance: 7.9
click at [377, 139] on td "60%" at bounding box center [402, 146] width 51 height 15
drag, startPoint x: 401, startPoint y: 133, endPoint x: 368, endPoint y: 136, distance: 33.6
click at [368, 139] on tr "Liquidity Retained The percentage of liquidity retained after funding your life…" at bounding box center [302, 146] width 252 height 15
click at [323, 139] on td "72%" at bounding box center [344, 146] width 66 height 15
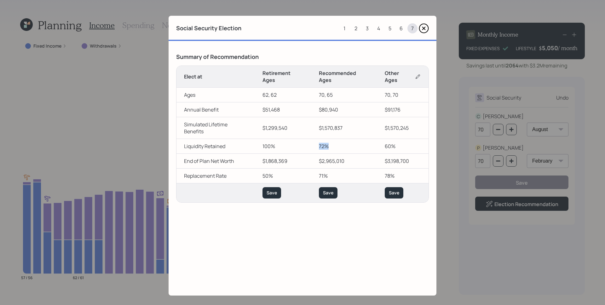
drag, startPoint x: 327, startPoint y: 132, endPoint x: 312, endPoint y: 132, distance: 15.4
click at [312, 139] on td "72%" at bounding box center [344, 146] width 66 height 15
click at [377, 139] on td "60%" at bounding box center [402, 146] width 51 height 15
drag, startPoint x: 394, startPoint y: 132, endPoint x: 381, endPoint y: 134, distance: 13.1
click at [381, 139] on td "60%" at bounding box center [402, 146] width 51 height 15
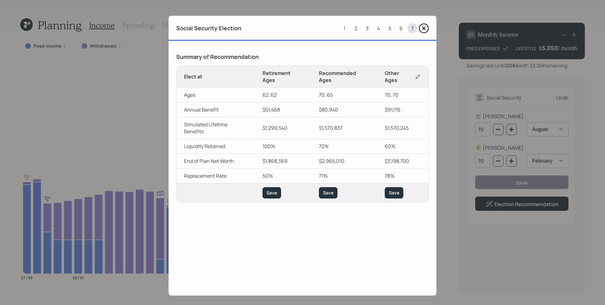
click at [415, 73] on icon at bounding box center [418, 76] width 6 height 6
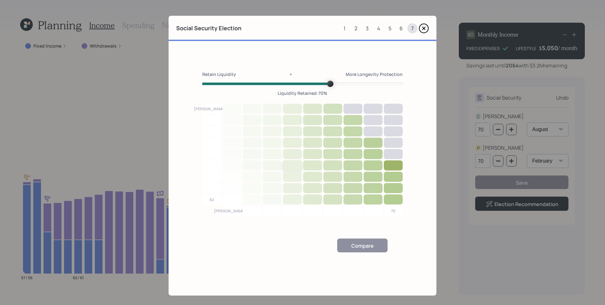
click at [293, 161] on div at bounding box center [293, 165] width 20 height 11
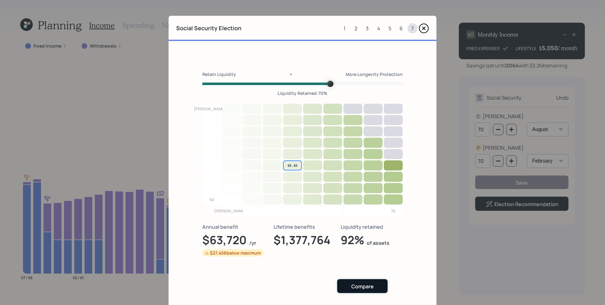
click at [367, 290] on div "Compare" at bounding box center [362, 286] width 22 height 7
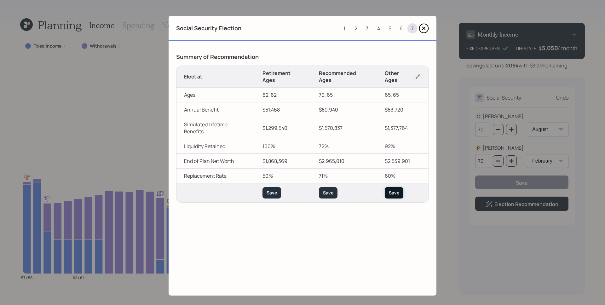
click at [393, 190] on div "Save" at bounding box center [394, 193] width 10 height 6
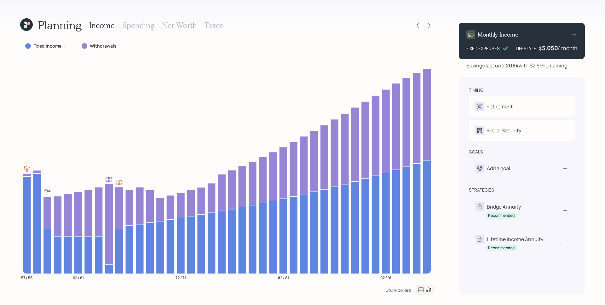
click at [107, 46] on label "Withdrawals" at bounding box center [103, 46] width 27 height 6
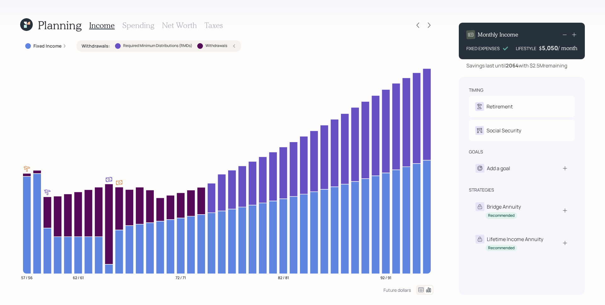
click at [140, 26] on h3 "Spending" at bounding box center [138, 25] width 32 height 9
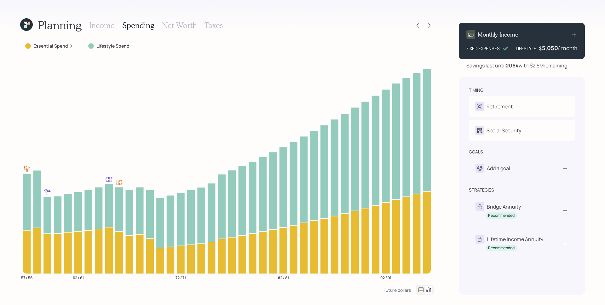
click at [178, 26] on h3 "Net Worth" at bounding box center [179, 25] width 35 height 9
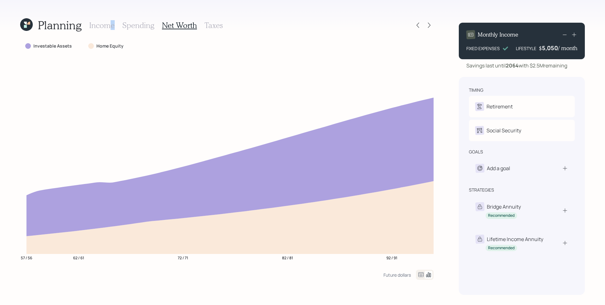
click at [112, 26] on h3 "Income" at bounding box center [102, 25] width 26 height 9
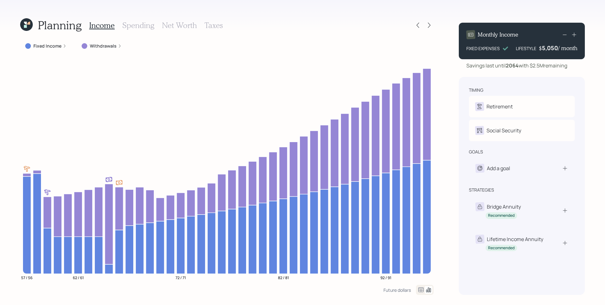
click at [110, 47] on label "Withdrawals" at bounding box center [103, 46] width 27 height 6
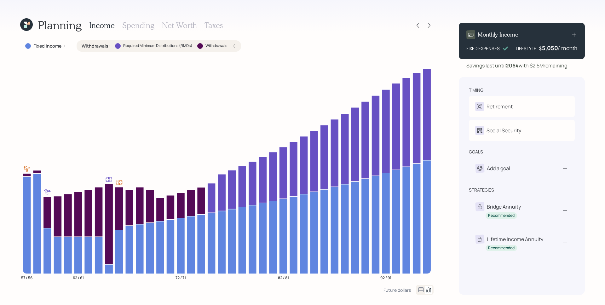
click at [141, 25] on h3 "Spending" at bounding box center [138, 25] width 32 height 9
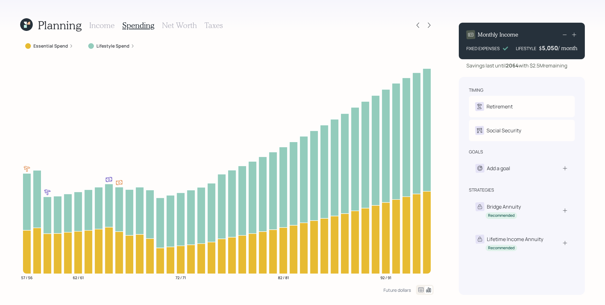
drag, startPoint x: 123, startPoint y: 44, endPoint x: 142, endPoint y: 76, distance: 36.5
click at [123, 44] on label "Lifestyle Spend" at bounding box center [112, 46] width 33 height 6
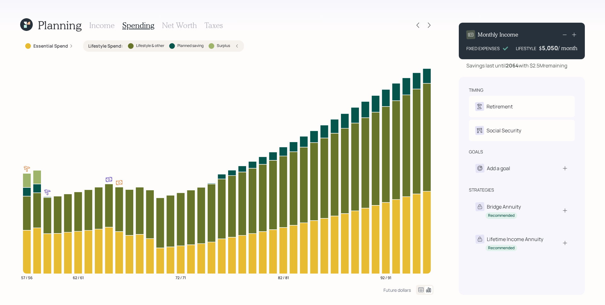
click at [185, 27] on h3 "Net Worth" at bounding box center [179, 25] width 35 height 9
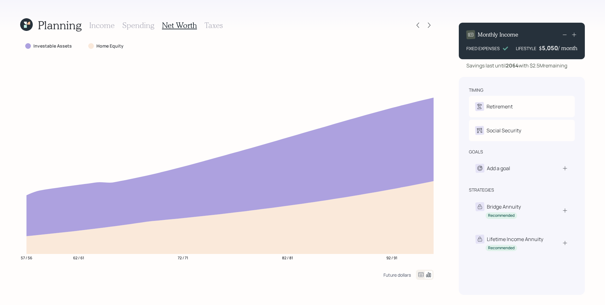
click at [400, 275] on div "Future dollars" at bounding box center [397, 275] width 27 height 6
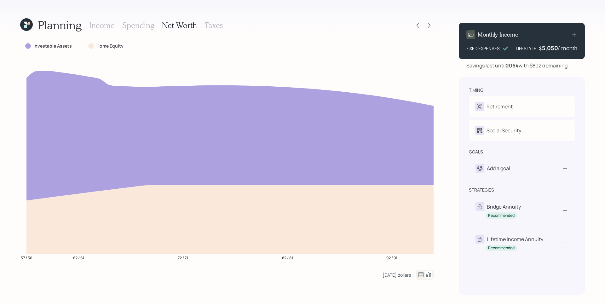
click at [402, 274] on div "[DATE] dollars" at bounding box center [397, 275] width 28 height 6
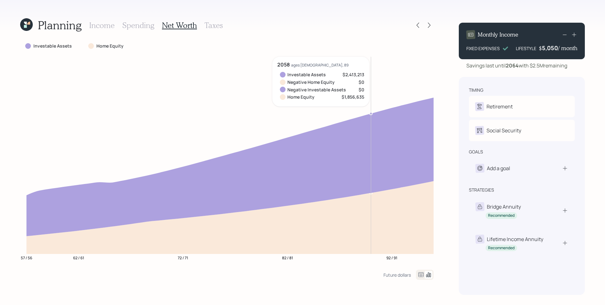
click at [221, 25] on div "Planning Income Spending Net Worth Taxes" at bounding box center [226, 25] width 413 height 15
click at [206, 27] on h3 "Taxes" at bounding box center [214, 25] width 18 height 9
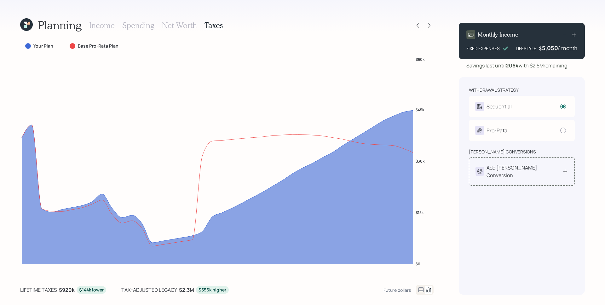
click at [502, 170] on div "Add [PERSON_NAME] Conversion" at bounding box center [525, 171] width 76 height 15
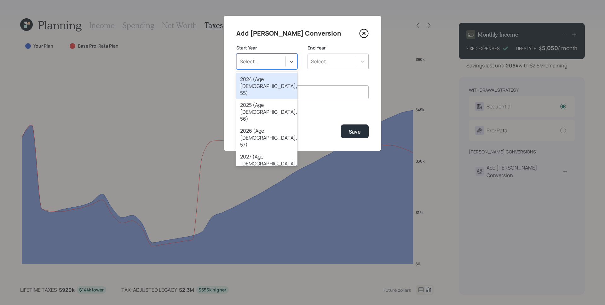
click at [259, 62] on div "Select..." at bounding box center [261, 61] width 49 height 11
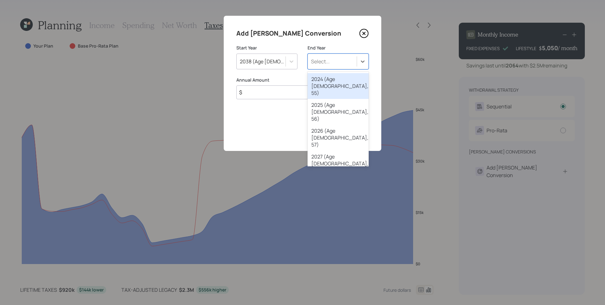
click at [345, 55] on div "Select..." at bounding box center [338, 62] width 61 height 16
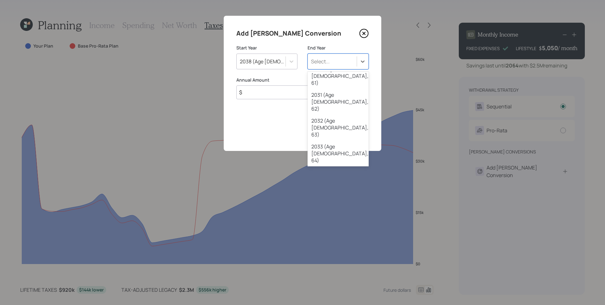
drag, startPoint x: 346, startPoint y: 132, endPoint x: 326, endPoint y: 128, distance: 20.7
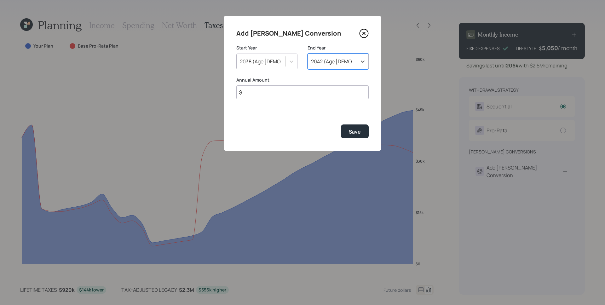
click at [262, 91] on input "$" at bounding box center [302, 92] width 132 height 14
type input "$ 40,000"
click at [341, 124] on button "Save" at bounding box center [355, 131] width 28 height 14
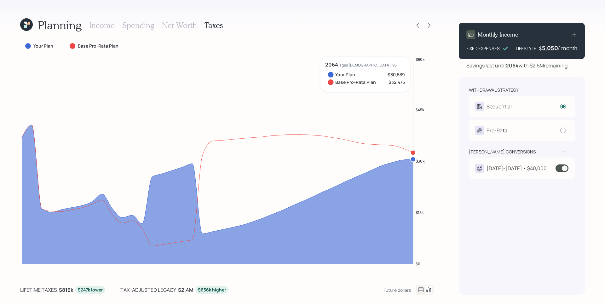
click at [531, 175] on div "[DATE]-[DATE] • $40,000" at bounding box center [522, 168] width 106 height 21
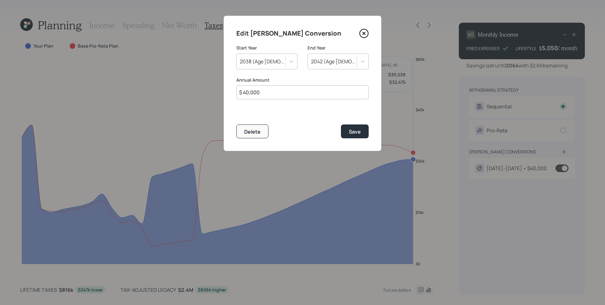
click at [286, 89] on input "$ 40,000" at bounding box center [302, 92] width 132 height 14
type input "$ 30,000"
click at [341, 124] on button "Save" at bounding box center [355, 131] width 28 height 14
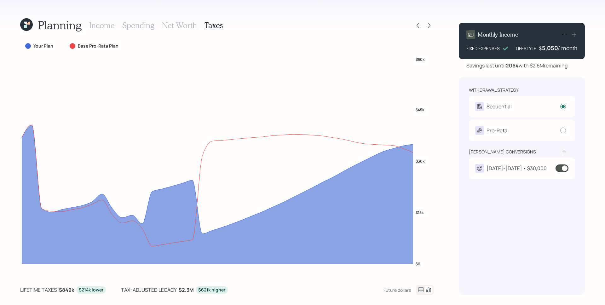
click at [521, 178] on div "[DATE]-[DATE] • $30,000" at bounding box center [522, 168] width 106 height 21
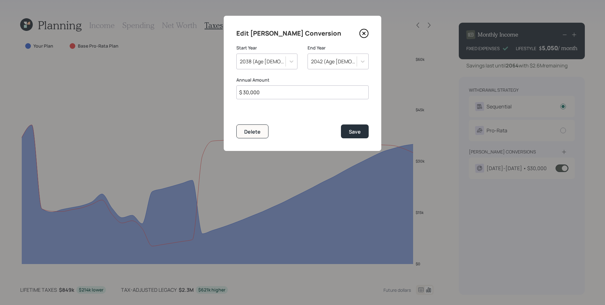
click at [257, 88] on input "$ 30,000" at bounding box center [302, 92] width 132 height 14
click at [258, 90] on input "$ 30,000" at bounding box center [302, 92] width 132 height 14
type input "$ 20,000"
click at [341, 124] on button "Save" at bounding box center [355, 131] width 28 height 14
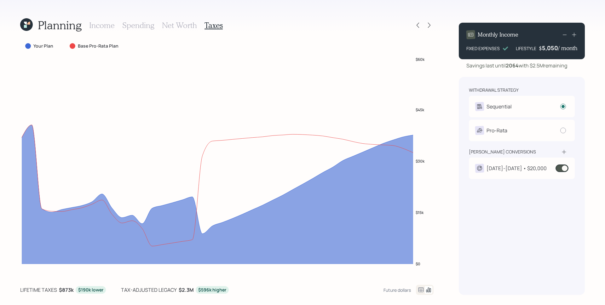
click at [523, 168] on div "[DATE]-[DATE] • $20,000" at bounding box center [517, 169] width 60 height 8
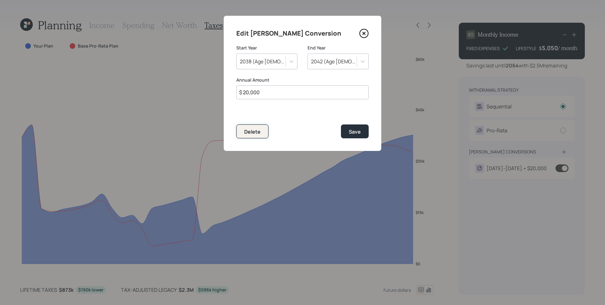
click at [258, 129] on div "Delete" at bounding box center [252, 131] width 16 height 7
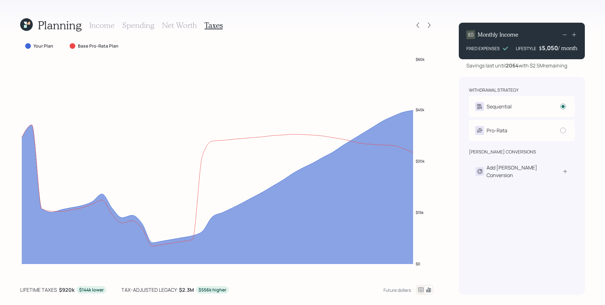
click at [421, 288] on icon at bounding box center [421, 290] width 8 height 8
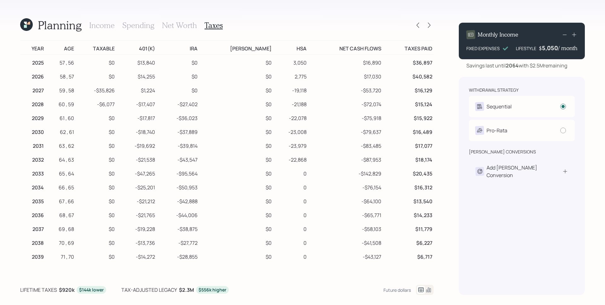
drag, startPoint x: 429, startPoint y: 290, endPoint x: 426, endPoint y: 287, distance: 3.6
click at [428, 289] on icon at bounding box center [429, 290] width 8 height 8
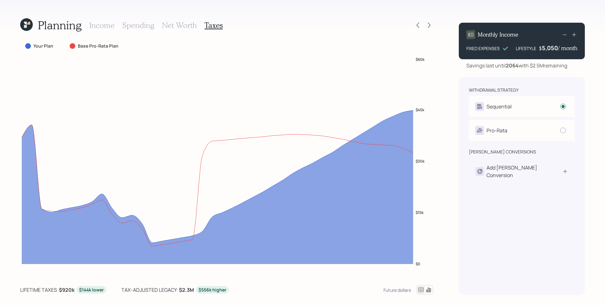
click at [26, 23] on icon at bounding box center [25, 23] width 3 height 3
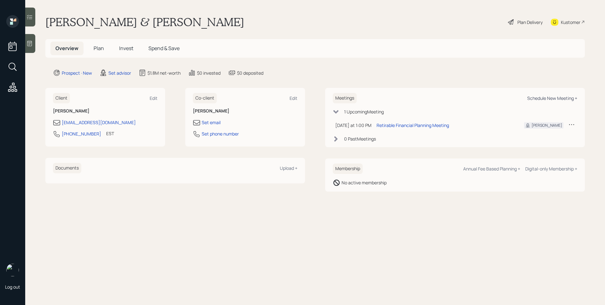
click at [557, 97] on div "Schedule New Meeting +" at bounding box center [552, 98] width 50 height 6
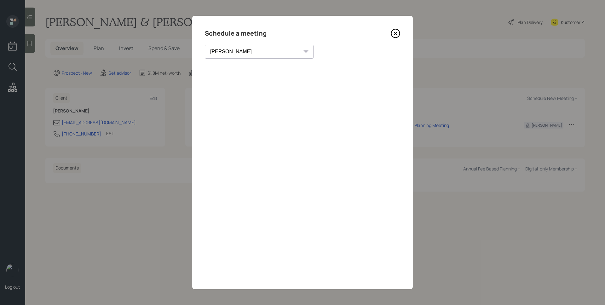
click at [246, 47] on select "[PERSON_NAME] [PERSON_NAME] [PERSON_NAME] [PERSON_NAME] [PERSON_NAME] [PERSON_N…" at bounding box center [259, 52] width 109 height 14
select select "d946c976-65aa-4529-ac9d-02c4f1114fc0"
click at [205, 45] on select "[PERSON_NAME] [PERSON_NAME] [PERSON_NAME] [PERSON_NAME] [PERSON_NAME] [PERSON_N…" at bounding box center [259, 52] width 109 height 14
drag, startPoint x: 394, startPoint y: 34, endPoint x: 109, endPoint y: 88, distance: 289.6
click at [393, 34] on icon at bounding box center [395, 33] width 9 height 9
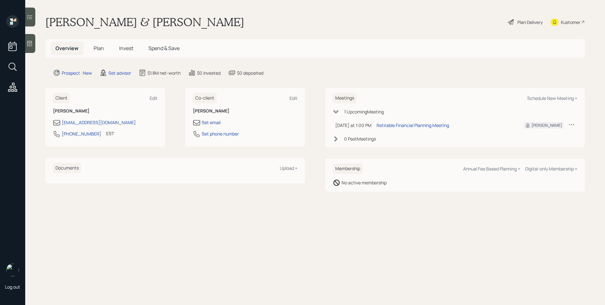
click at [137, 70] on div "Prospect · New Set advisor $1.8M net-worth $0 invested $0 deposited" at bounding box center [319, 73] width 532 height 8
click at [115, 71] on div "Set advisor" at bounding box center [119, 73] width 23 height 7
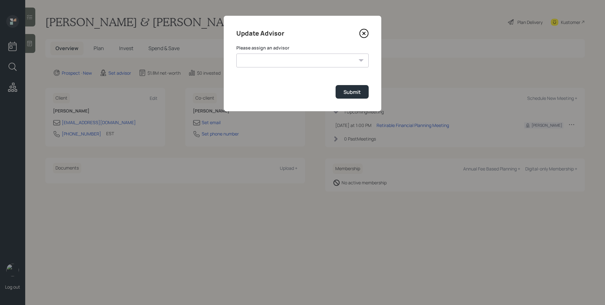
click at [322, 66] on select "[PERSON_NAME] [PERSON_NAME] [PERSON_NAME] End [PERSON_NAME] [PERSON_NAME] [PERS…" at bounding box center [302, 61] width 132 height 14
select select "d946c976-65aa-4529-ac9d-02c4f1114fc0"
click at [236, 54] on select "[PERSON_NAME] [PERSON_NAME] [PERSON_NAME] End [PERSON_NAME] [PERSON_NAME] [PERS…" at bounding box center [302, 61] width 132 height 14
click at [354, 93] on div "Submit" at bounding box center [351, 92] width 17 height 7
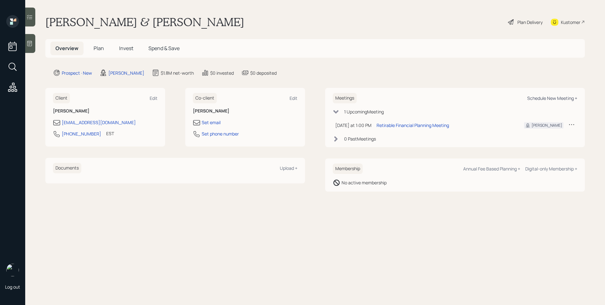
click at [558, 97] on div "Schedule New Meeting +" at bounding box center [552, 98] width 50 height 6
select select "d946c976-65aa-4529-ac9d-02c4f1114fc0"
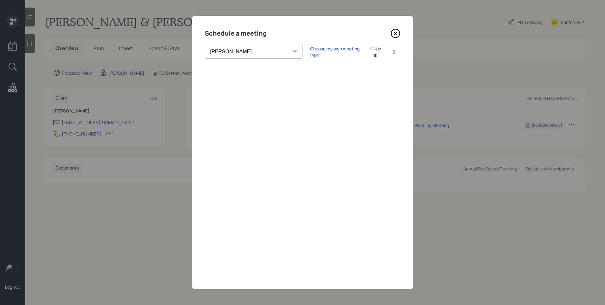
click at [395, 30] on icon at bounding box center [395, 33] width 9 height 9
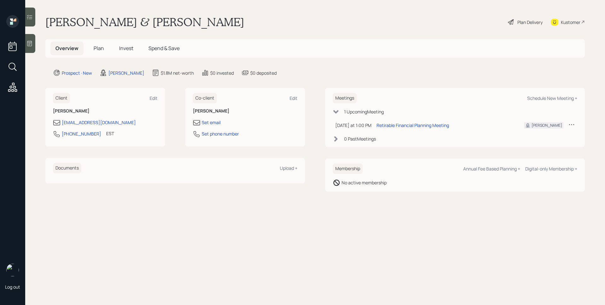
click at [395, 30] on main "[PERSON_NAME] & [PERSON_NAME] Plan Delivery Kustomer Overview Plan Invest Spend…" at bounding box center [315, 152] width 580 height 305
click at [100, 50] on span "Plan" at bounding box center [99, 48] width 10 height 7
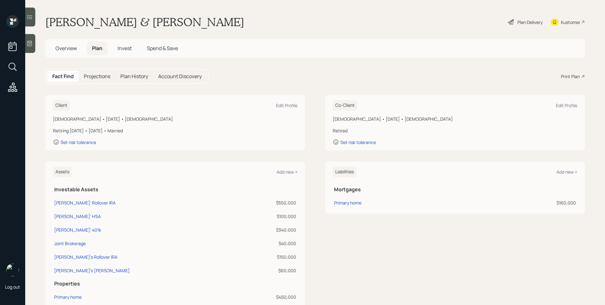
click at [68, 46] on span "Overview" at bounding box center [65, 48] width 21 height 7
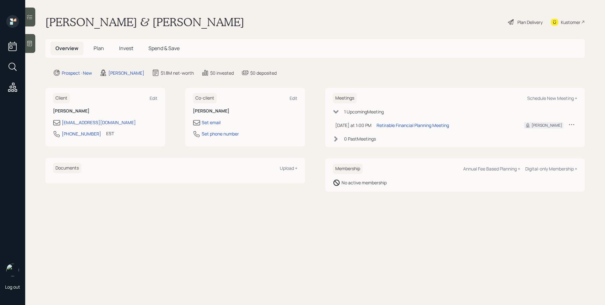
click at [93, 47] on h5 "Plan" at bounding box center [99, 49] width 20 height 14
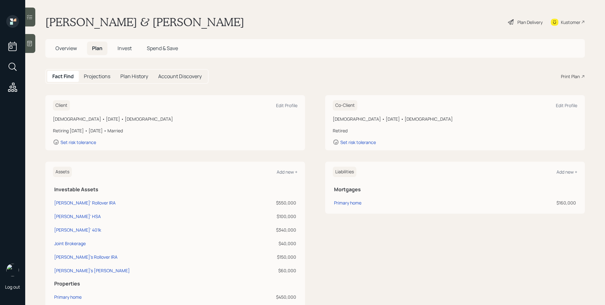
click at [566, 77] on div "Print Plan" at bounding box center [570, 76] width 19 height 7
